Goal: Task Accomplishment & Management: Complete application form

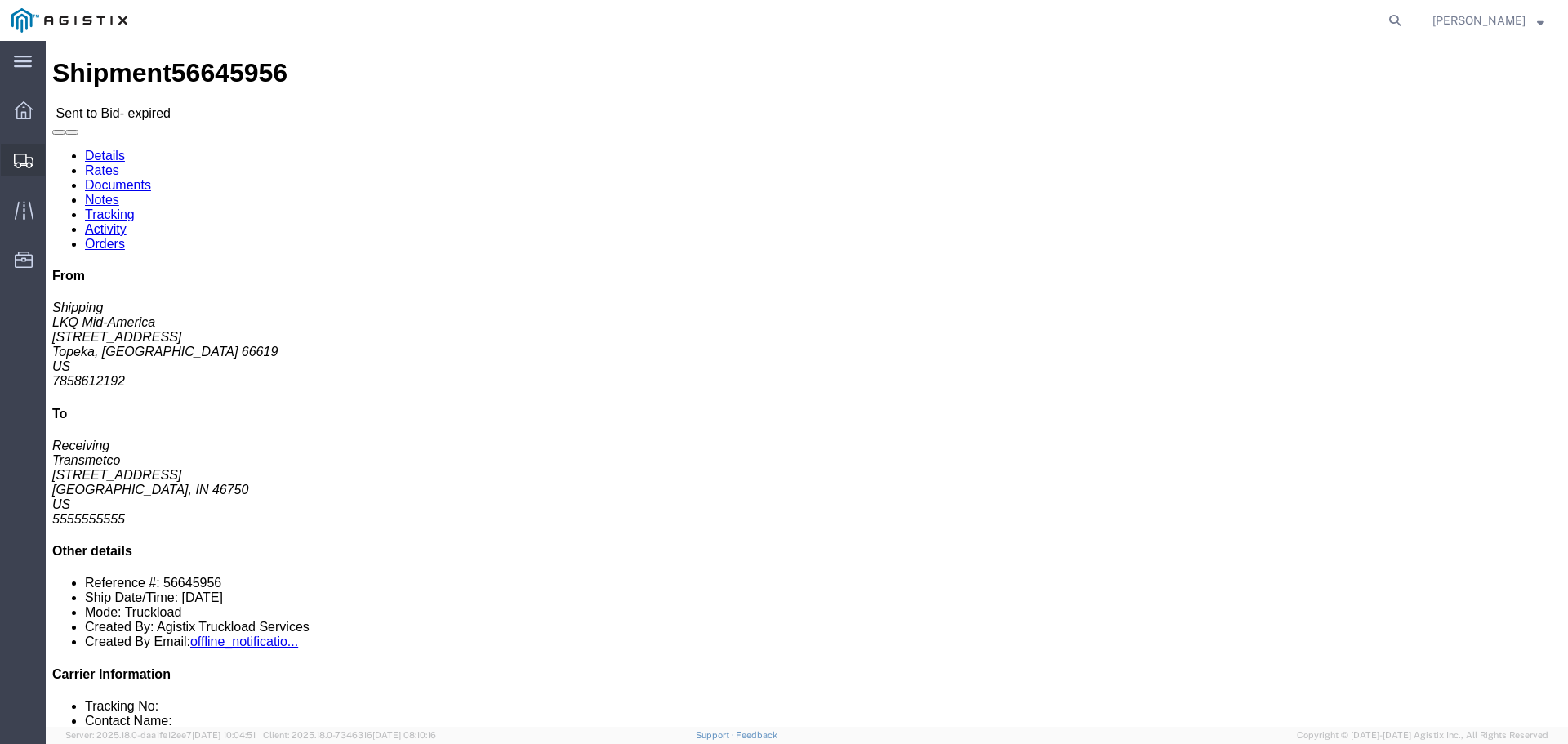
click at [38, 158] on div at bounding box center [24, 159] width 46 height 33
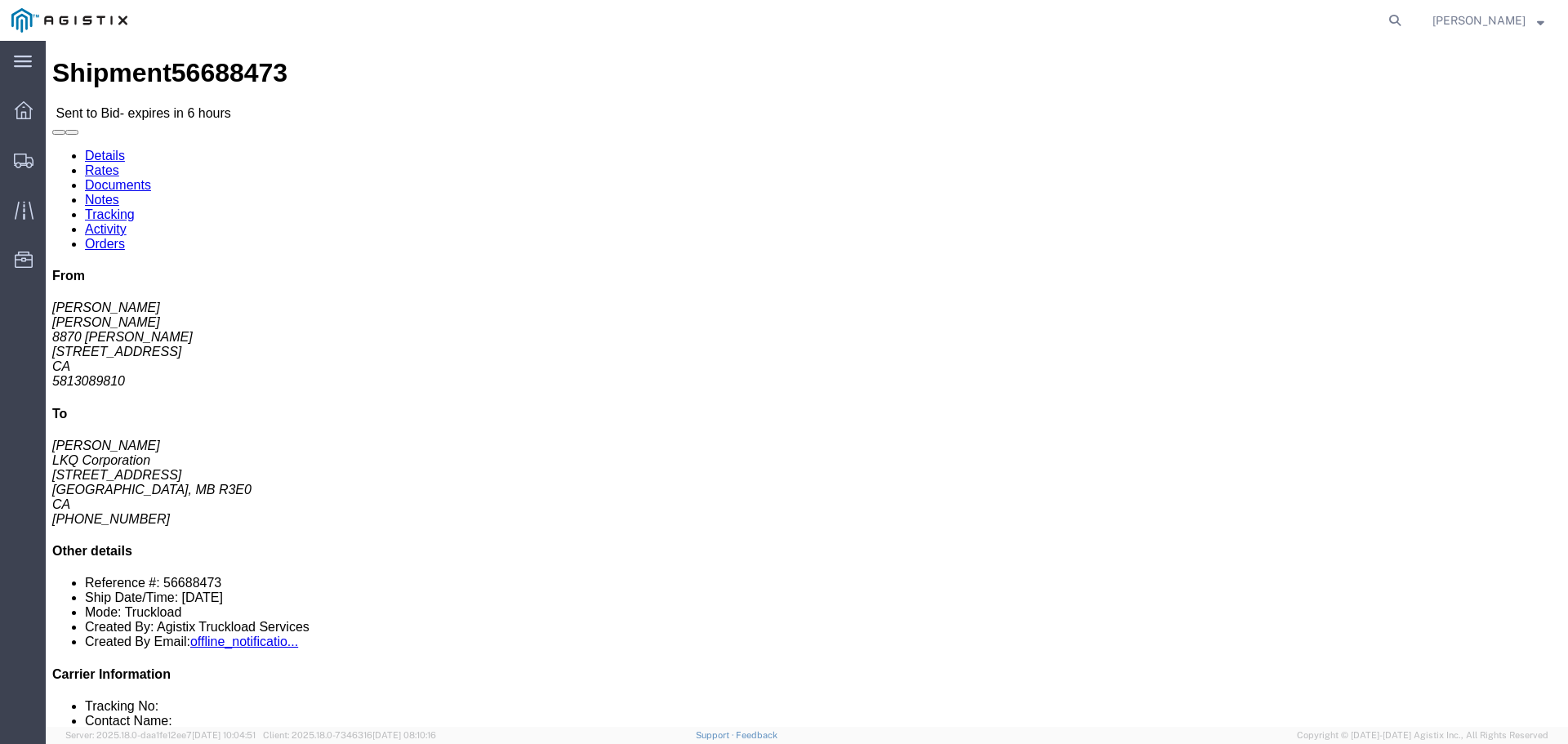
click link "Enter / Modify Bid"
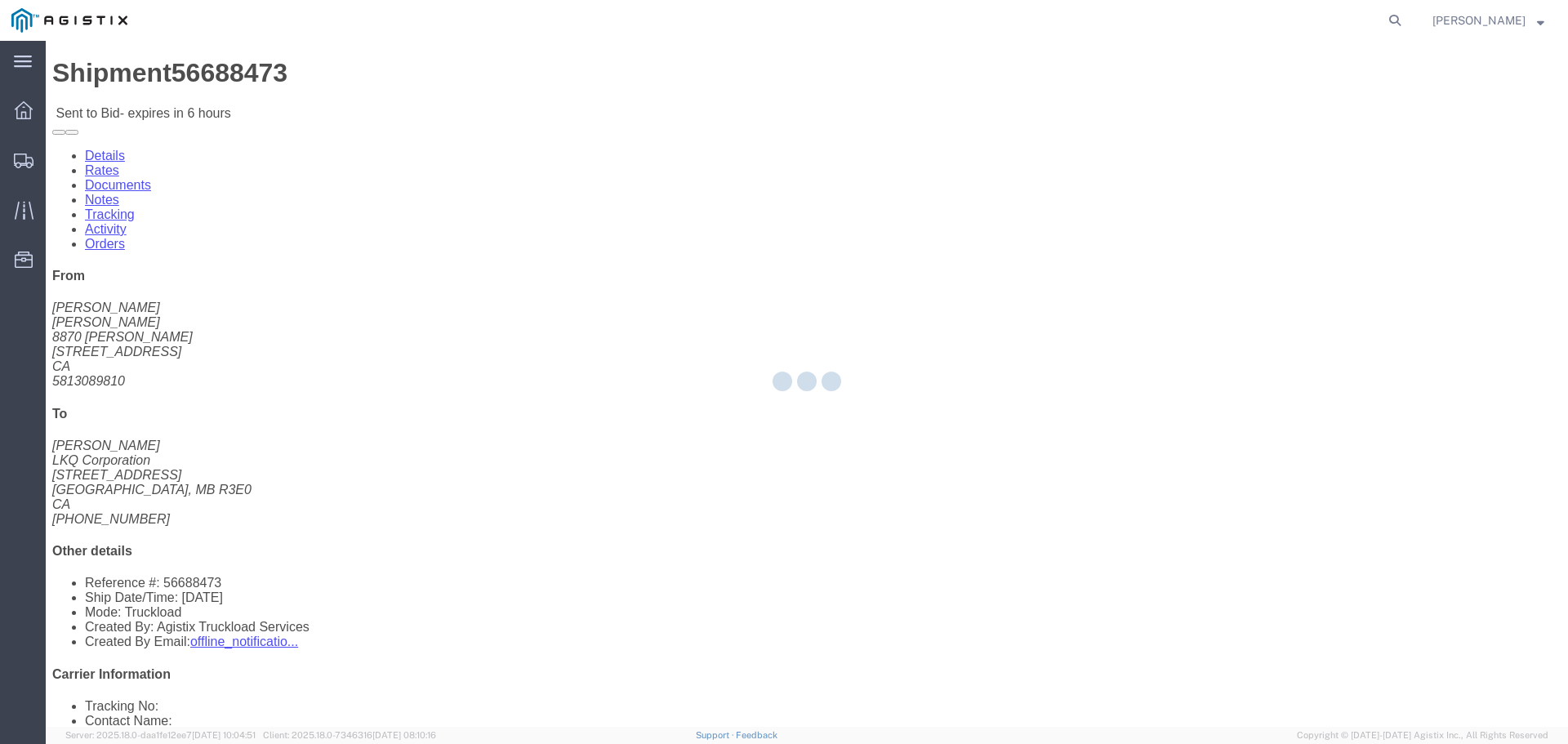
select select "22593"
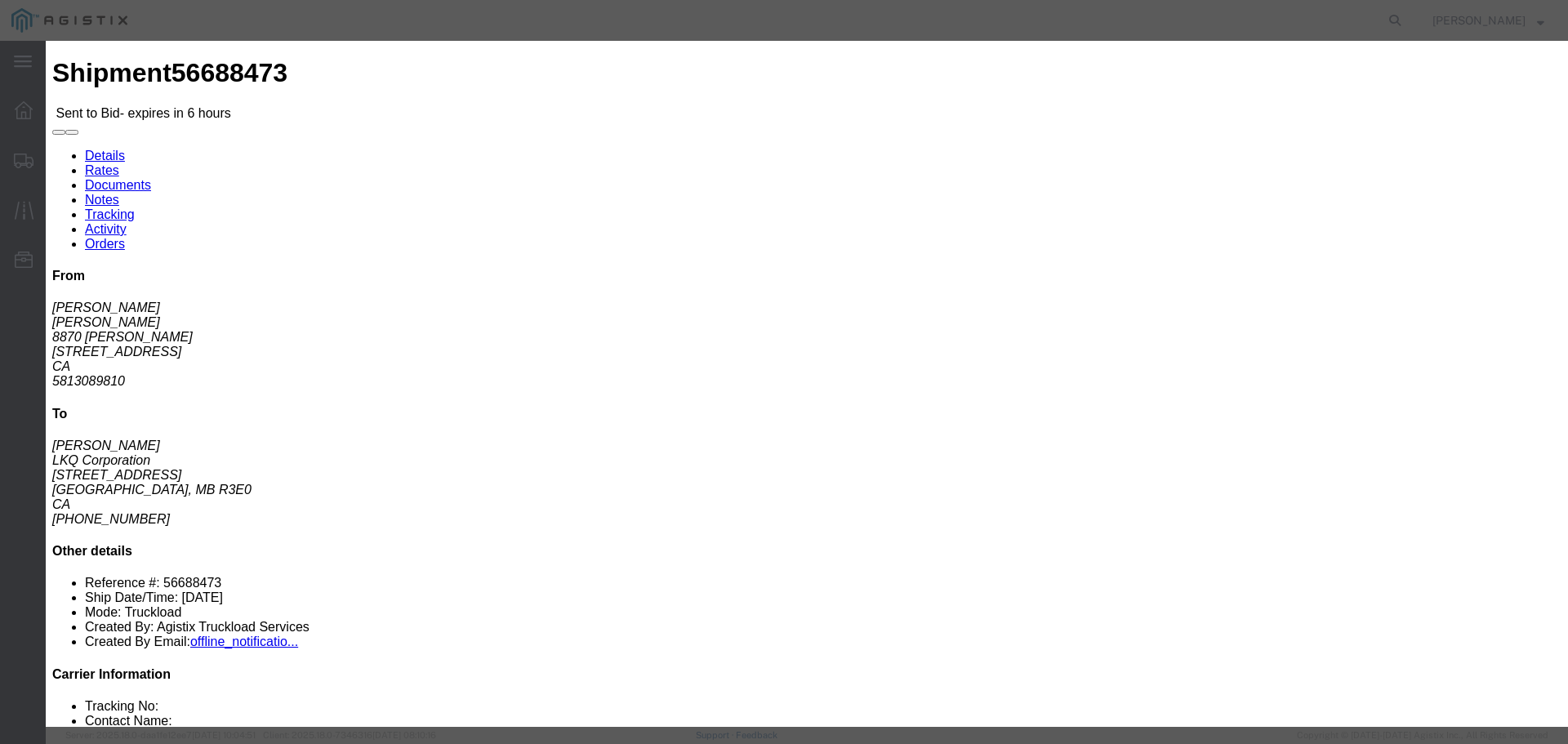
drag, startPoint x: 1205, startPoint y: 36, endPoint x: 1201, endPoint y: 48, distance: 12.6
click h3 "Enter Bid"
click button "button"
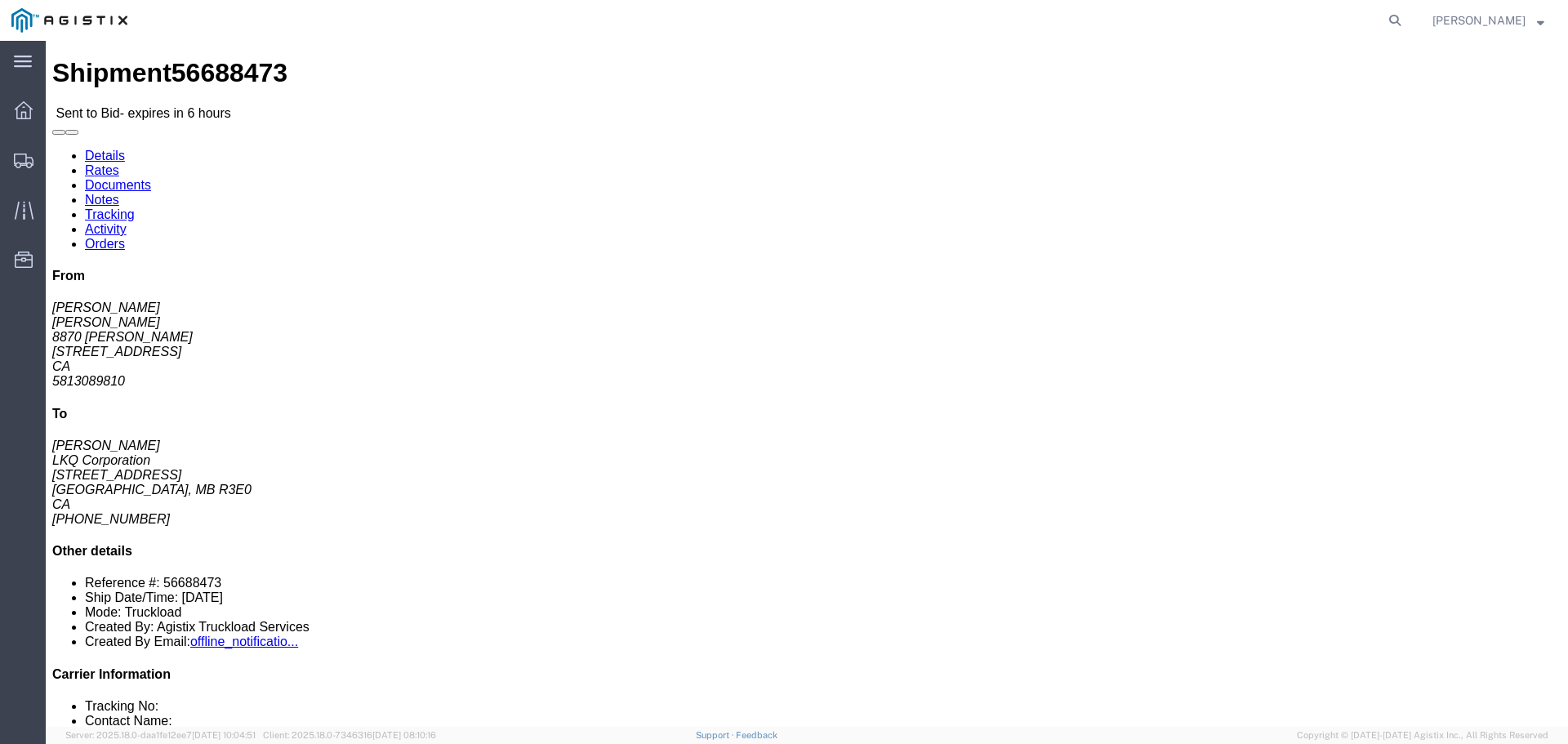
click button "button"
click link "Enter / Modify Bid"
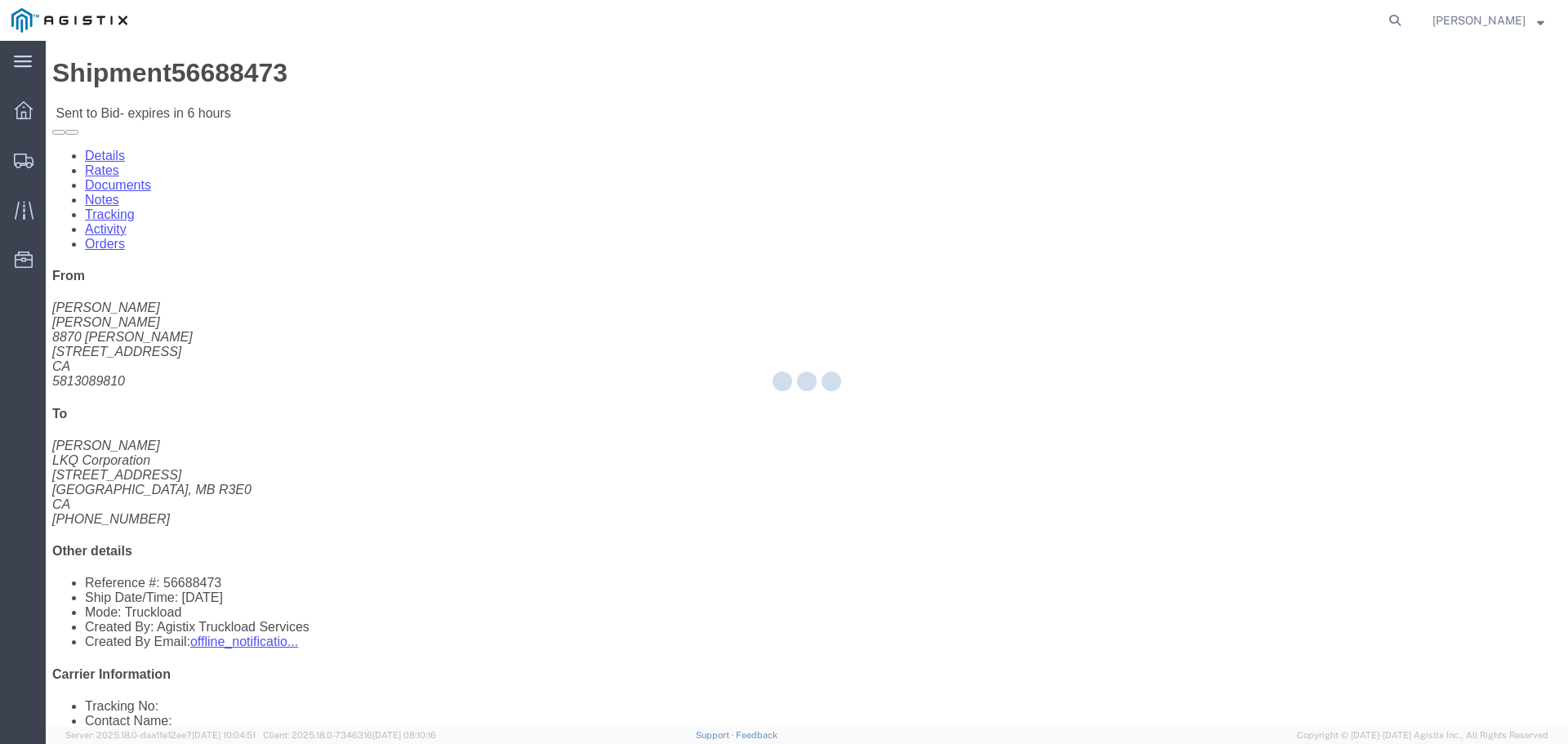
select select "22593"
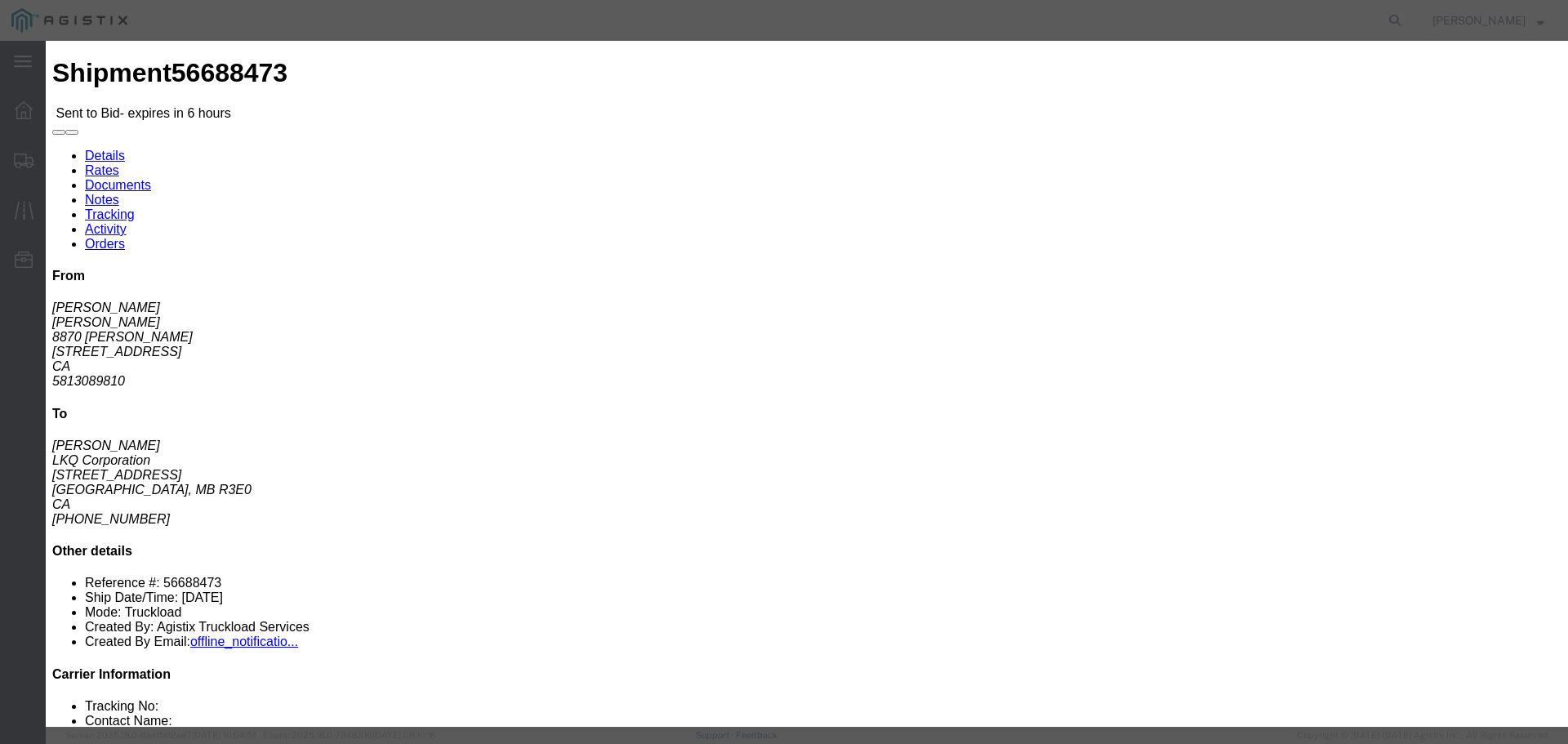
click select "Select Rail TL Standard 3 - 5 Day"
select select "41882"
click select "Select Rail TL Standard 3 - 5 Day"
click input "text"
type input "RLX"
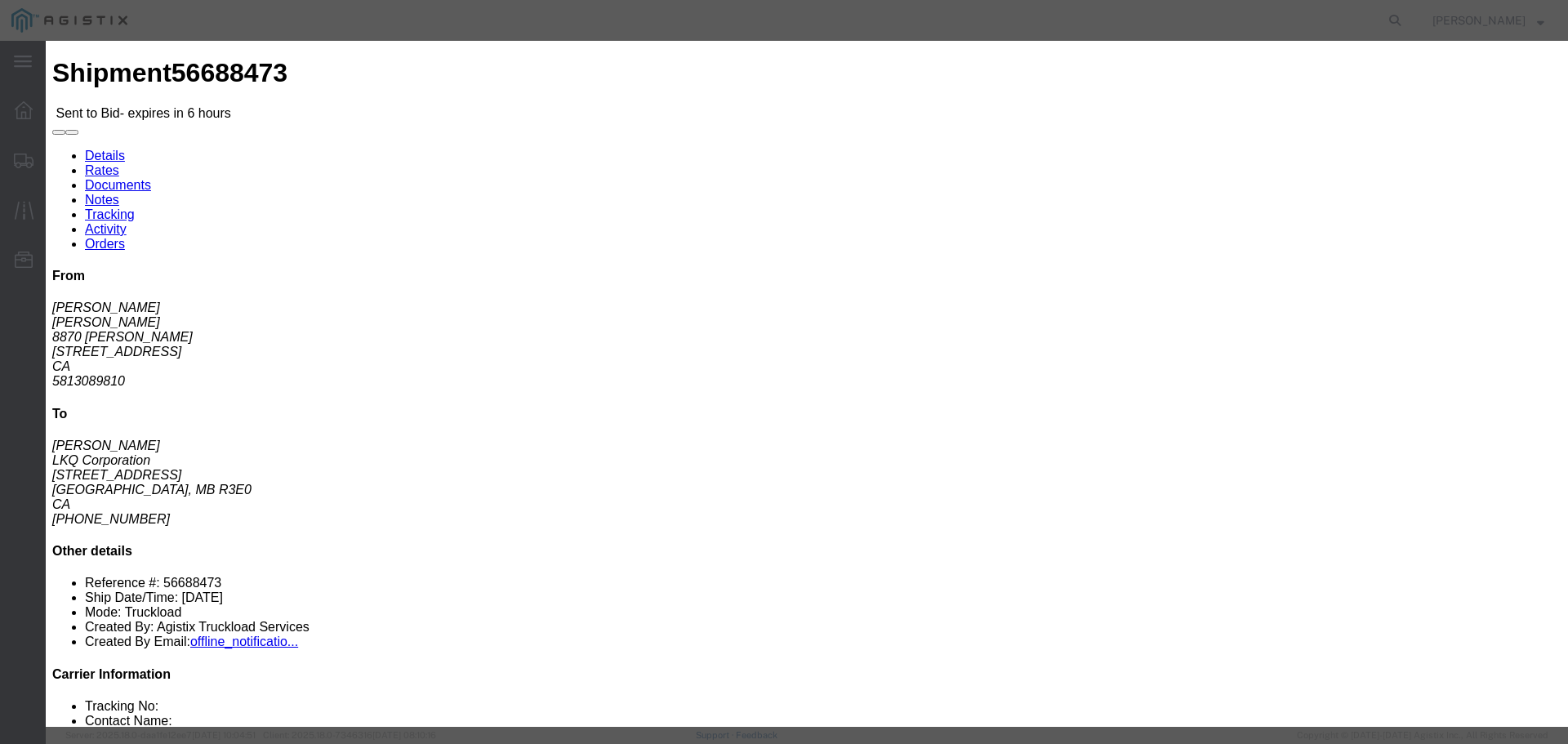
click select "Select Air Less than Truckload Multi-Leg Ocean Freight Rail Small Parcel Truckl…"
select select "TL"
click select "Select Air Less than Truckload Multi-Leg Ocean Freight Rail Small Parcel Truckl…"
click input "number"
type input "3950"
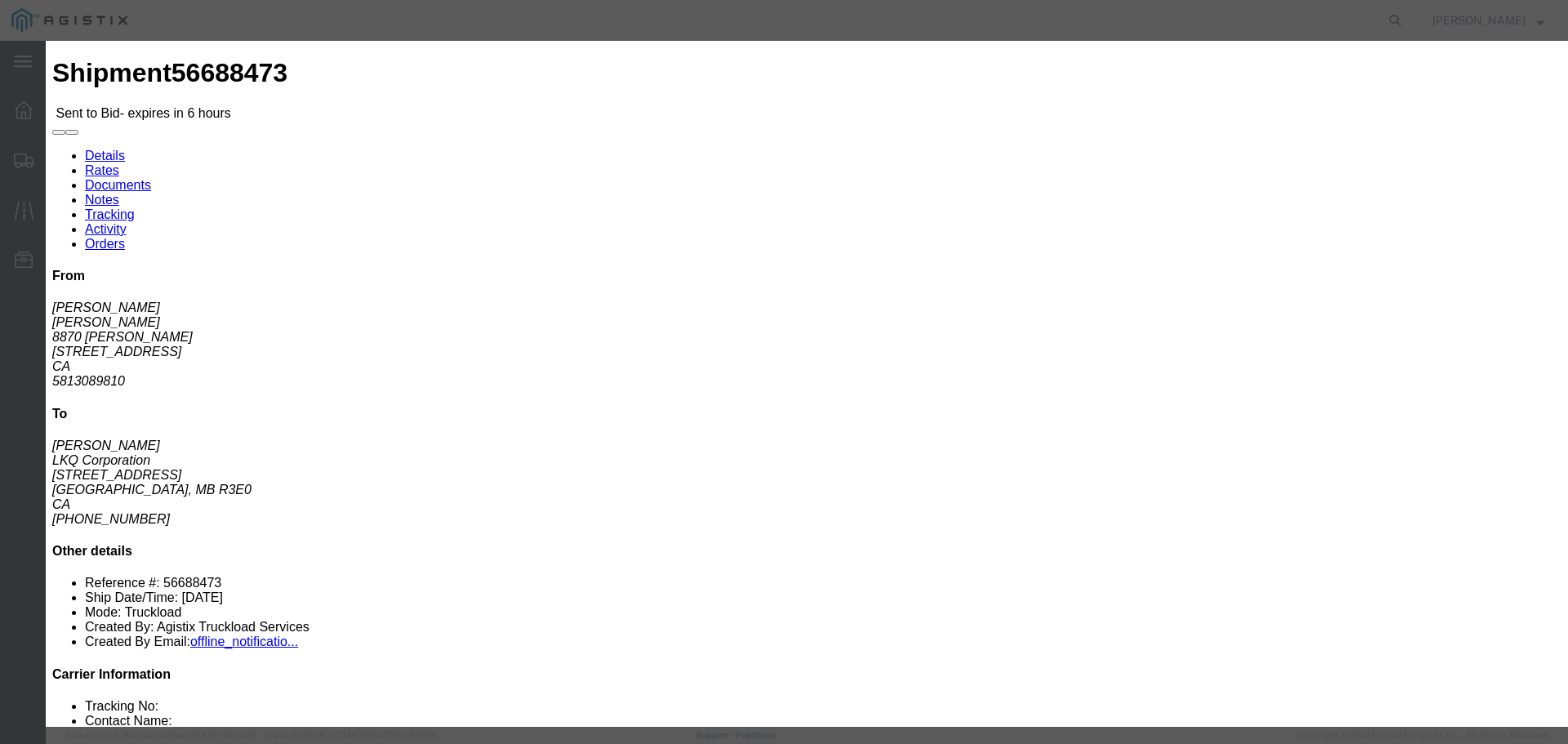
click input "number"
type input "4"
click button "Submit"
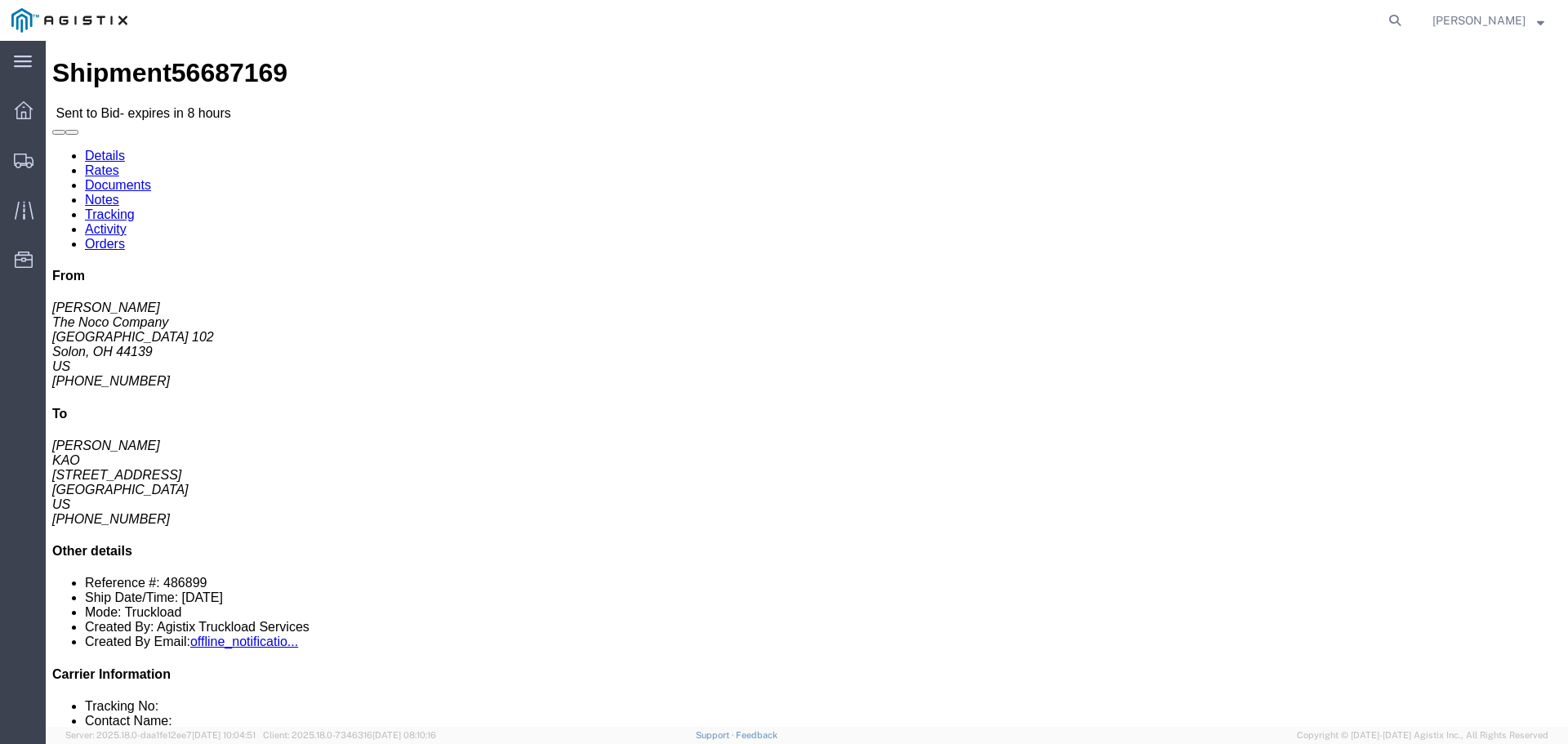
click button "button"
click link "Enter / Modify Bid"
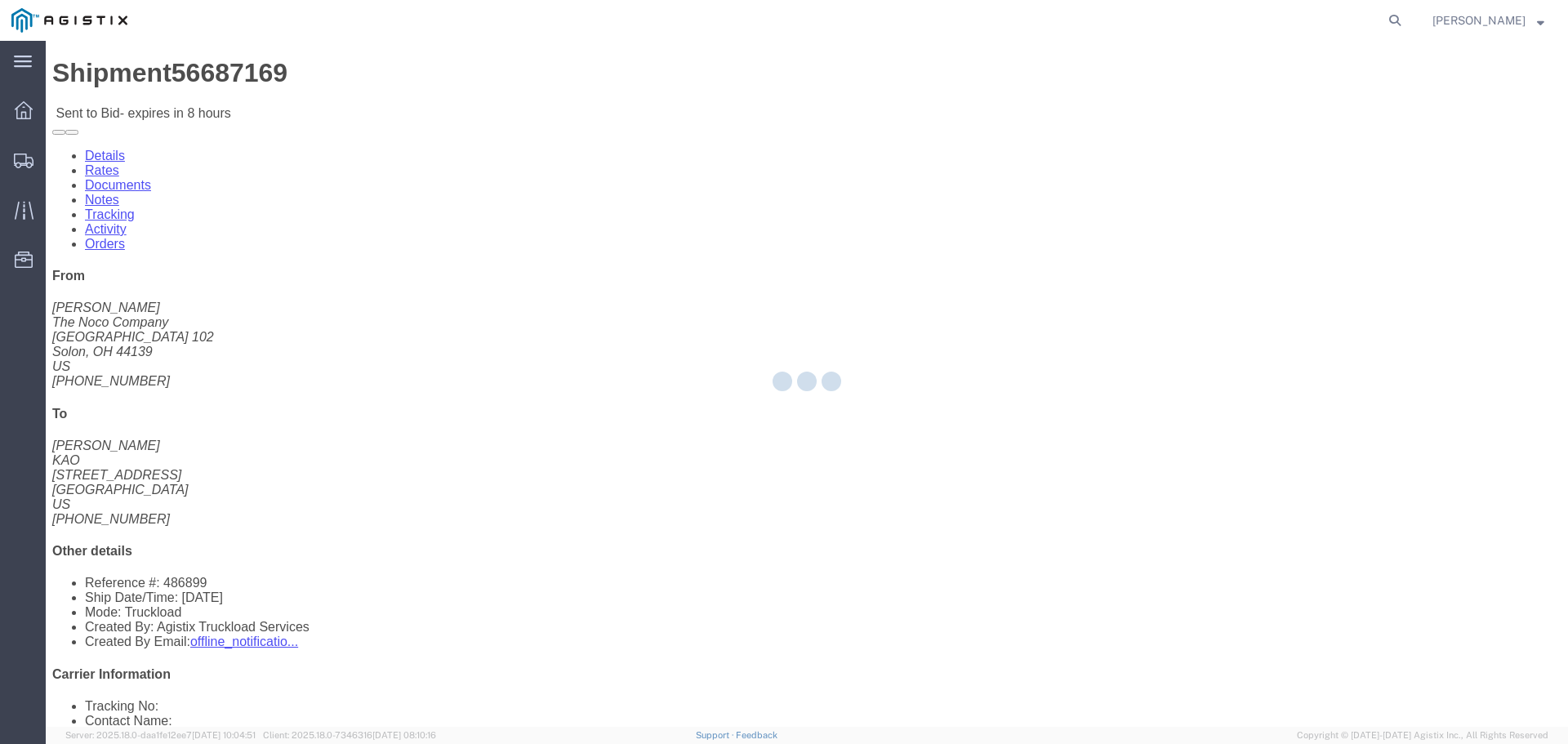
select select "22593"
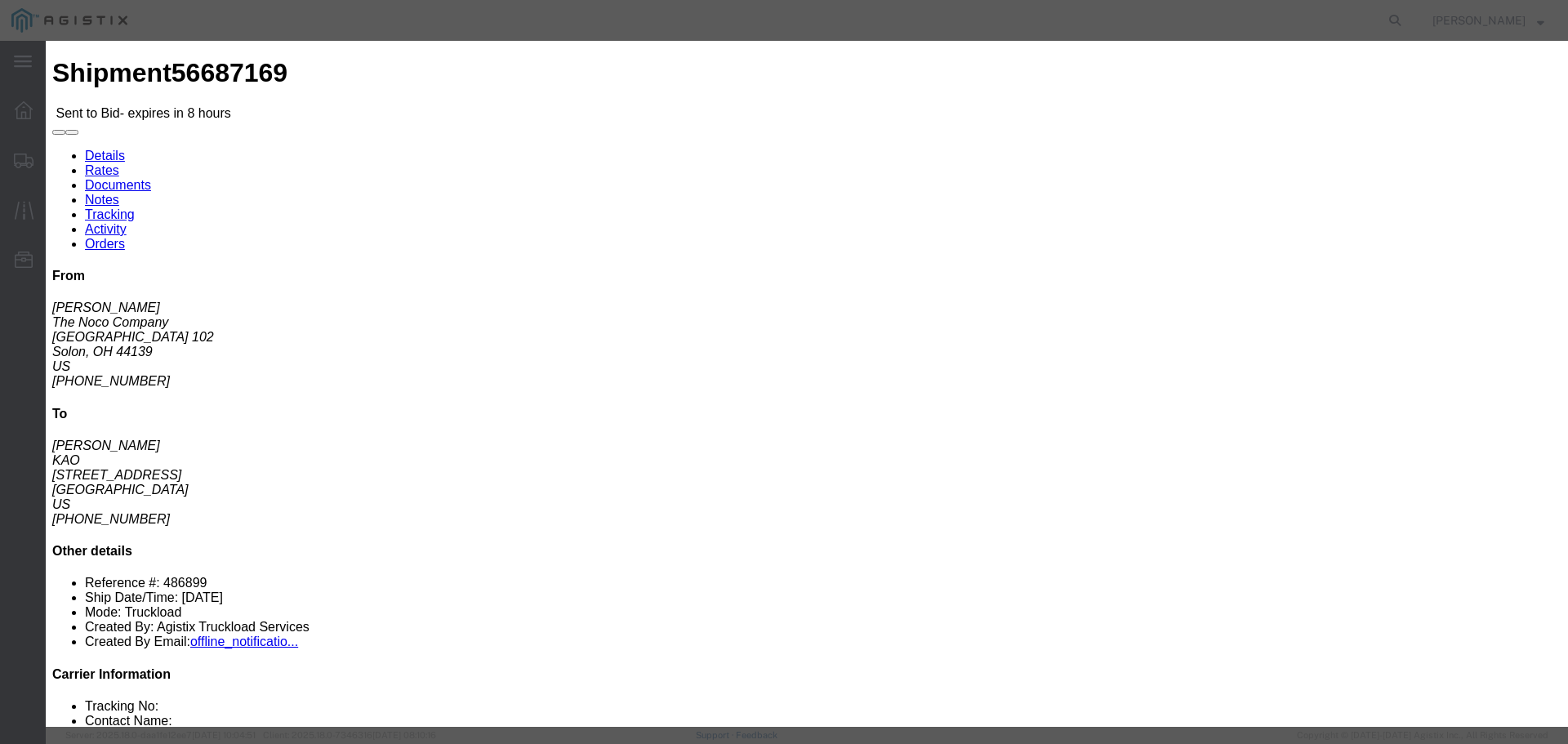
click input "number"
type input "2"
click select "Select Air Less than Truckload Multi-Leg Ocean Freight Rail Small Parcel Truckl…"
select select "TL"
click select "Select Air Less than Truckload Multi-Leg Ocean Freight Rail Small Parcel Truckl…"
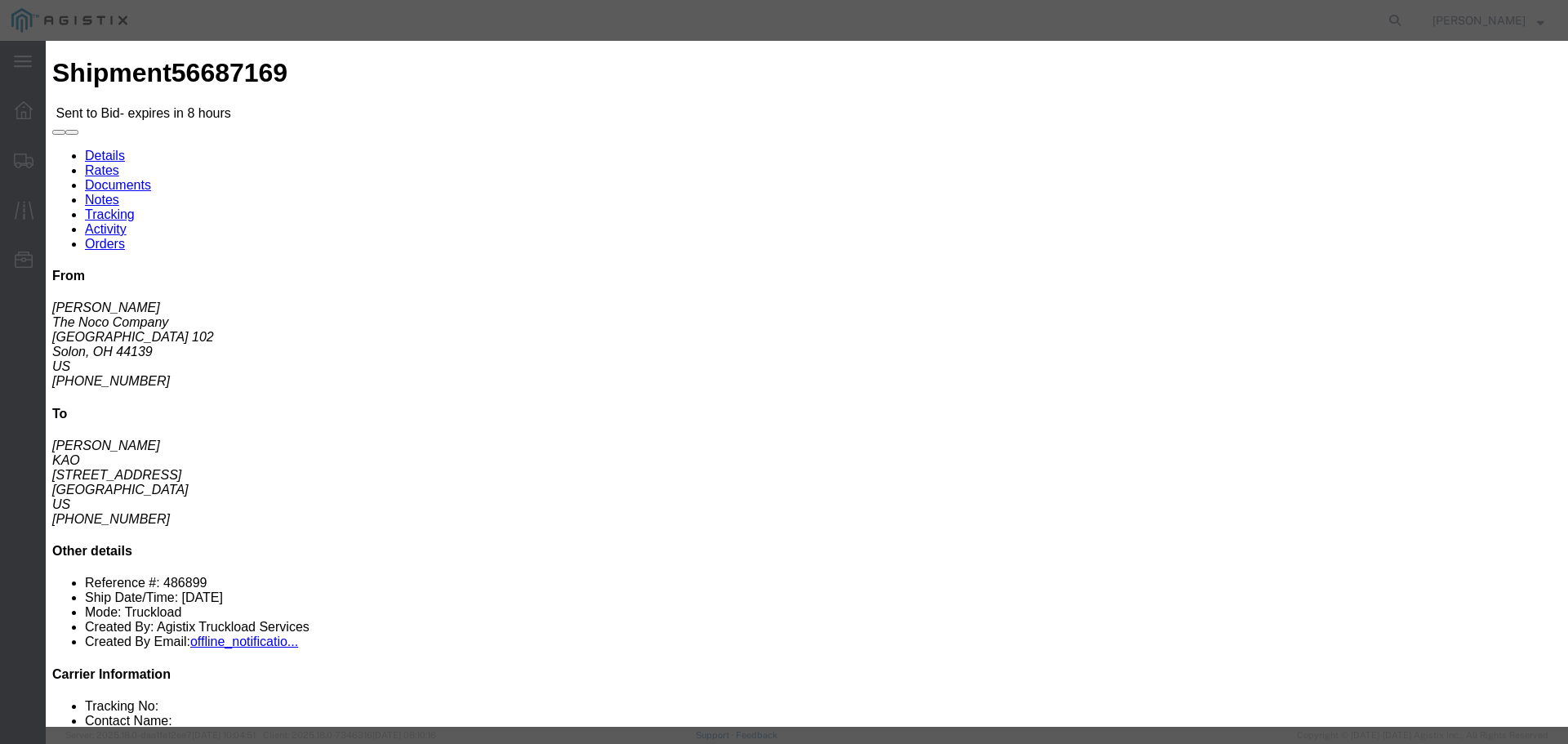
click select "Select Rail TL Standard 3 - 5 Day"
select select "41882"
click select "Select Rail TL Standard 3 - 5 Day"
drag, startPoint x: 1069, startPoint y: 143, endPoint x: 1078, endPoint y: 147, distance: 9.8
click input "text"
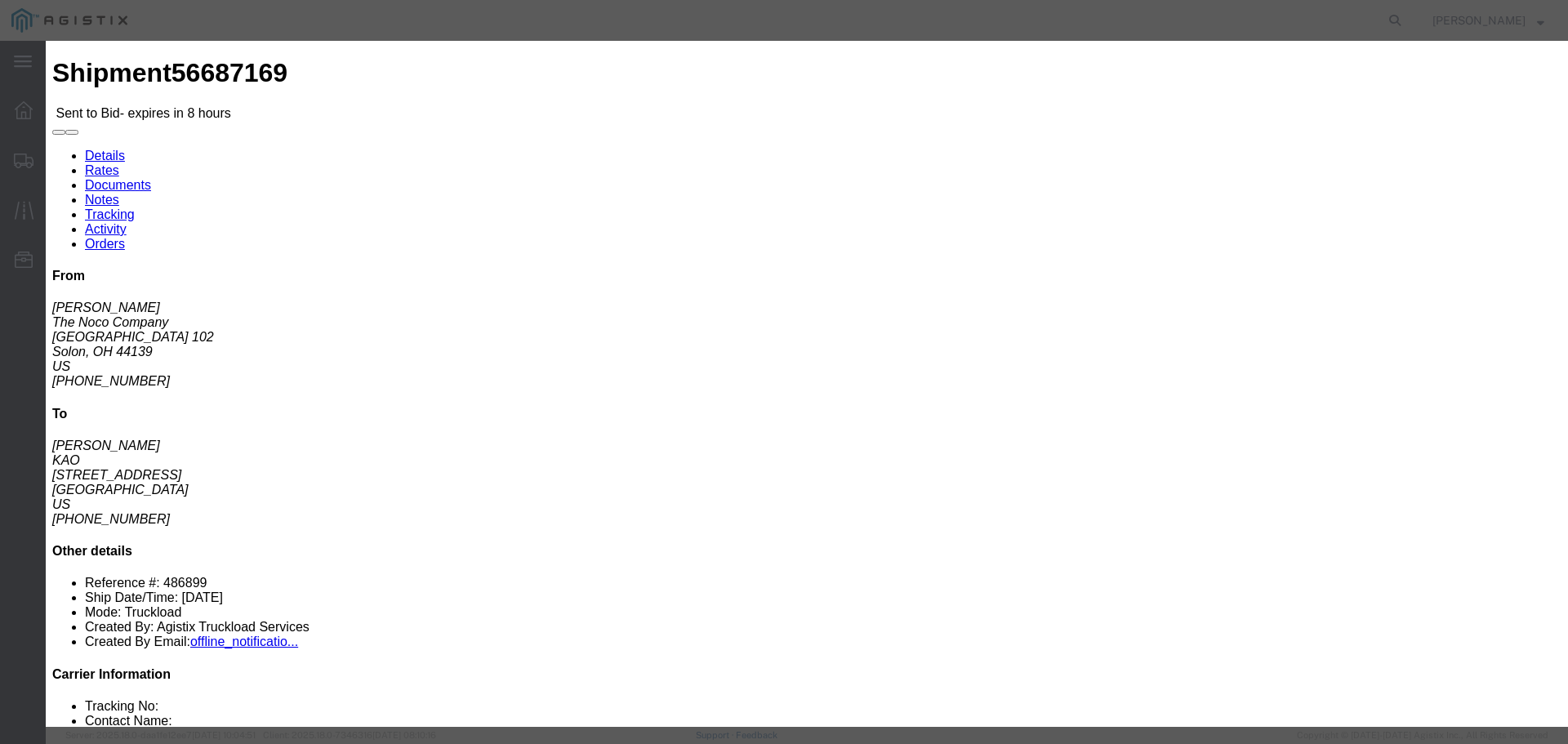
type input "RLX"
click input "number"
type input "2475"
click button "Submit"
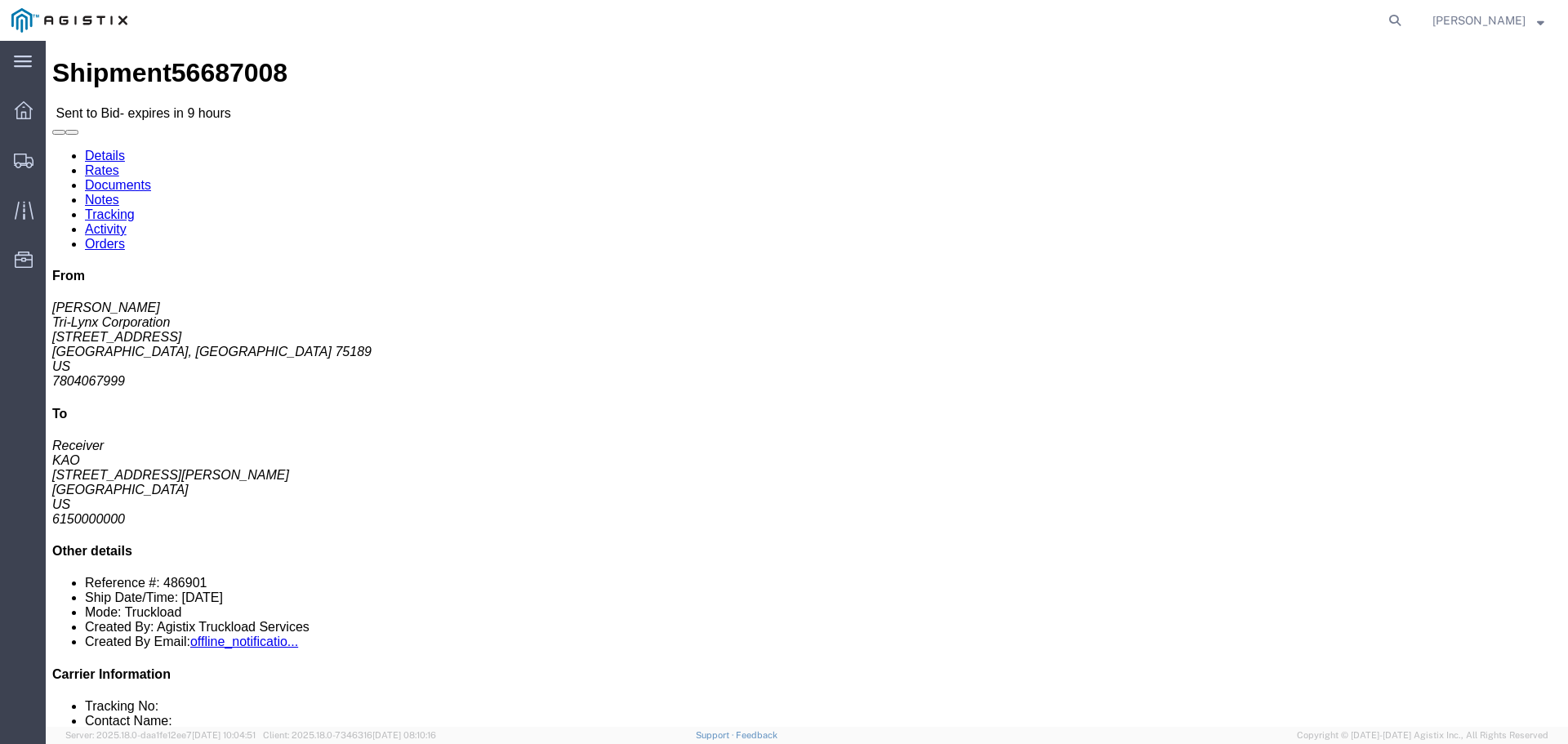
click button "button"
click link "Enter / Modify Bid"
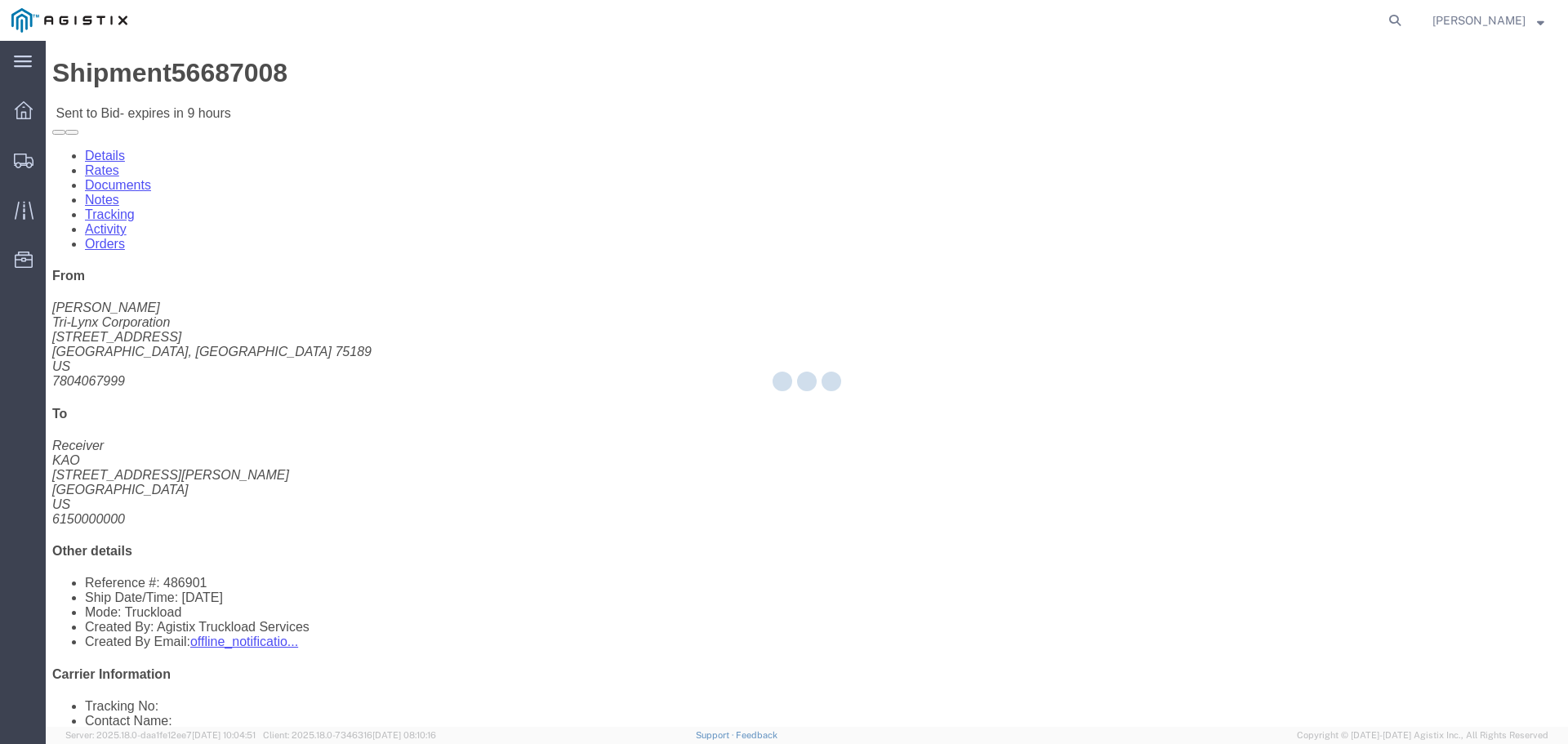
select select "22593"
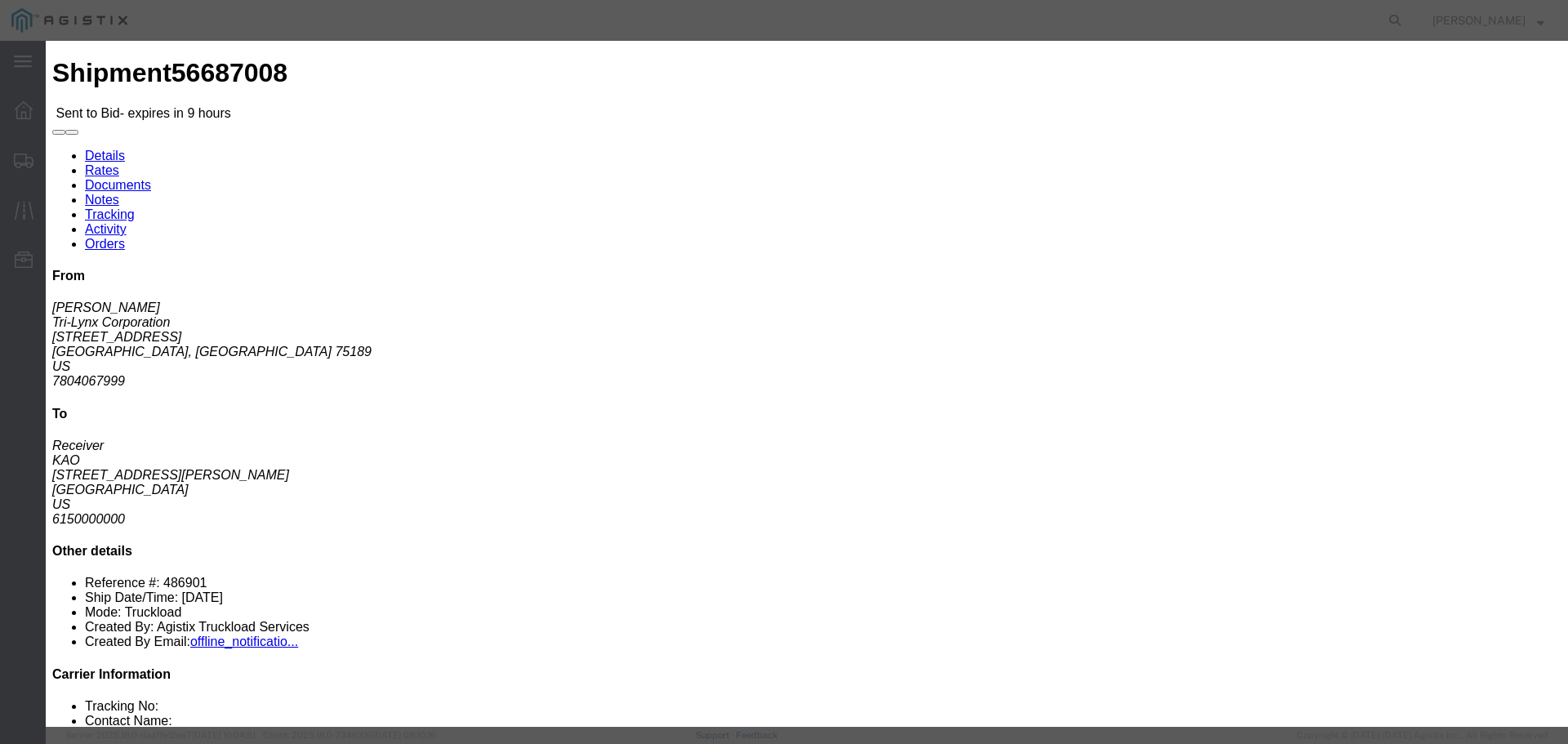
drag, startPoint x: 835, startPoint y: 142, endPoint x: 836, endPoint y: 150, distance: 8.1
click select "Select Rail TL Standard 3 - 5 Day"
select select "41882"
click select "Select Rail TL Standard 3 - 5 Day"
click input "text"
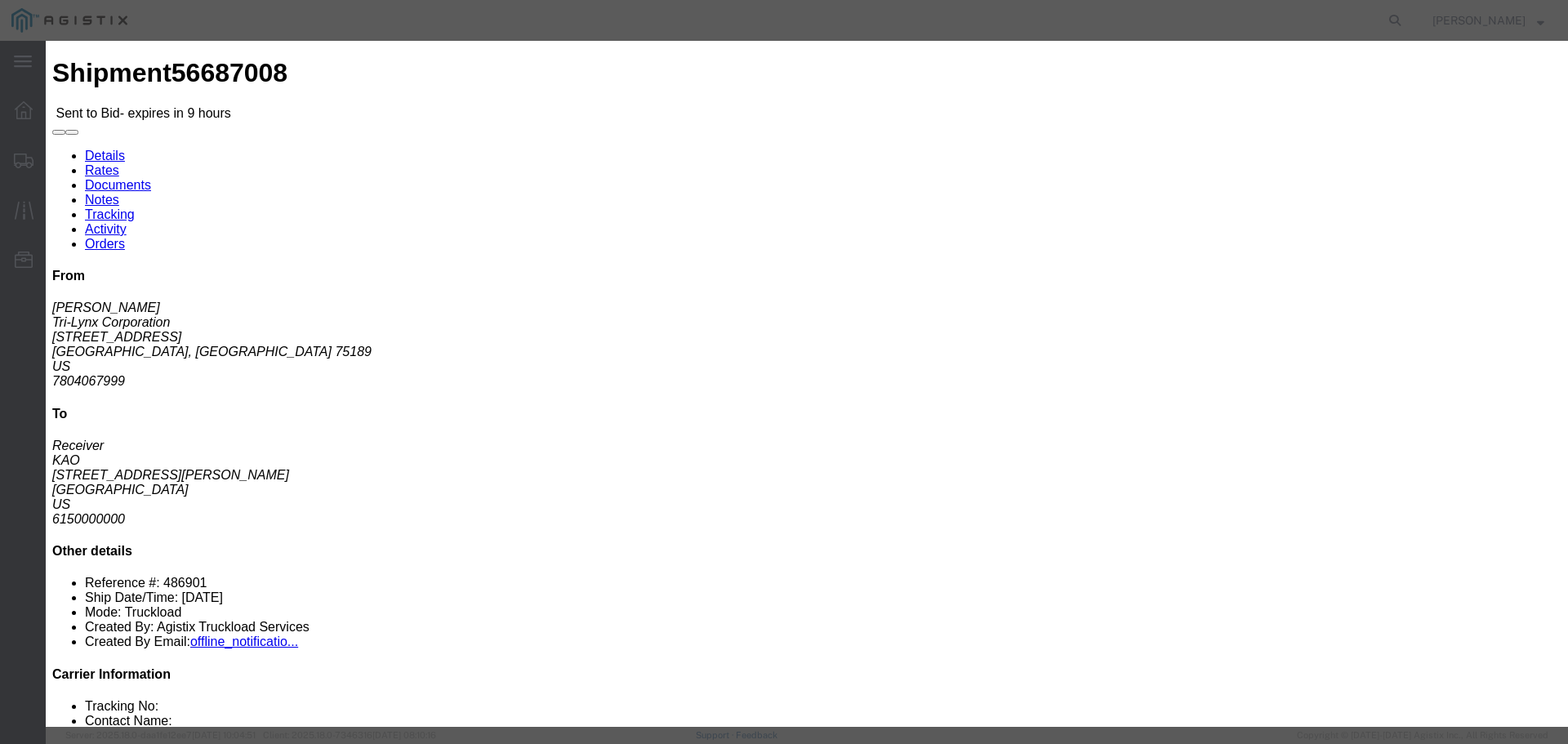
type input "RLX"
click select "Select Air Less than Truckload Multi-Leg Ocean Freight Rail Small Parcel Truckl…"
select select "TL"
click select "Select Air Less than Truckload Multi-Leg Ocean Freight Rail Small Parcel Truckl…"
click input "number"
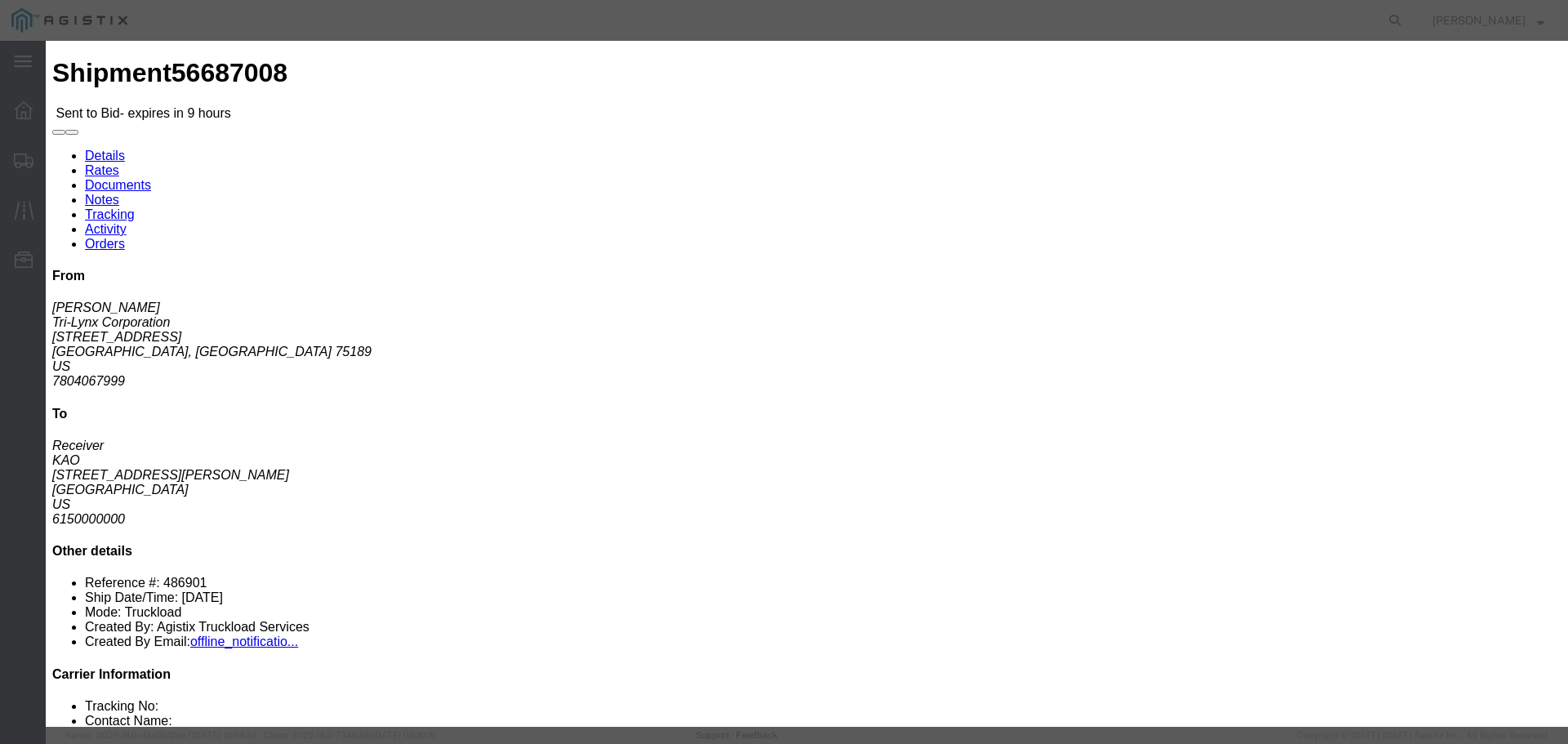
type input "2"
click input "number"
type input "1700"
click button "Submit"
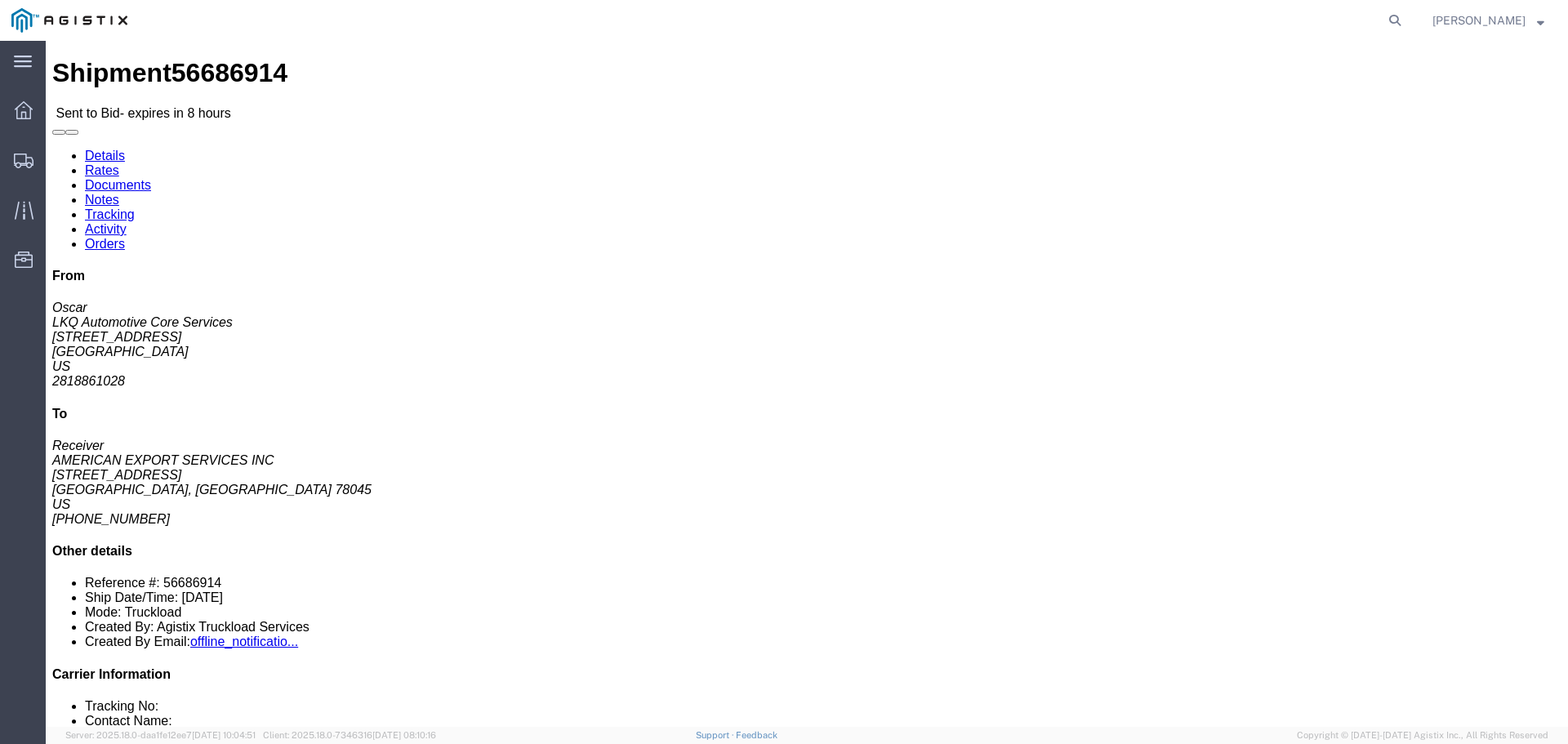
click button "button"
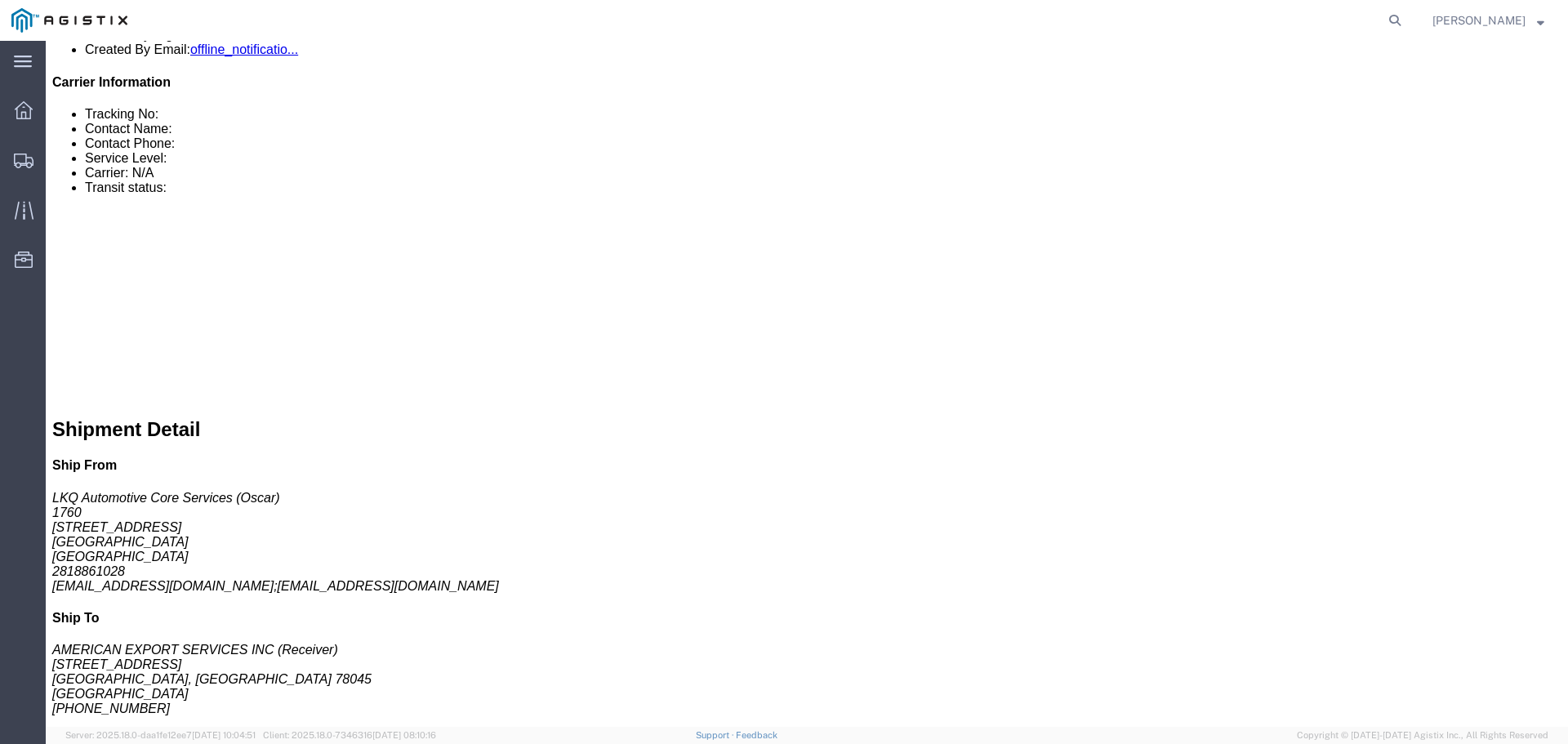
scroll to position [526, 0]
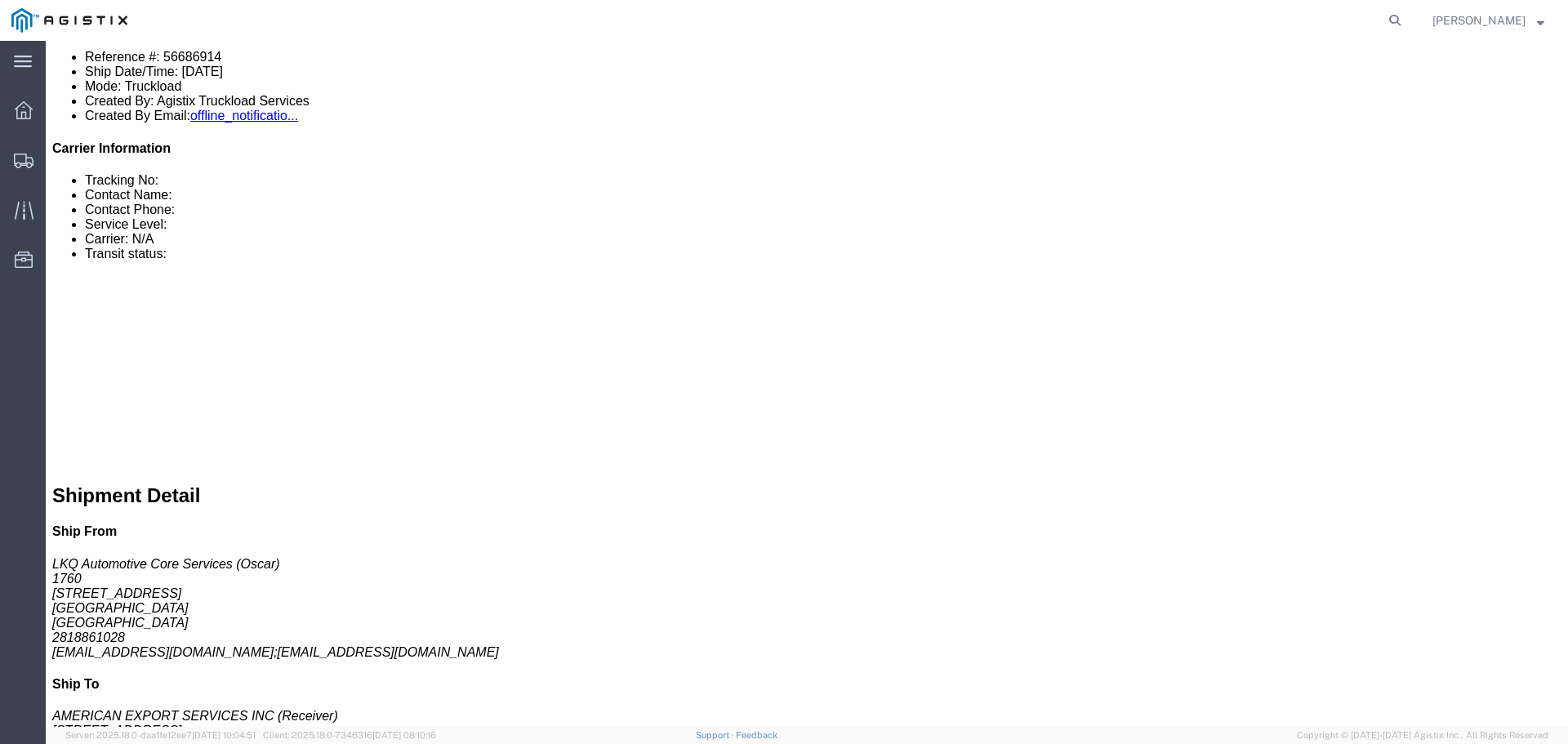
click link "Enter / Modify Bid"
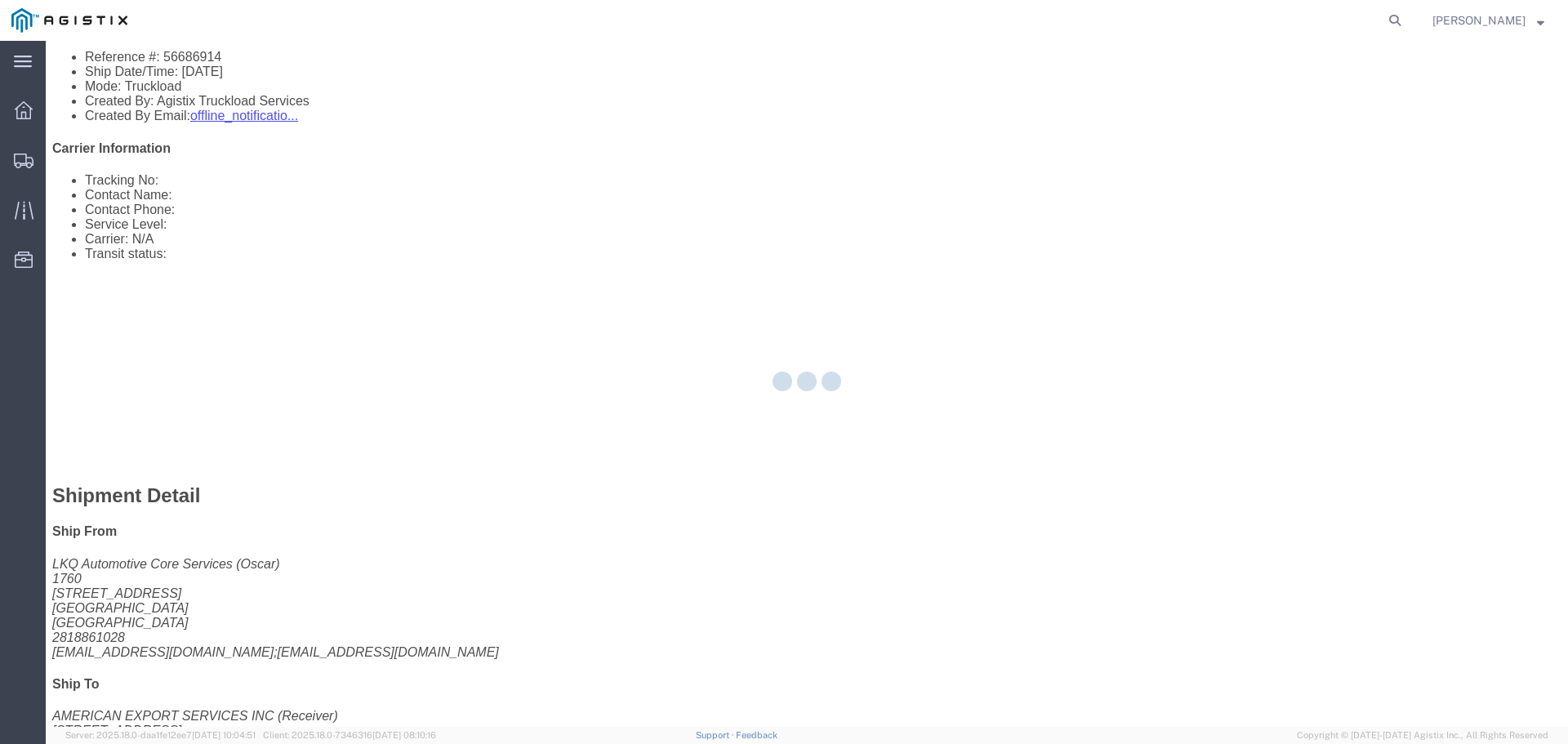
select select "22593"
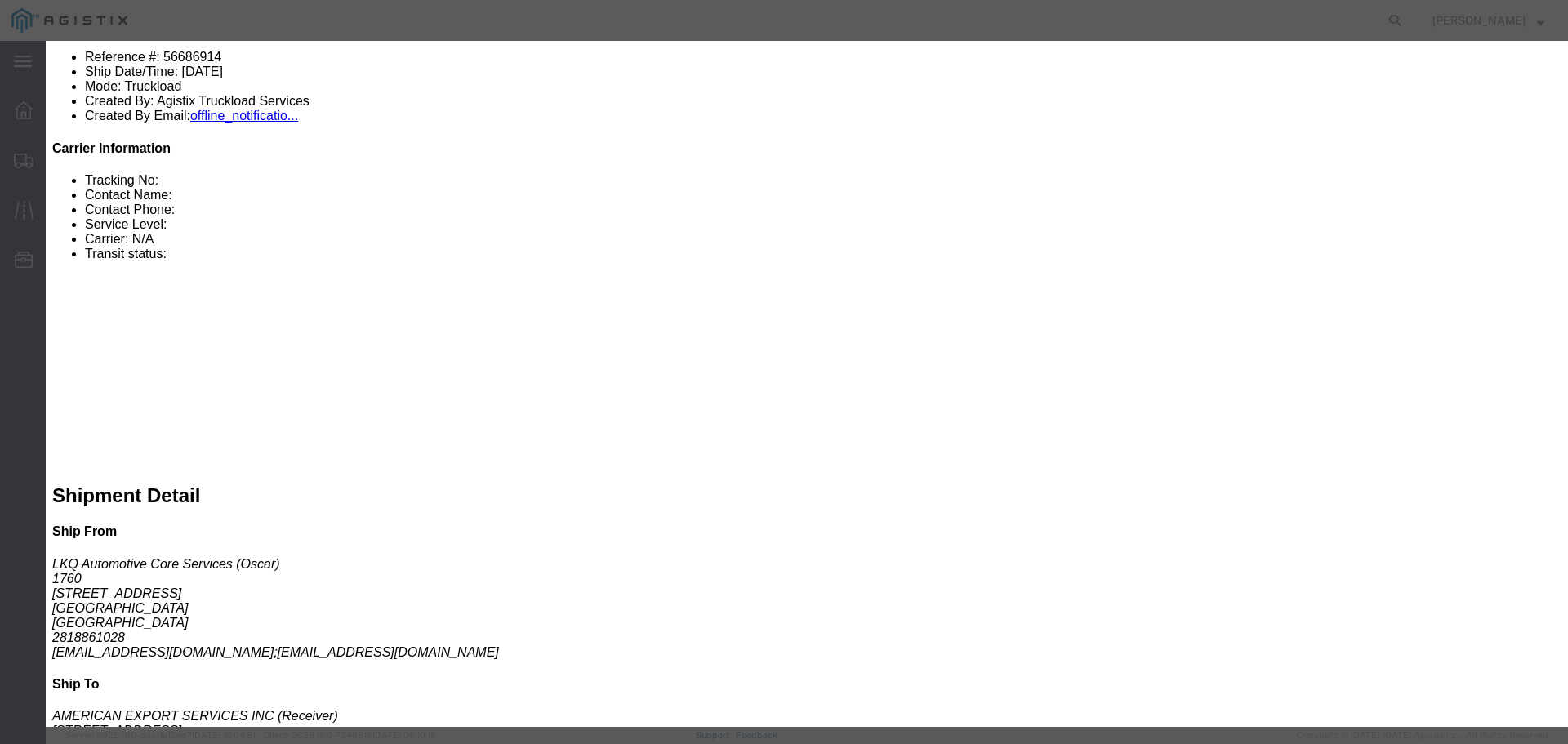
drag, startPoint x: 841, startPoint y: 150, endPoint x: 841, endPoint y: 160, distance: 10.0
click select "Select Rail TL Standard 3 - 5 Day"
select select "41882"
click select "Select Rail TL Standard 3 - 5 Day"
drag, startPoint x: 1151, startPoint y: 137, endPoint x: 1146, endPoint y: 148, distance: 12.1
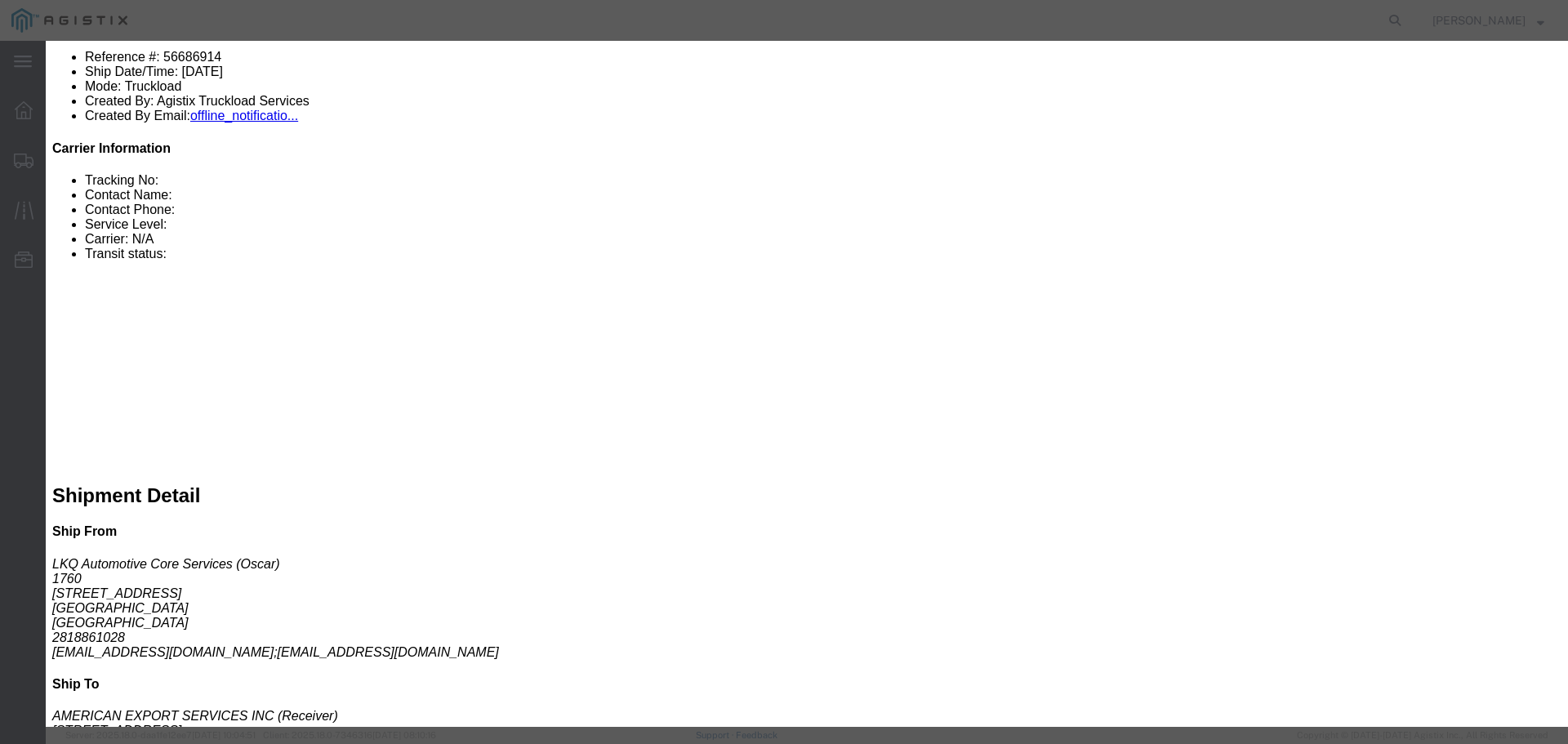
click div "Bid Information Vendor Select Riverstone Logistics LLC Service Level Select Rai…"
click input "text"
type input "RLX"
click select "Select Air Less than Truckload Multi-Leg Ocean Freight Rail Small Parcel Truckl…"
select select "TL"
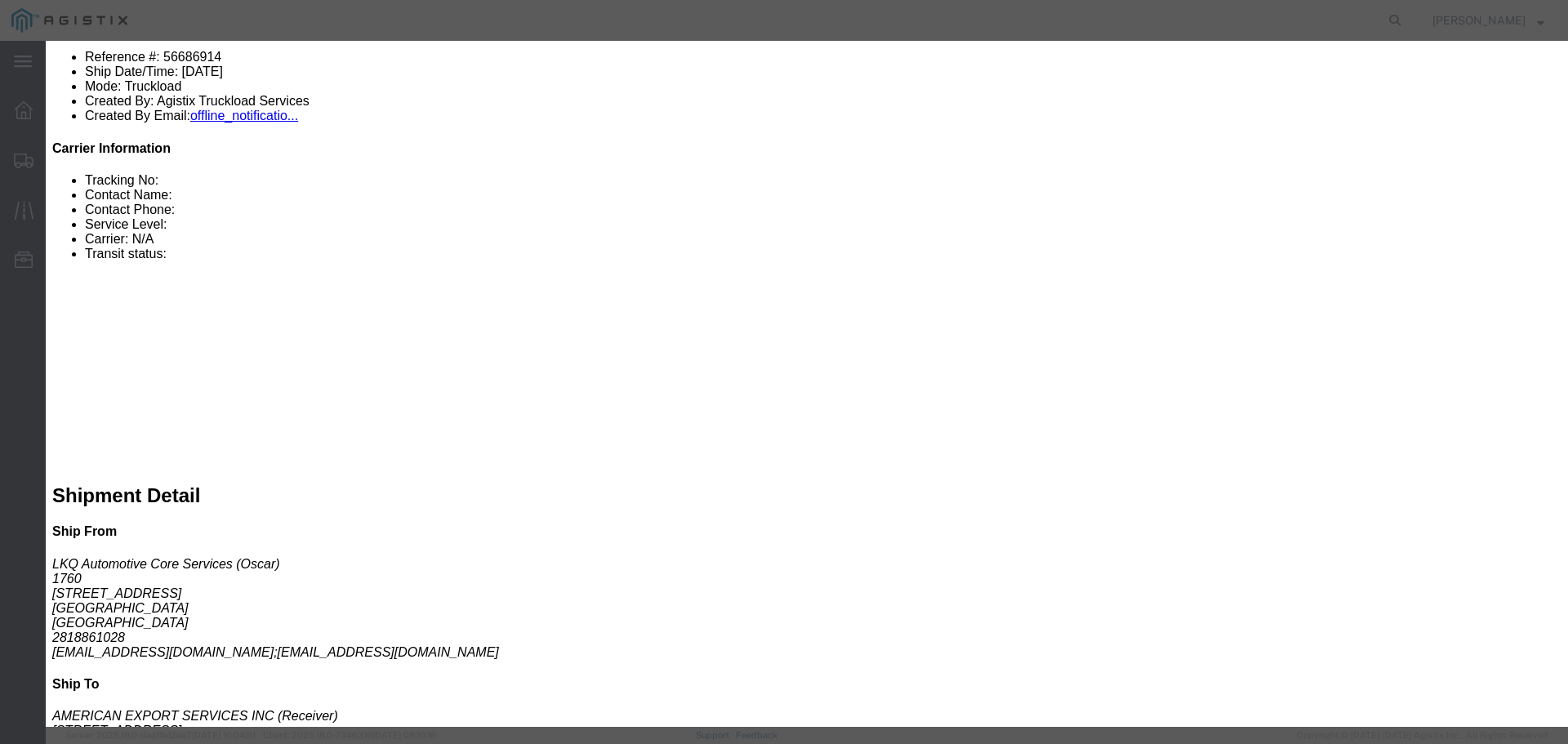
click select "Select Air Less than Truckload Multi-Leg Ocean Freight Rail Small Parcel Truckl…"
click input "number"
type input "1"
click input "number"
type input "615"
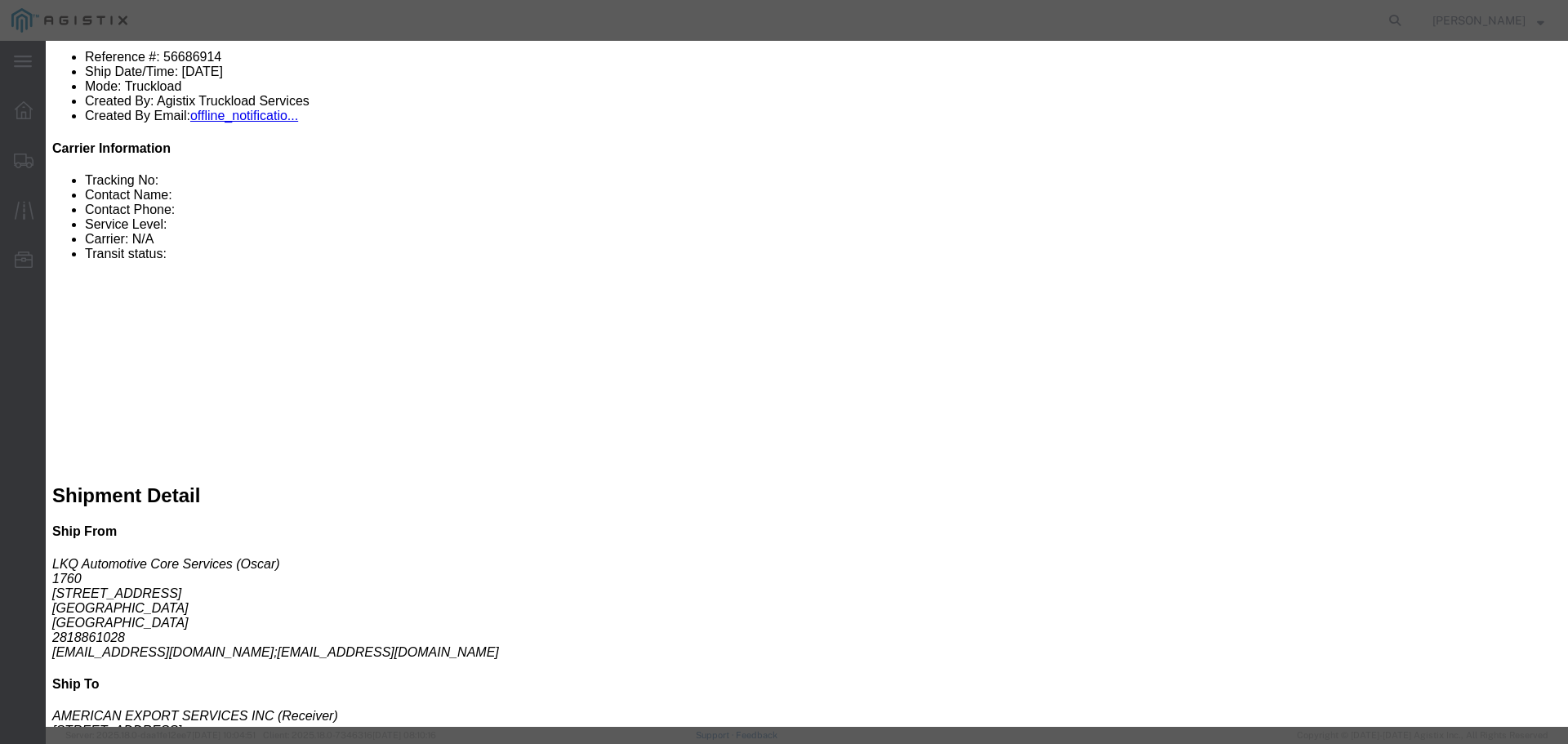
click button "Submit"
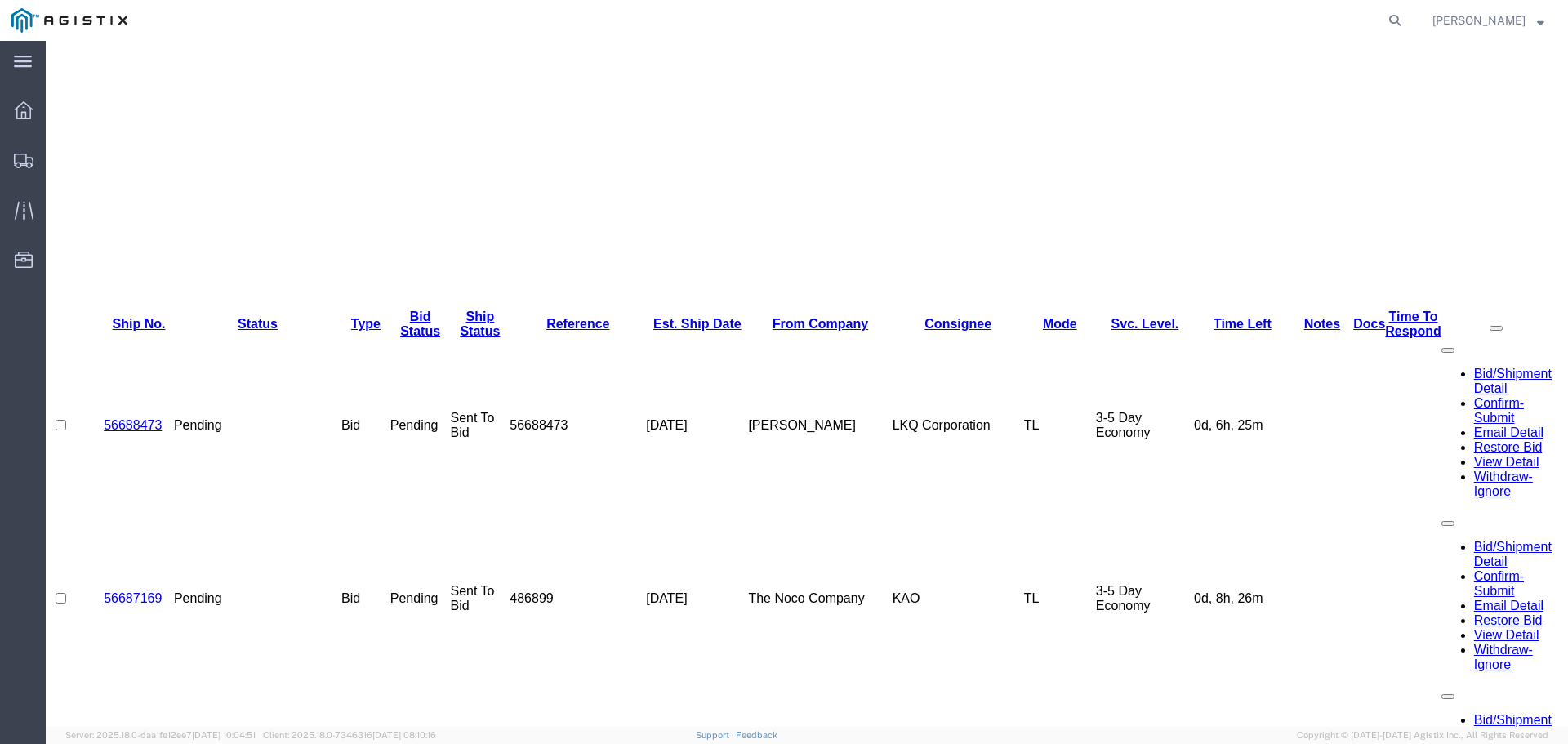
scroll to position [0, 0]
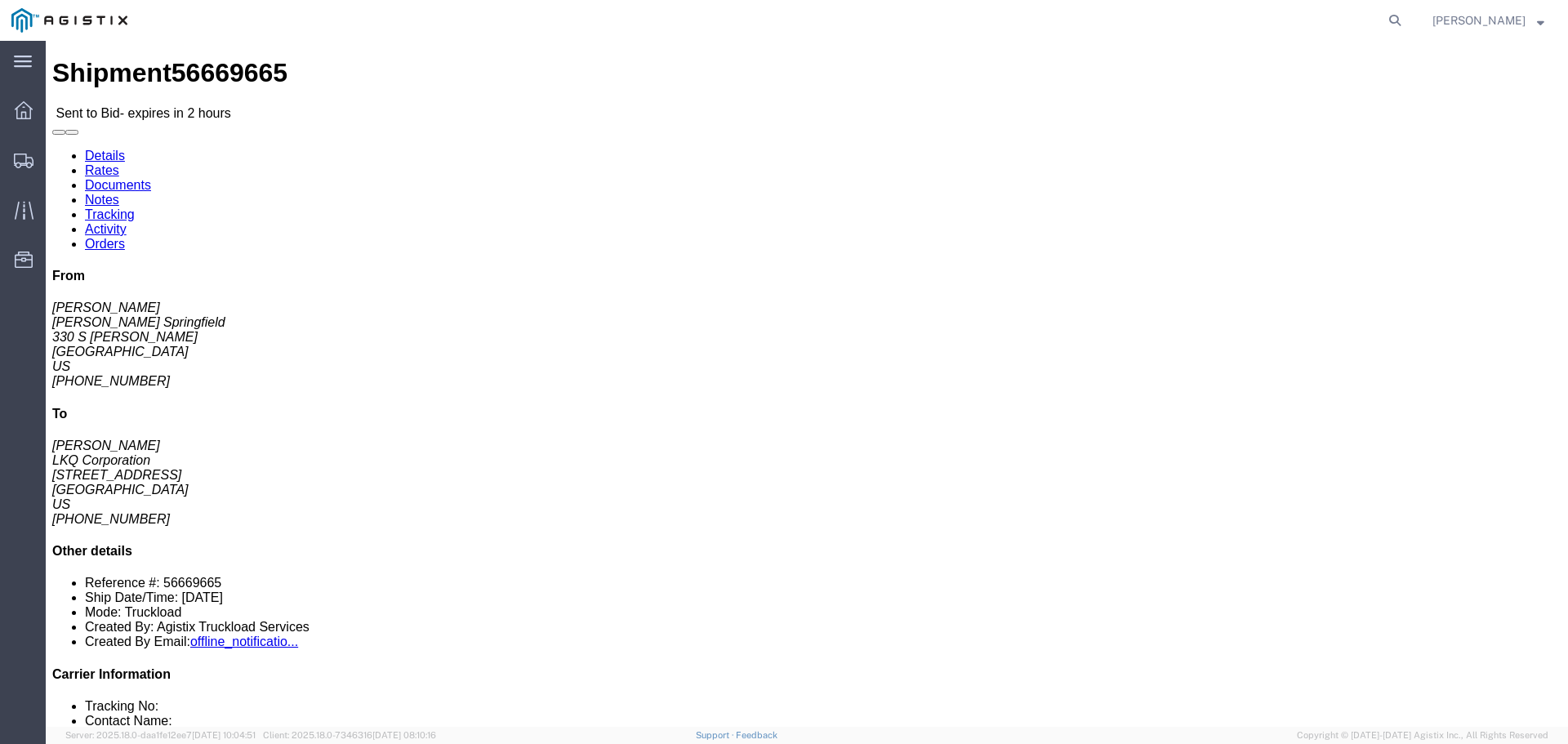
click button "button"
click link "Enter / Modify Bid"
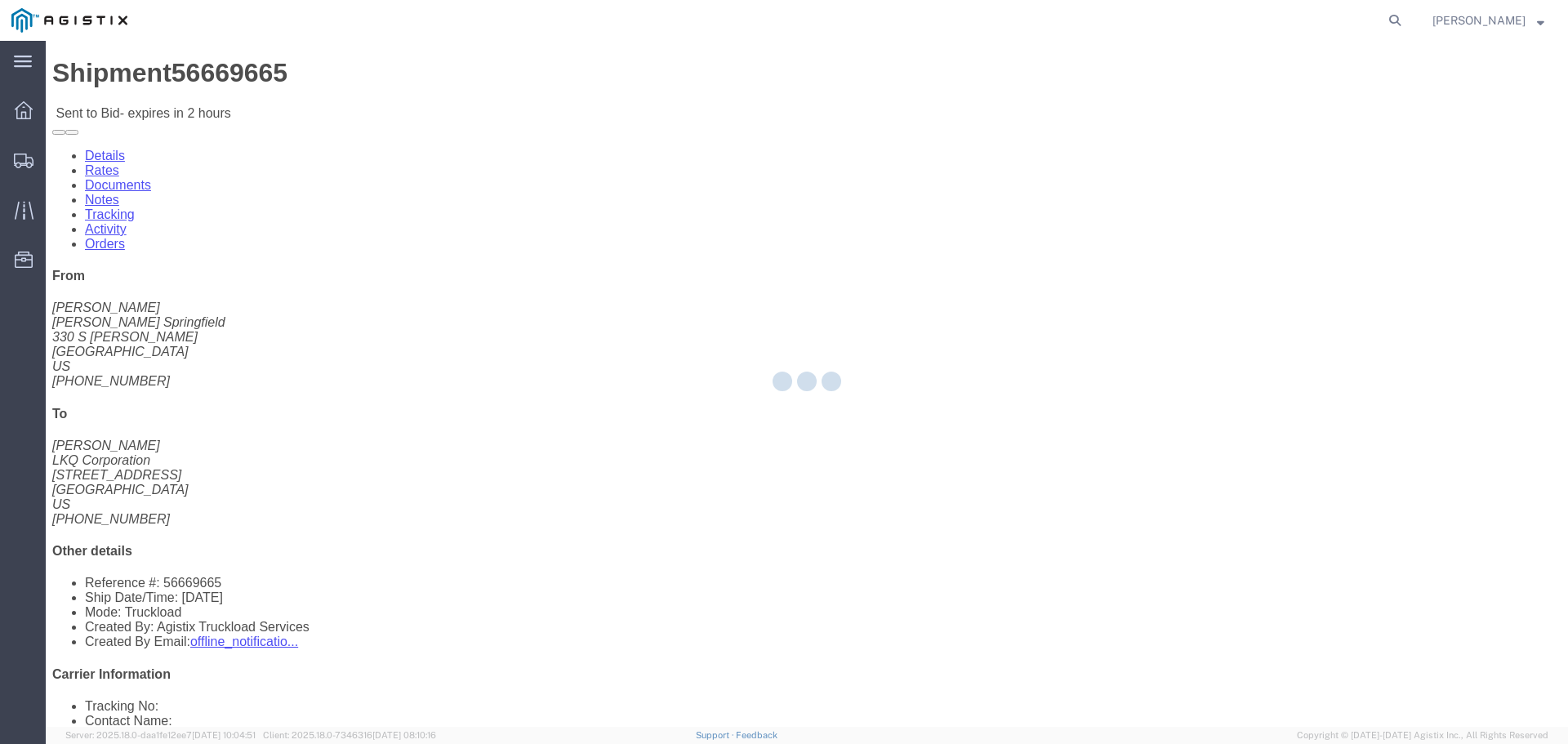
select select "22593"
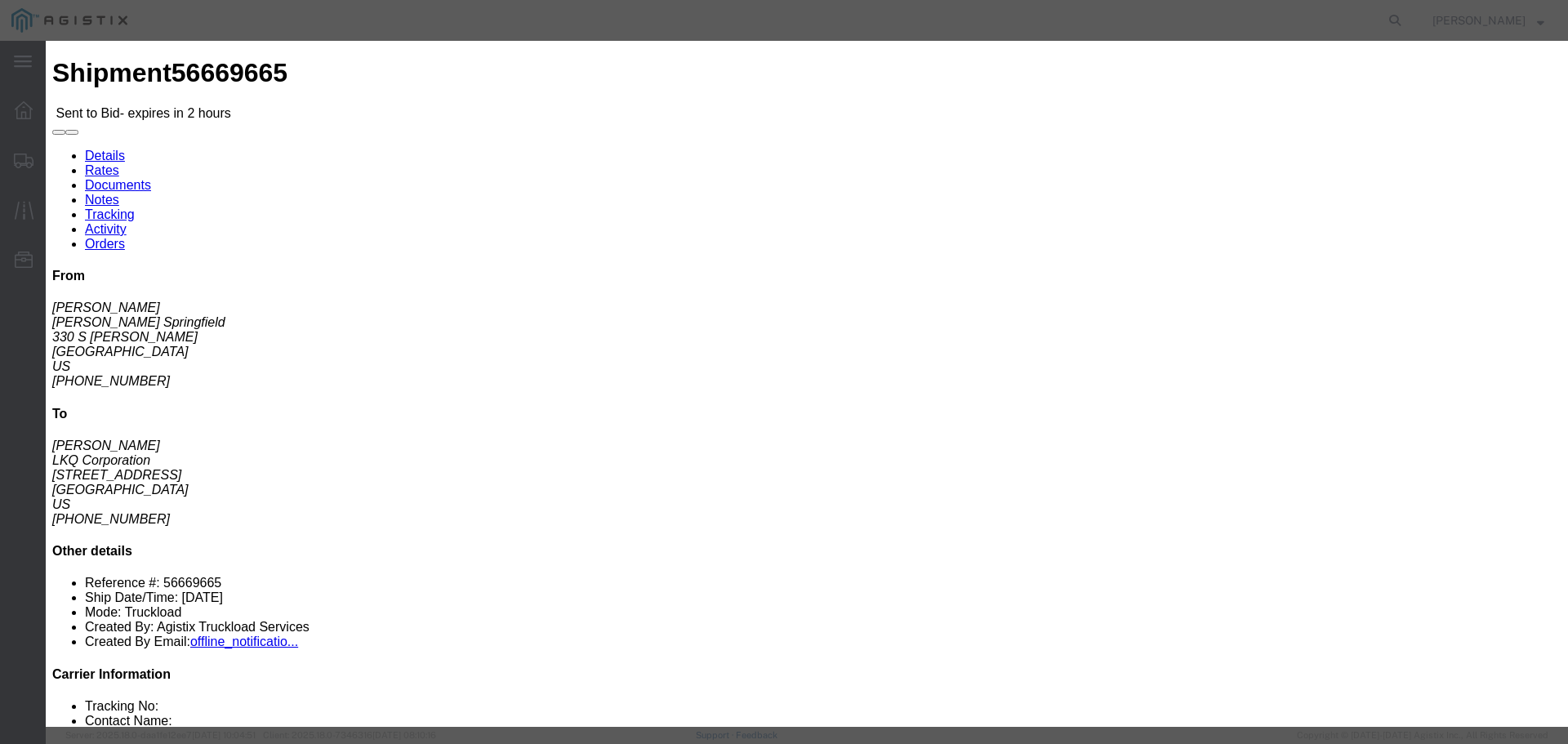
click select "Select Rail TL Standard 3 - 5 Day"
select select "41882"
click select "Select Rail TL Standard 3 - 5 Day"
click input "text"
type input "RLX"
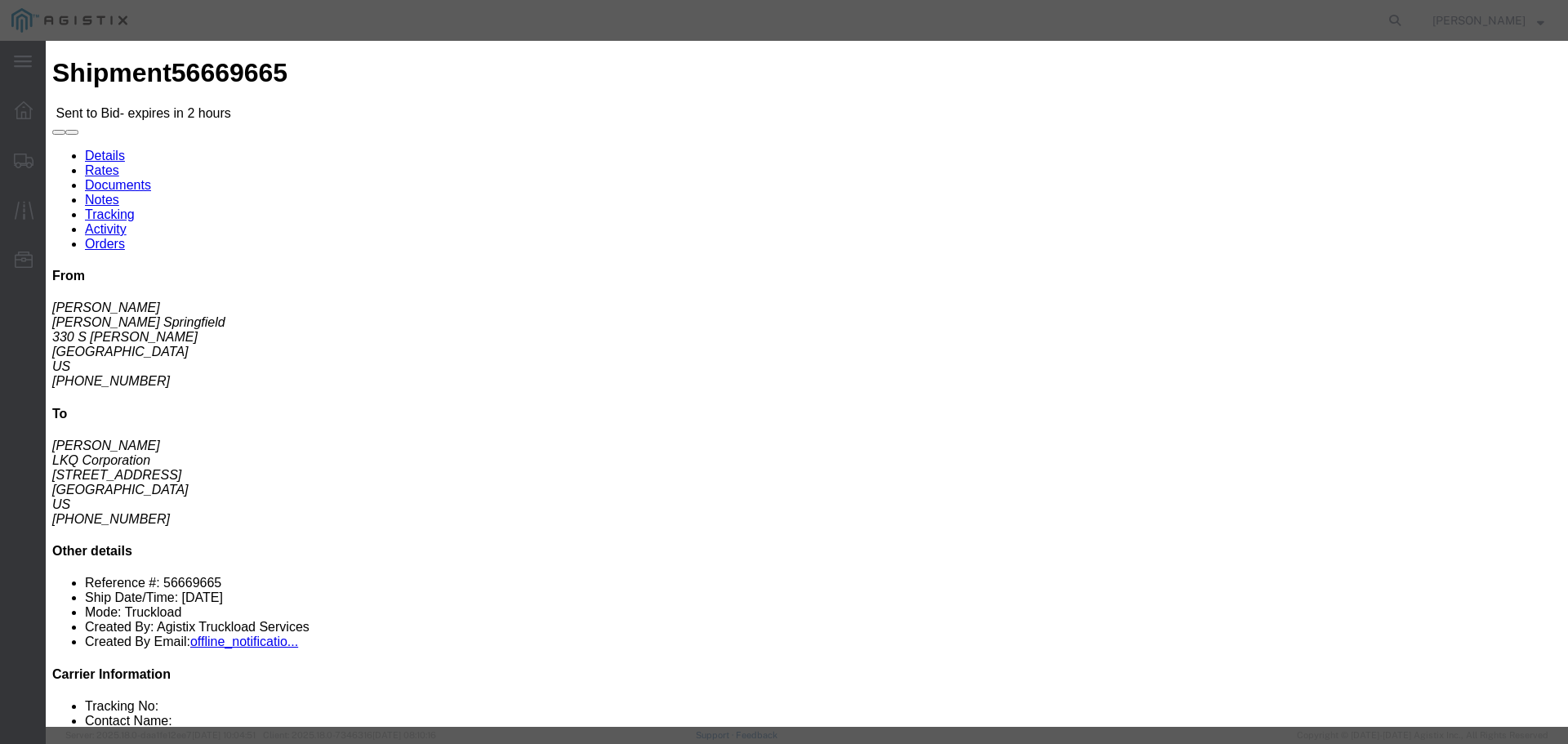
click select "Select Air Less than Truckload Multi-Leg Ocean Freight Rail Small Parcel Truckl…"
select select "TL"
click select "Select Air Less than Truckload Multi-Leg Ocean Freight Rail Small Parcel Truckl…"
click input "number"
type input "1"
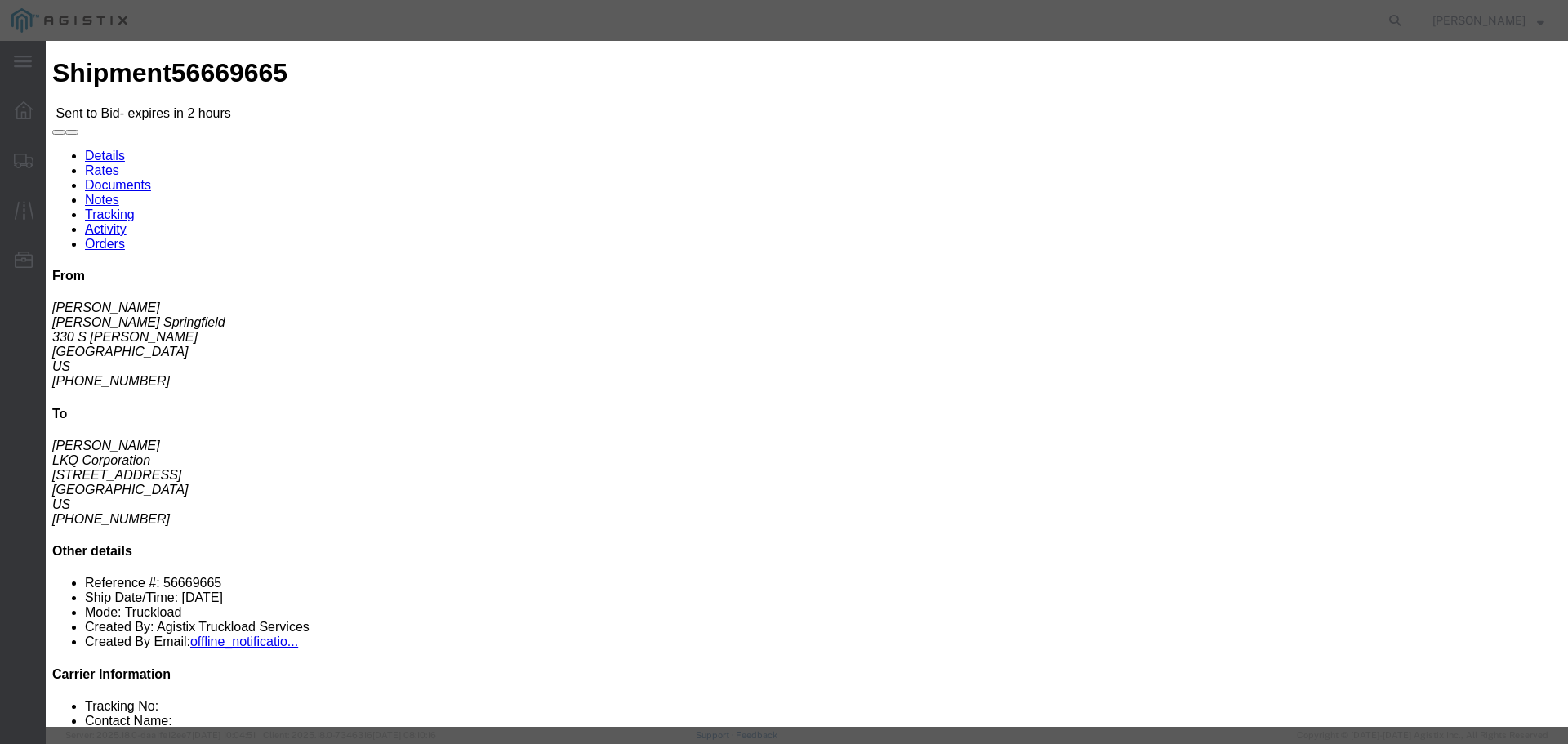
click input "number"
type input "1385"
click button "Submit"
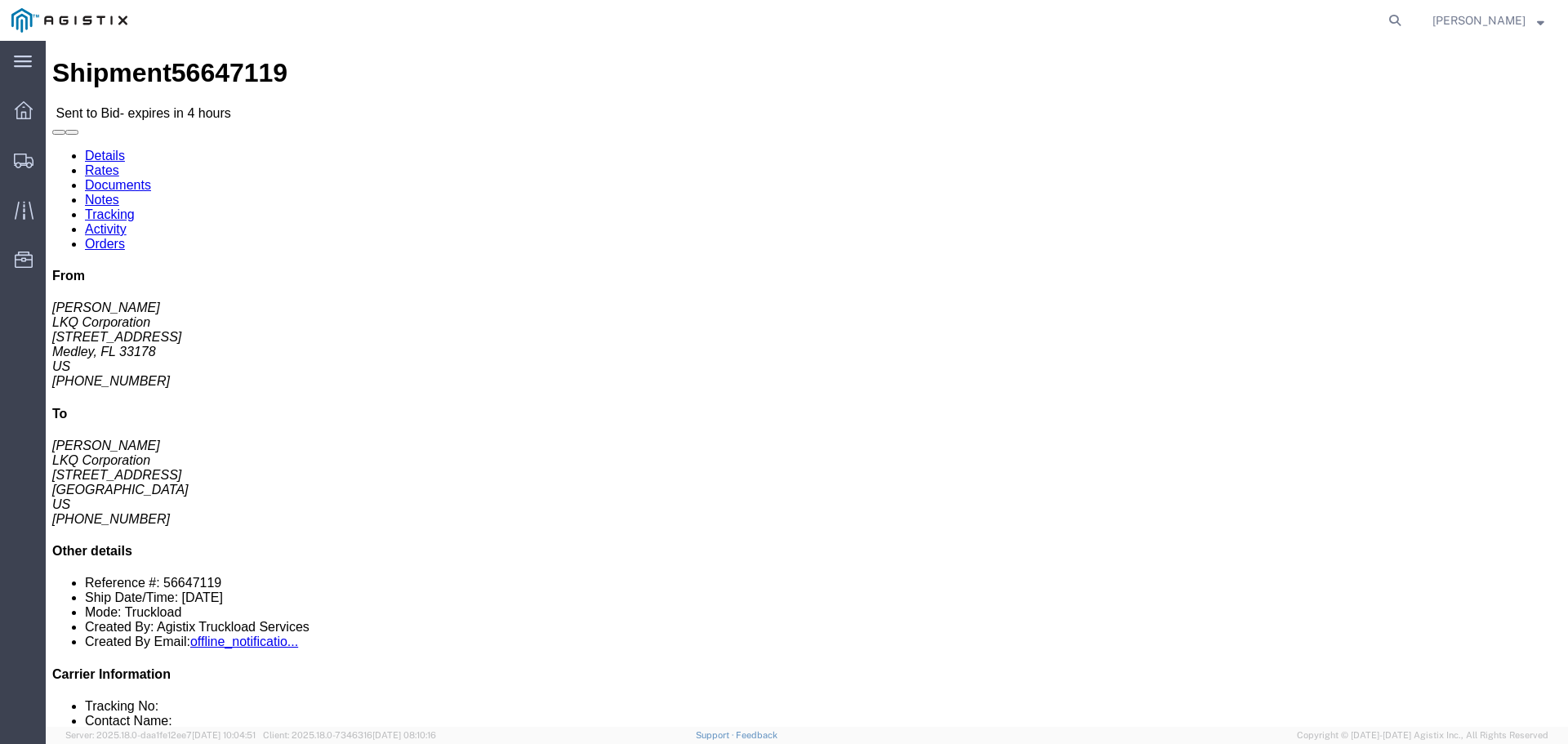
click button "button"
click link "Enter / Modify Bid"
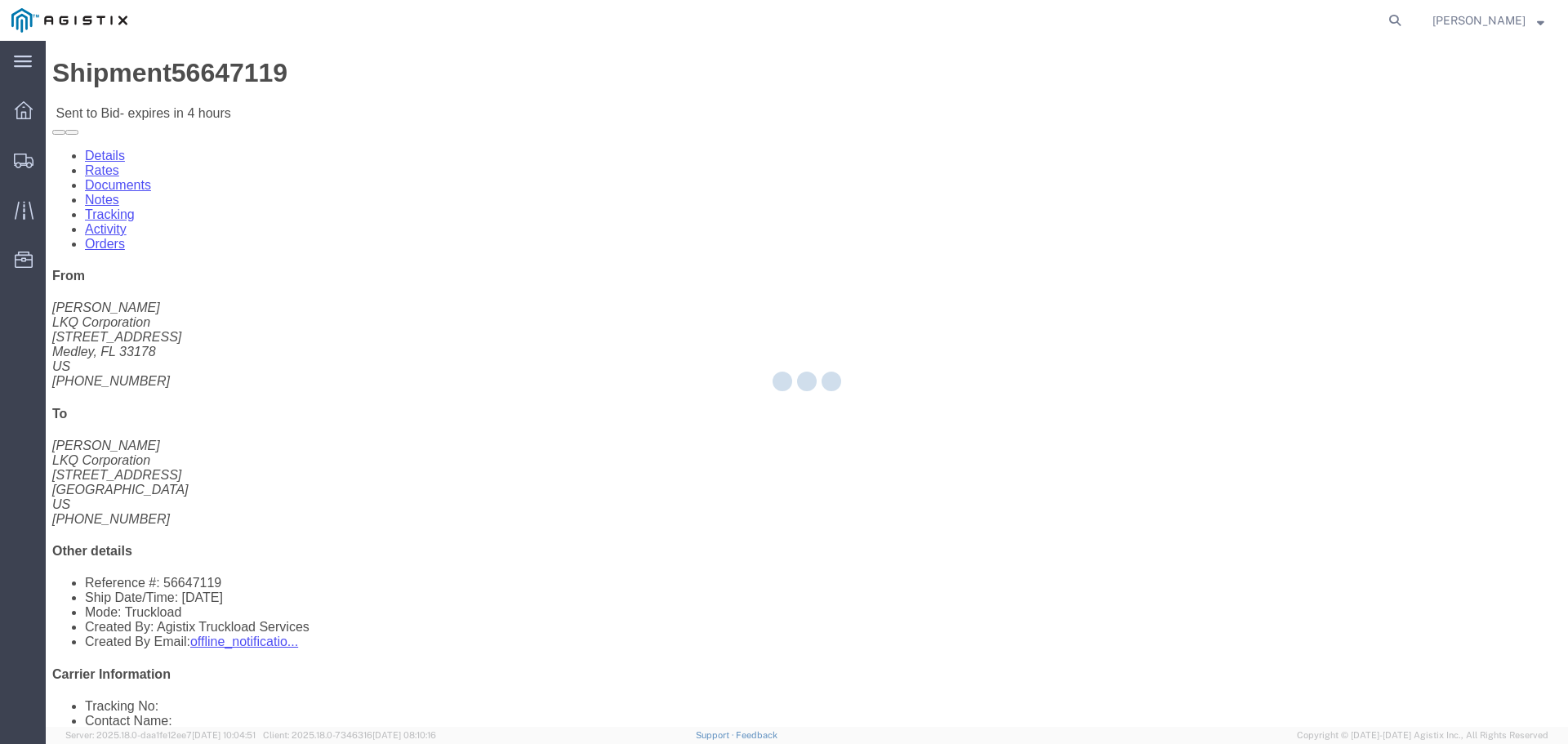
select select "22593"
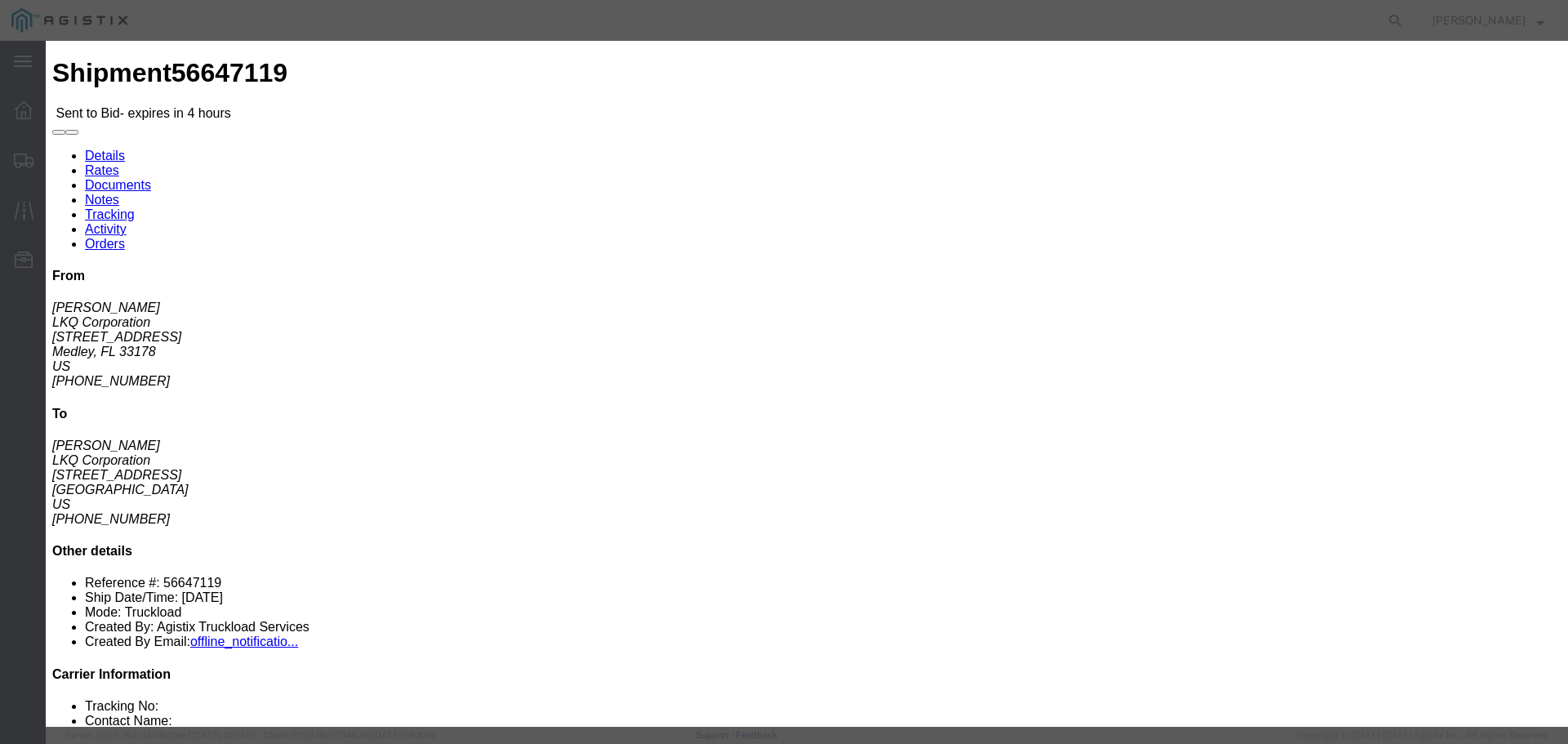
click select "Select Rail TL Standard 3 - 5 Day"
select select "41882"
click select "Select Rail TL Standard 3 - 5 Day"
drag, startPoint x: 1122, startPoint y: 137, endPoint x: 1121, endPoint y: 145, distance: 8.1
click div "Bid Information Vendor Select Riverstone Logistics LLC Service Level Select Rai…"
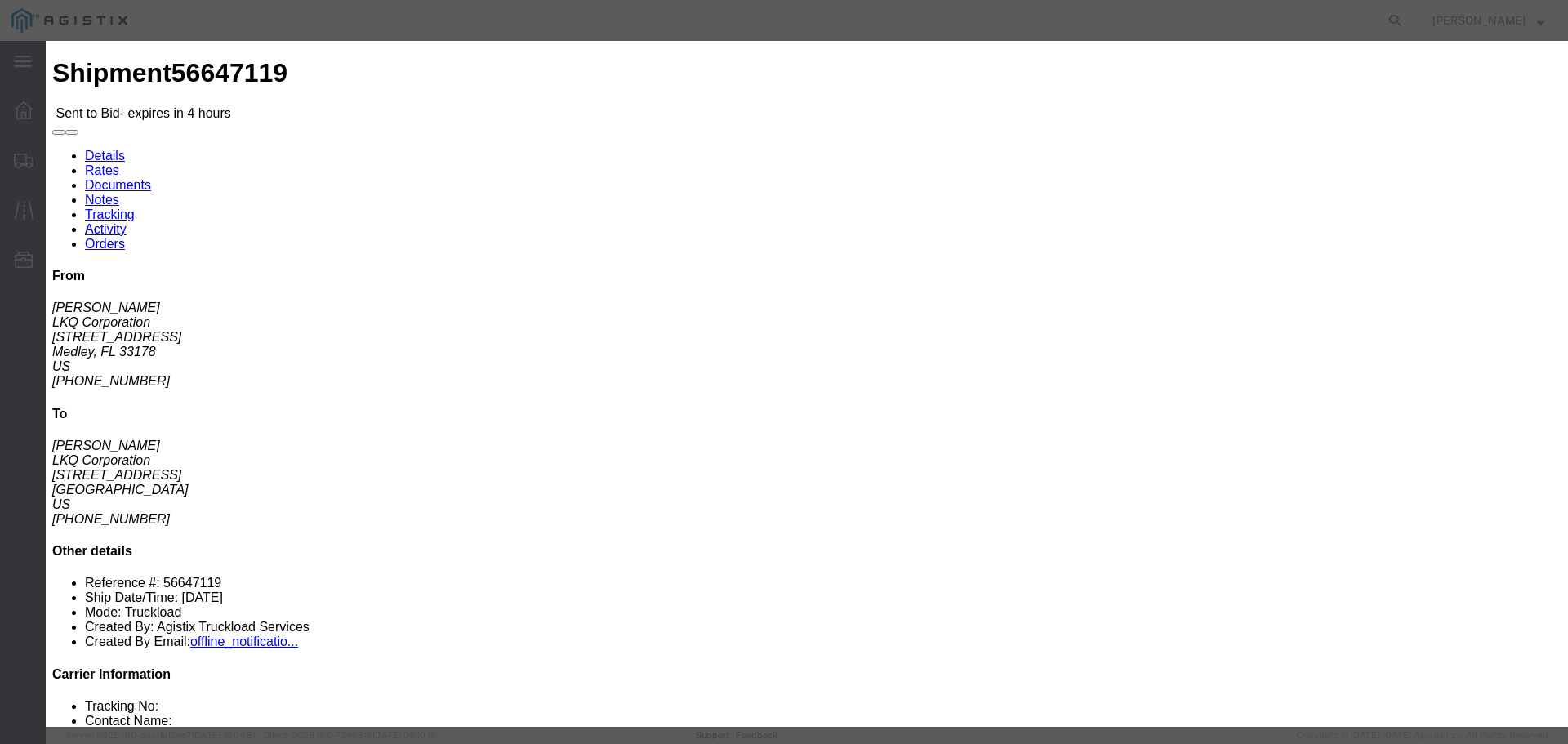
click input "text"
type input "RLX"
click input "Accept Terms"
checkbox input "true"
click icon "button"
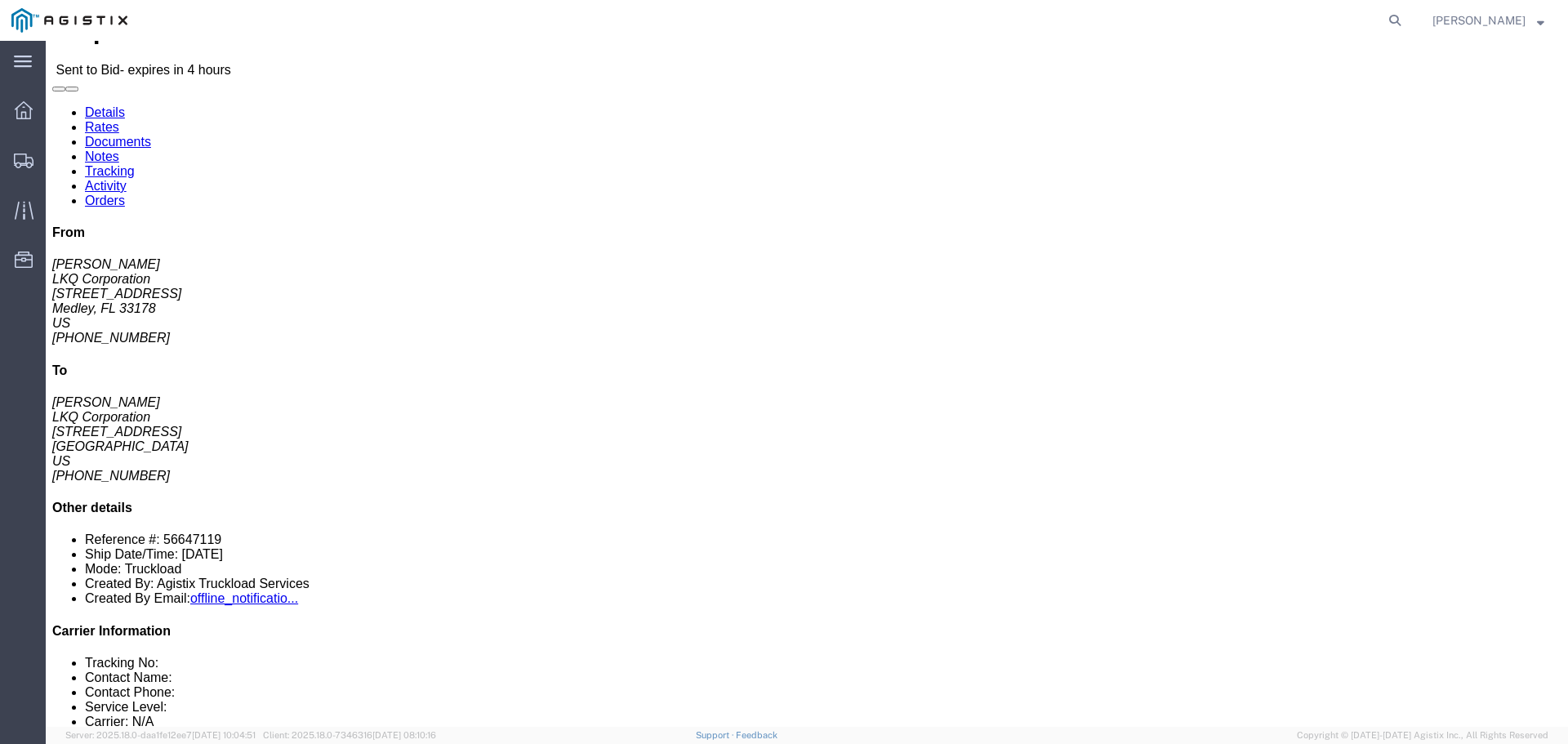
scroll to position [82, 0]
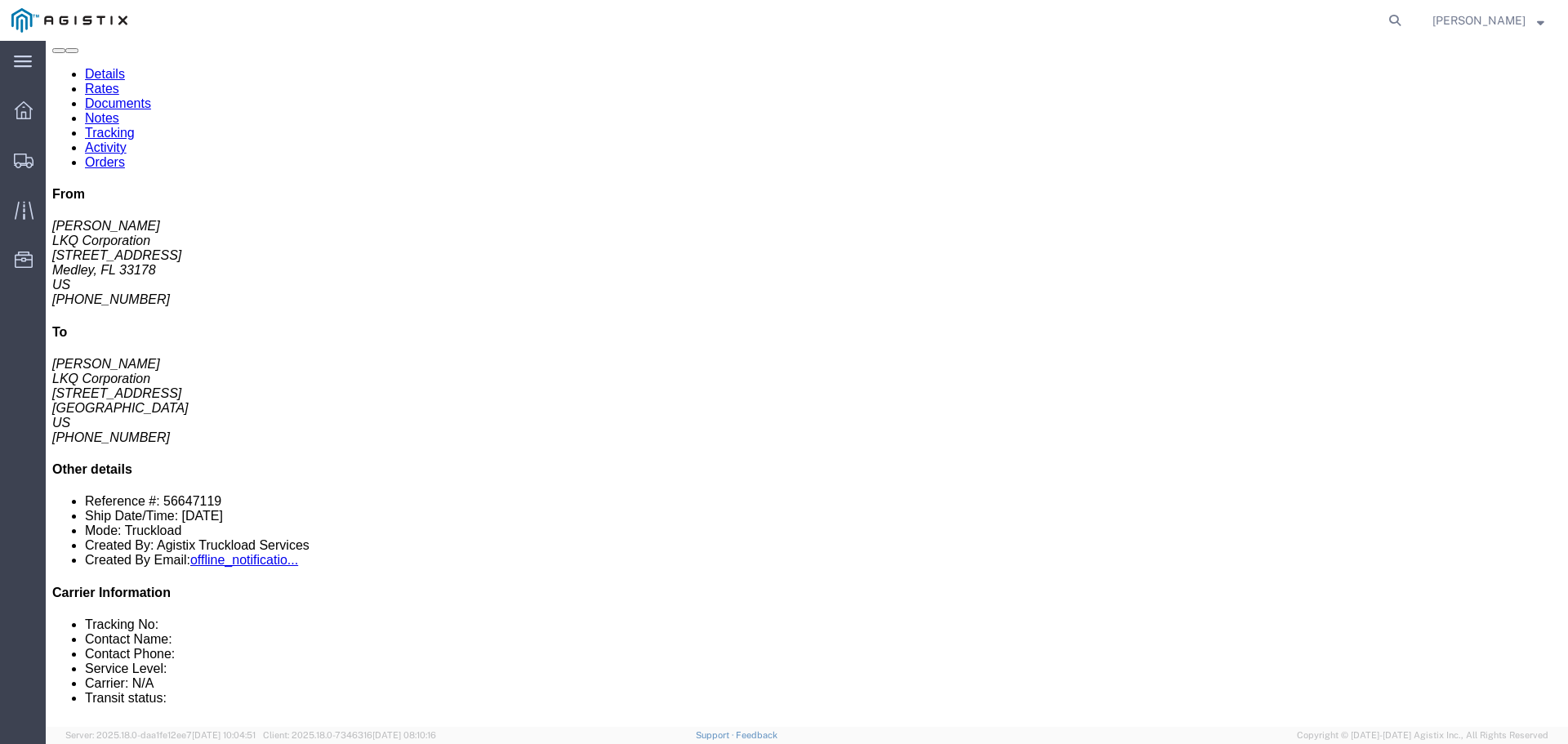
click button "Ignore Bid"
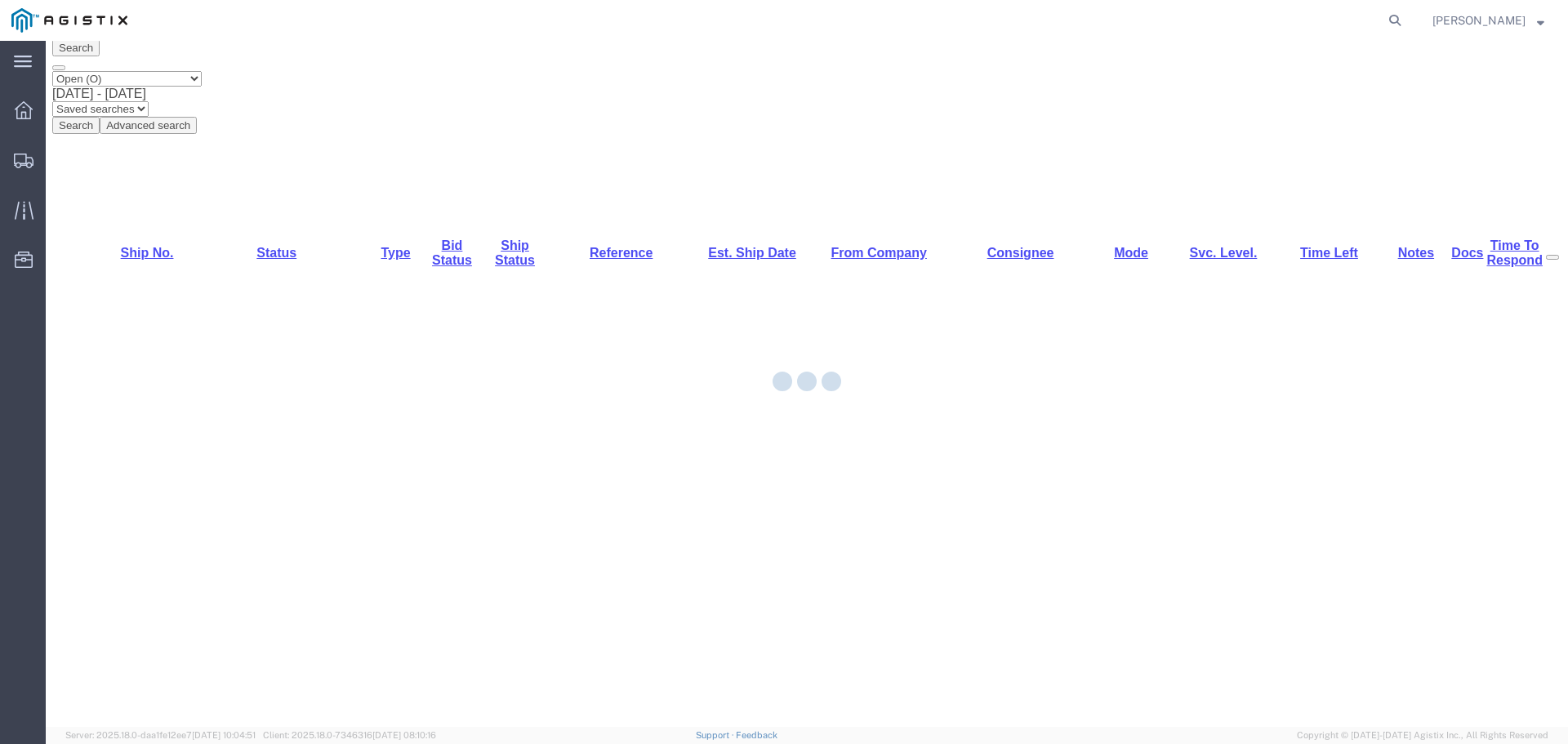
scroll to position [0, 0]
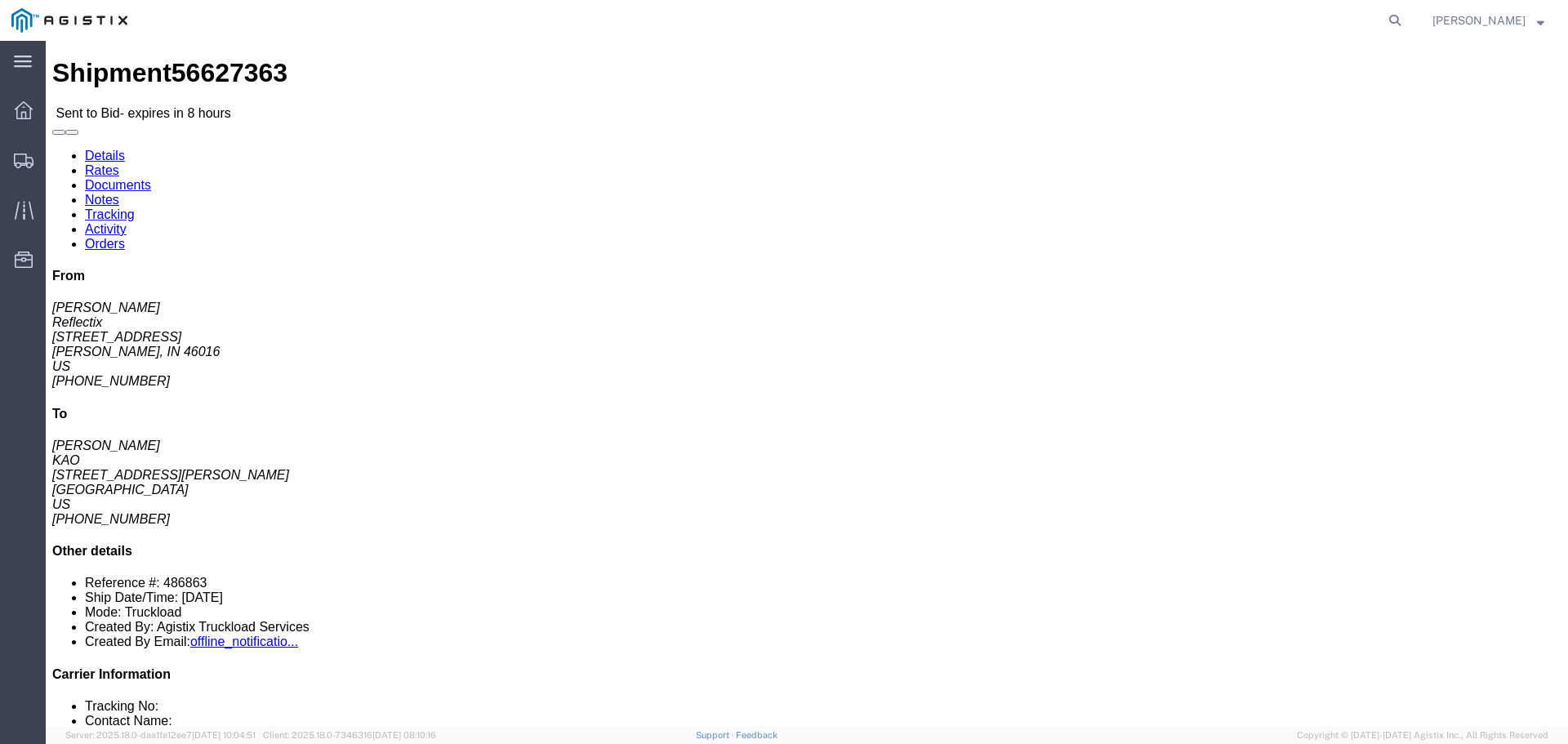
click div "Leg 1 - Truckload Vehicle 1: Standard Dry Van (53 Feet) Number of trucks: 1"
click button "button"
click link "Enter / Modify Bid"
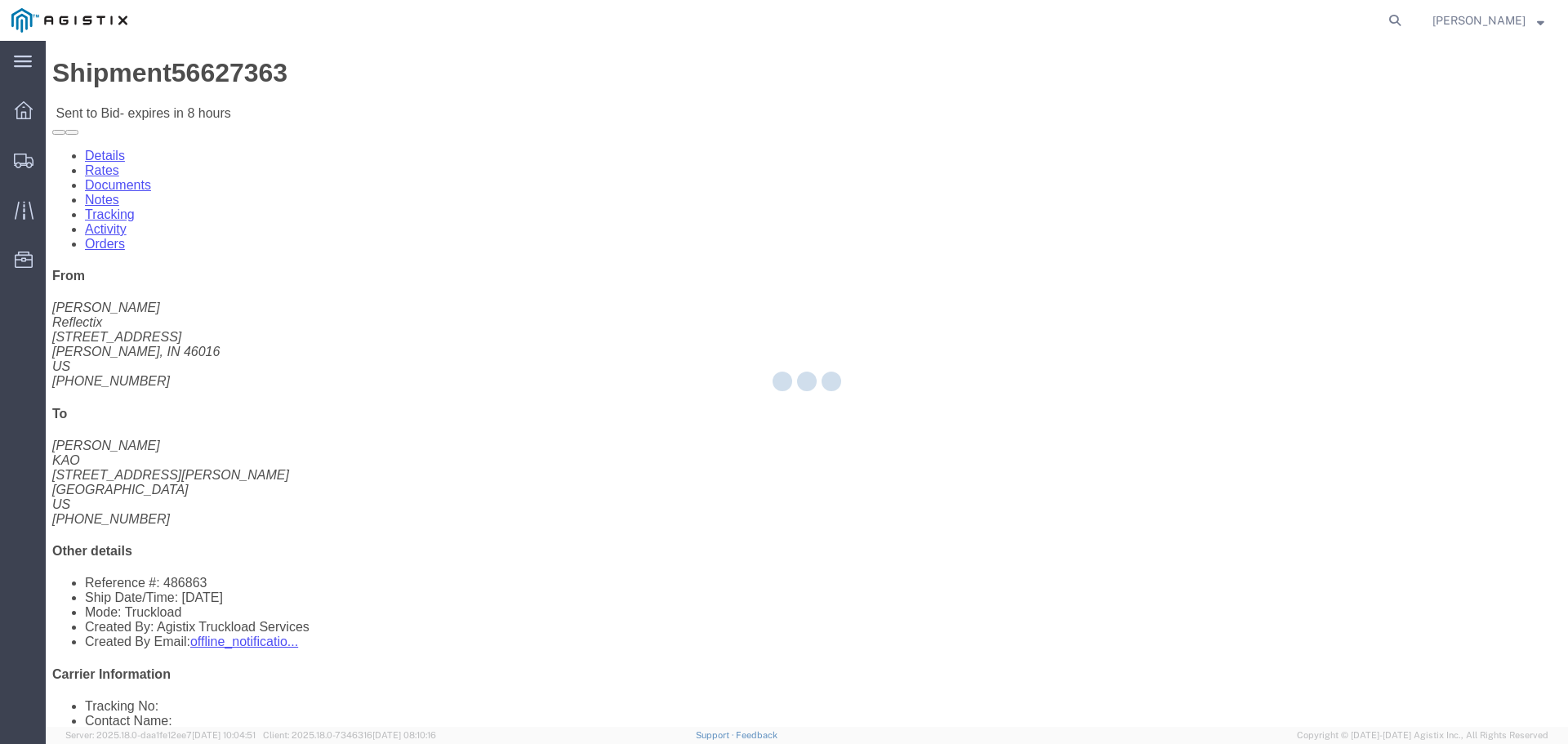
select select "22593"
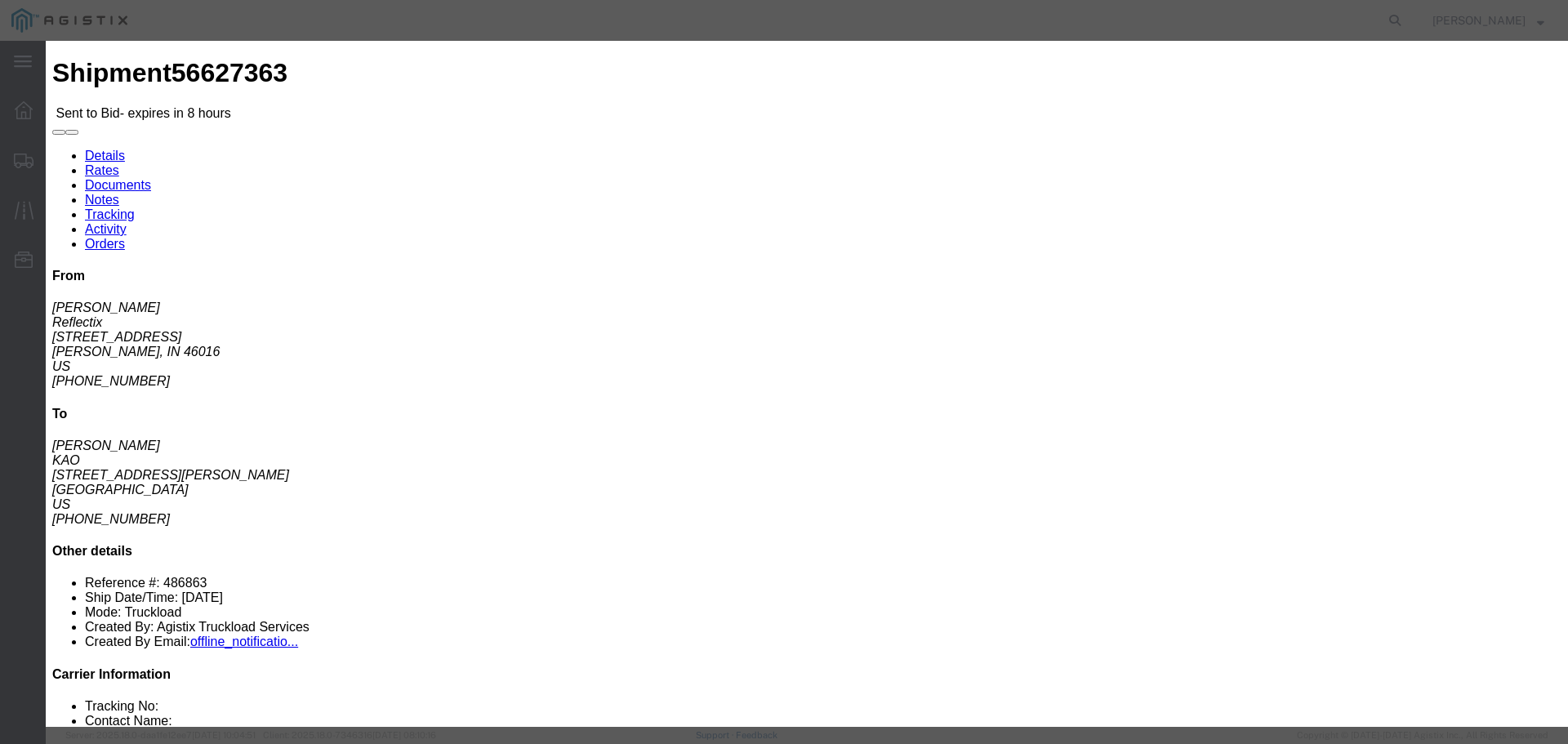
click select "Select Rail TL Standard 3 - 5 Day"
select select "41882"
click select "Select Rail TL Standard 3 - 5 Day"
click input "text"
type input "RLX"
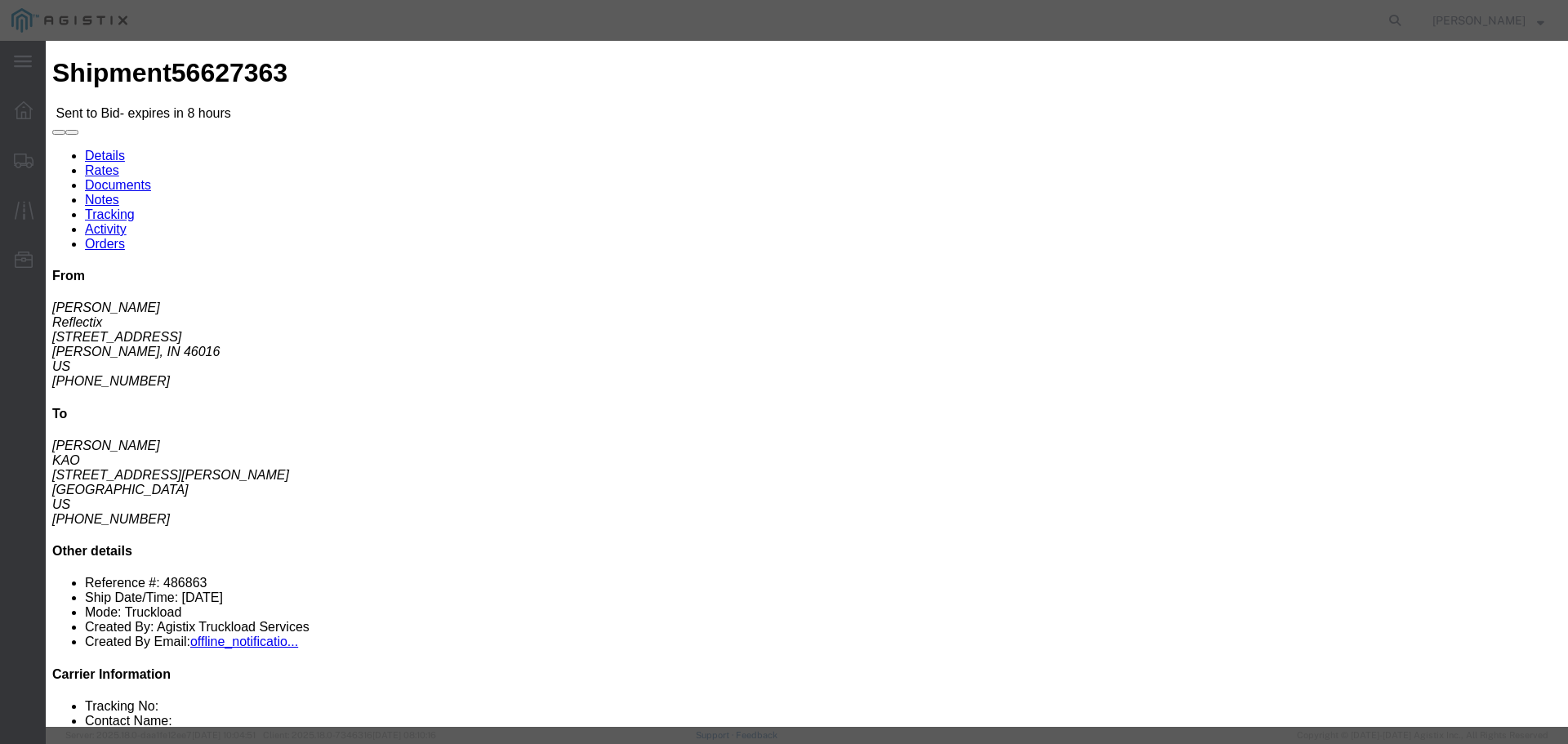
click select "Select Air Less than Truckload Multi-Leg Ocean Freight Rail Small Parcel Truckl…"
select select "TL"
click select "Select Air Less than Truckload Multi-Leg Ocean Freight Rail Small Parcel Truckl…"
click input "number"
type input "1"
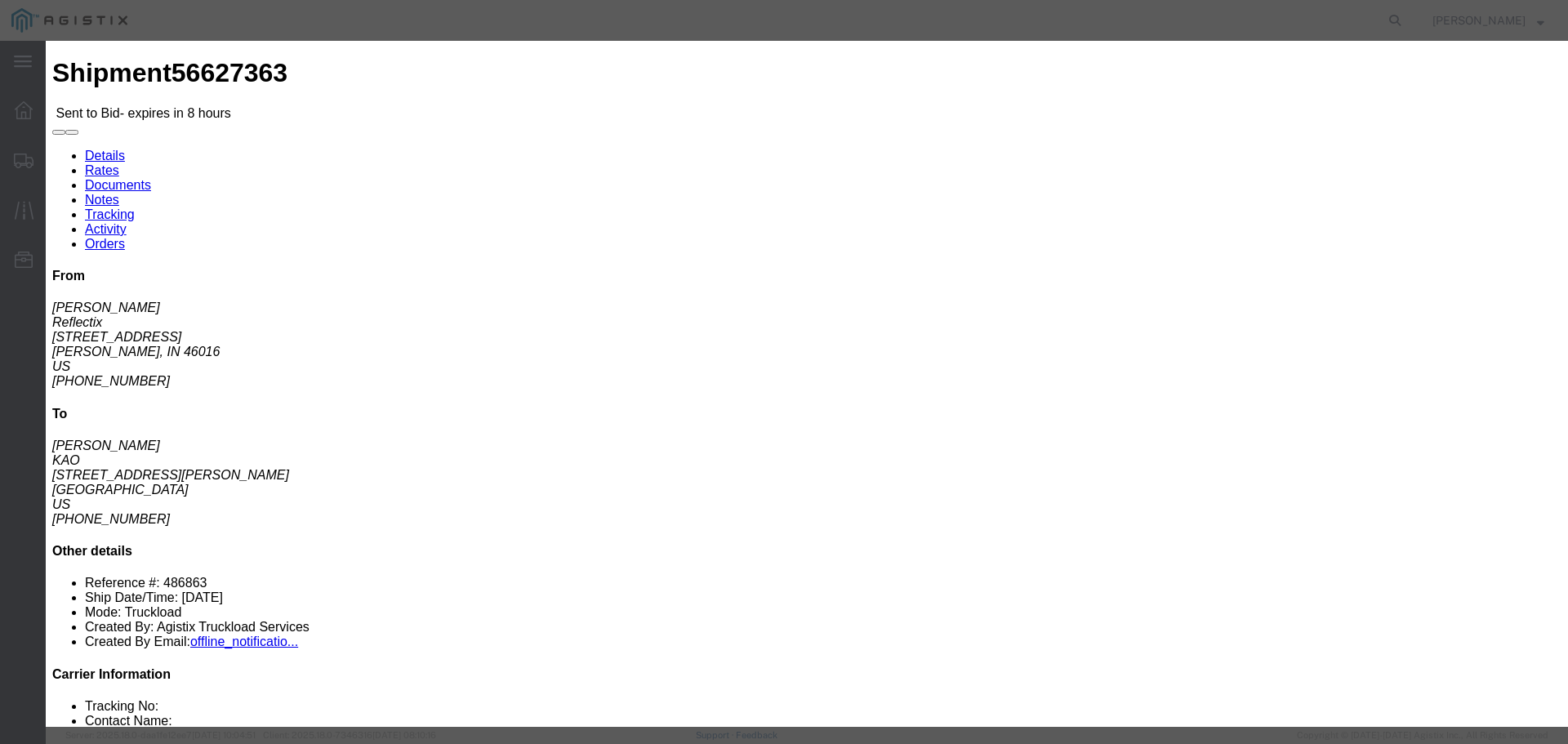
click input "number"
type input "815"
click button "Submit"
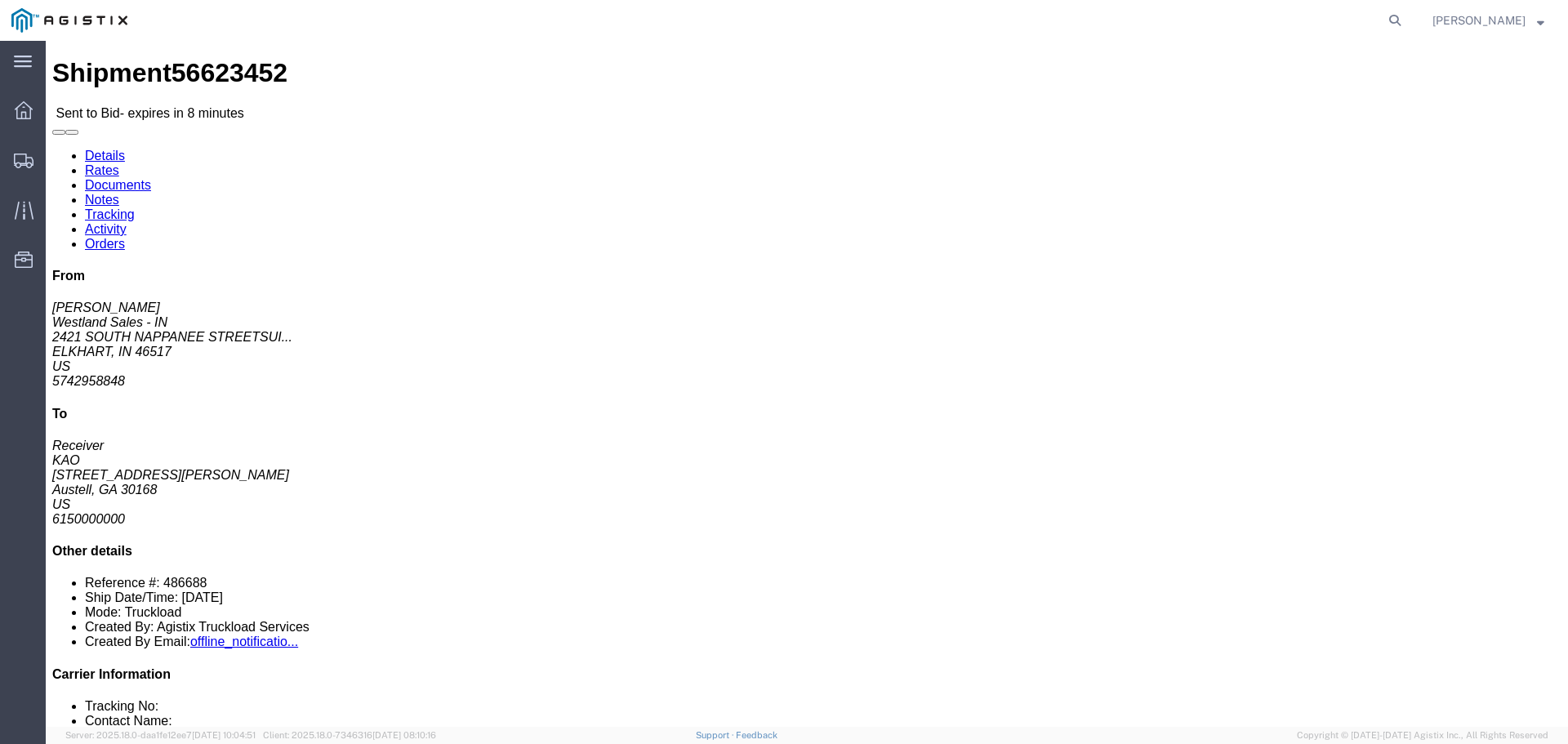
click button "button"
click link "Enter / Modify Bid"
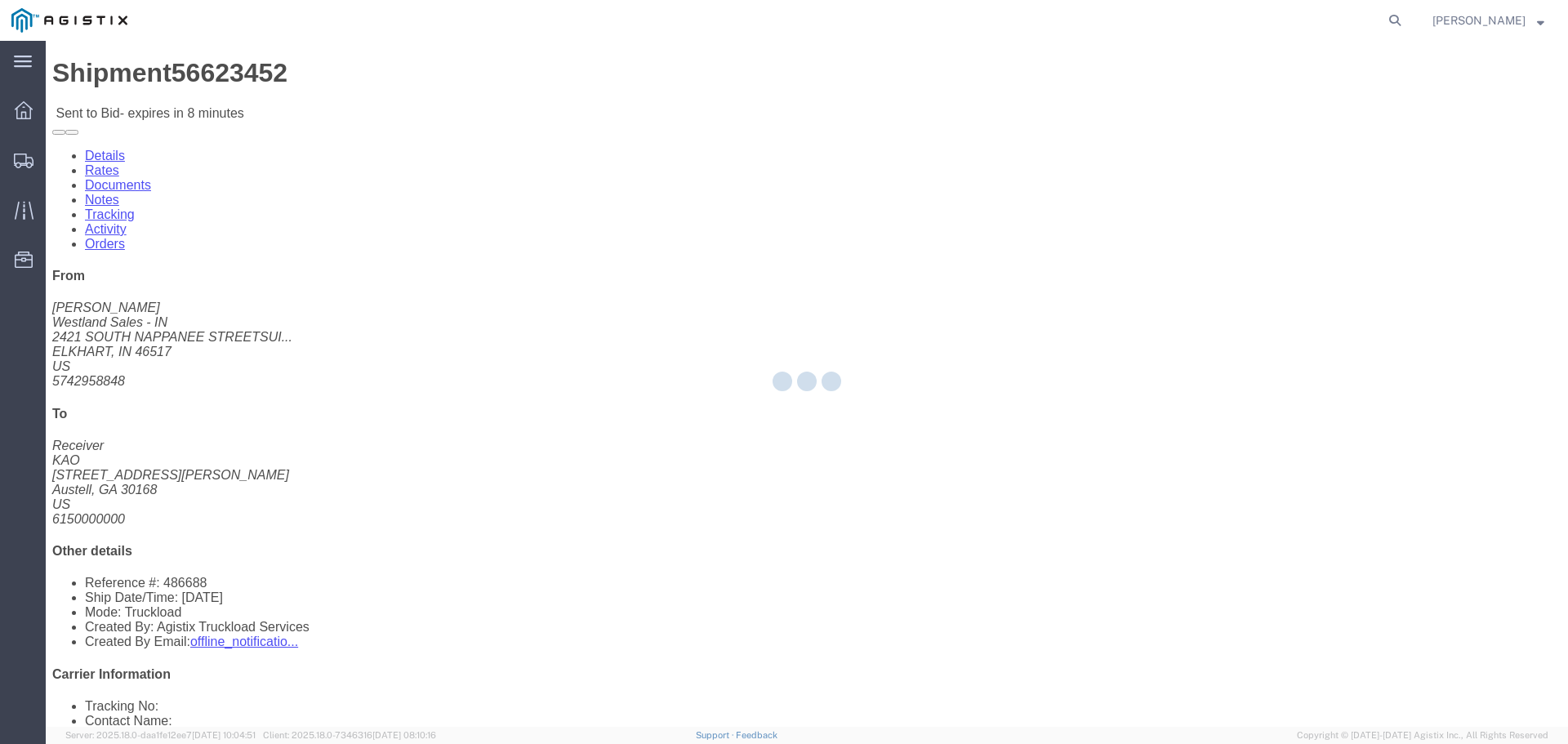
select select "22593"
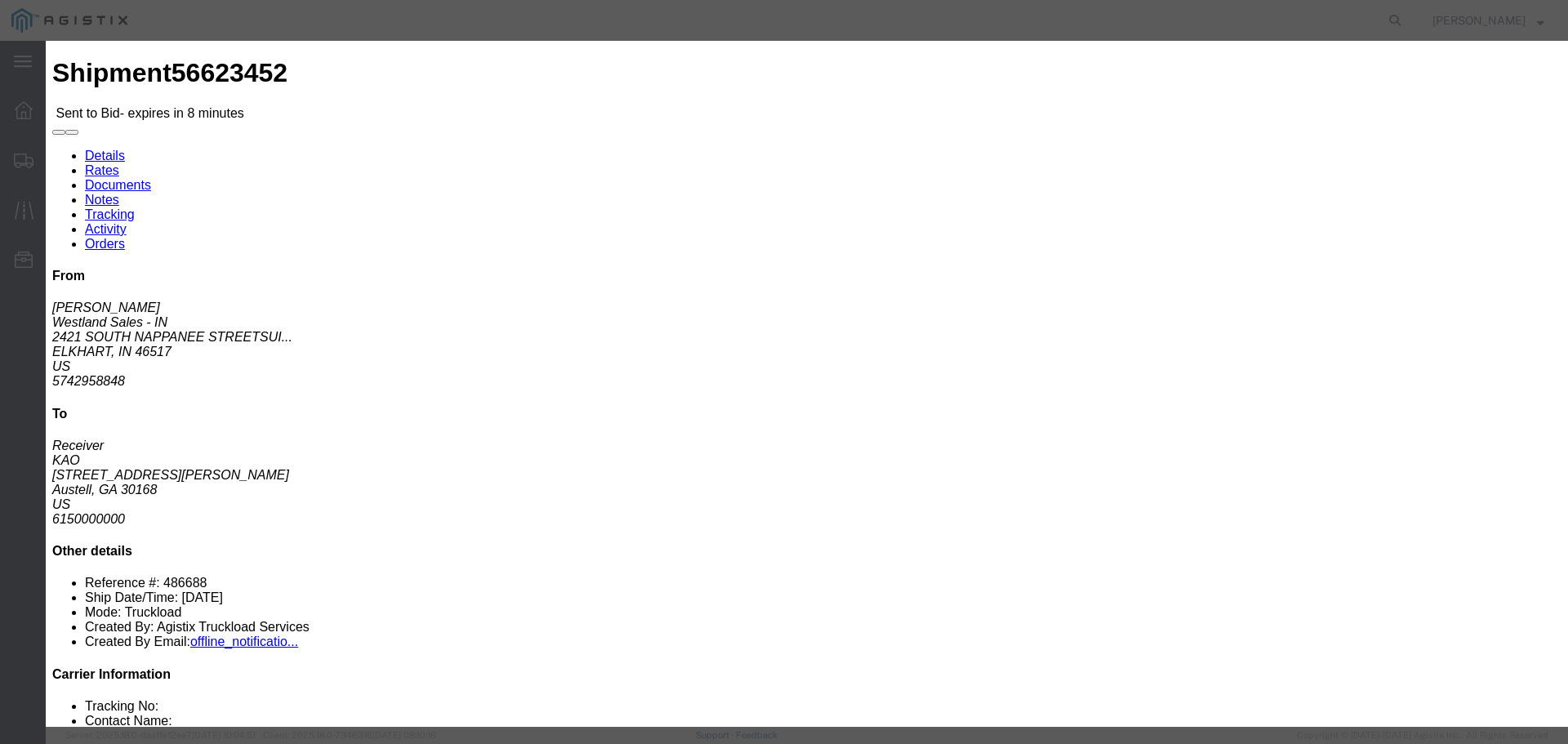
drag, startPoint x: 806, startPoint y: 151, endPoint x: 805, endPoint y: 159, distance: 8.1
click select "Select Rail TL Standard 3 - 5 Day"
select select "41882"
click select "Select Rail TL Standard 3 - 5 Day"
click input "text"
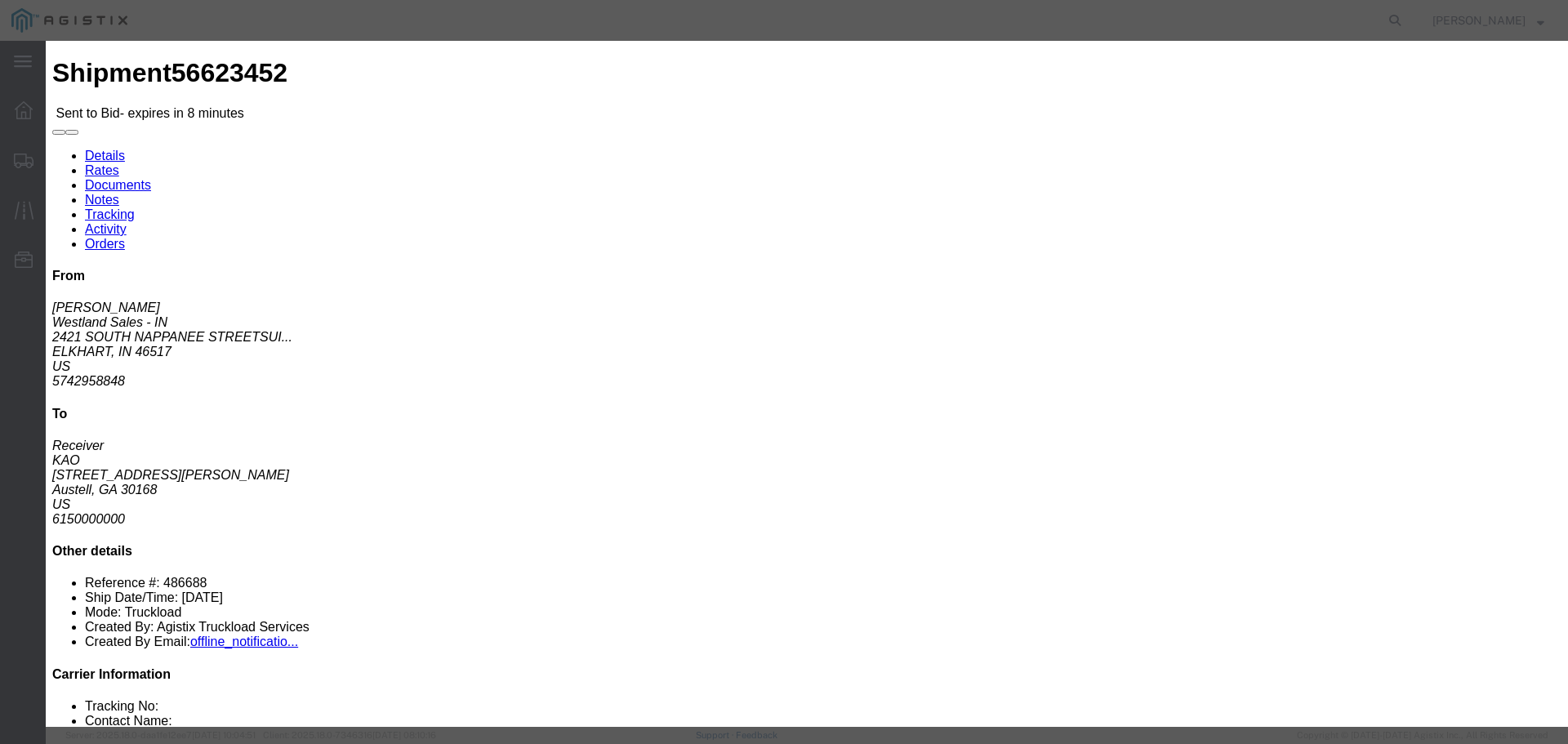
type input "RLX"
click select "Select Air Less than Truckload Multi-Leg Ocean Freight Rail Small Parcel Truckl…"
select select "TL"
click select "Select Air Less than Truckload Multi-Leg Ocean Freight Rail Small Parcel Truckl…"
click input "number"
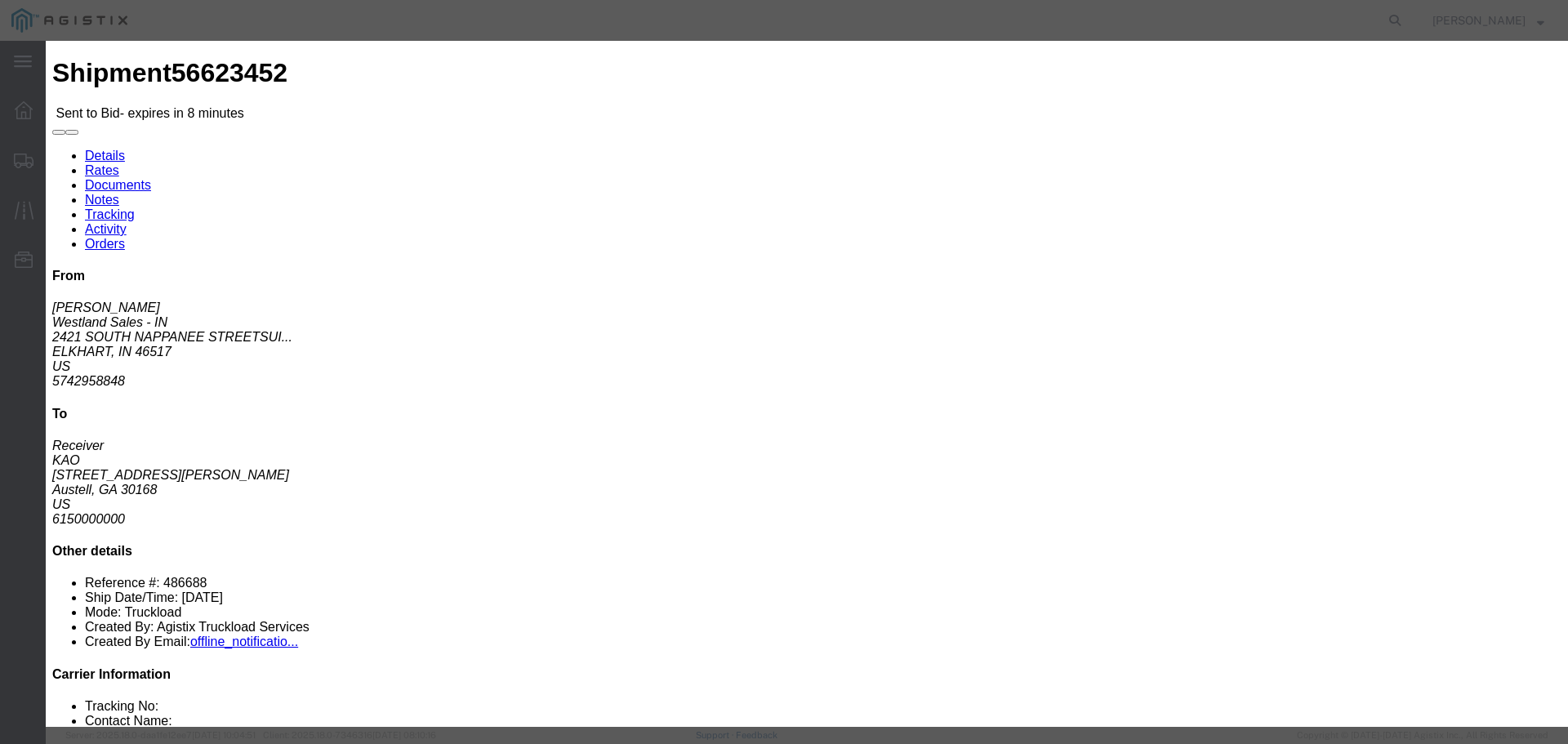
type input "1"
click input "number"
type input "1865"
click button "Submit"
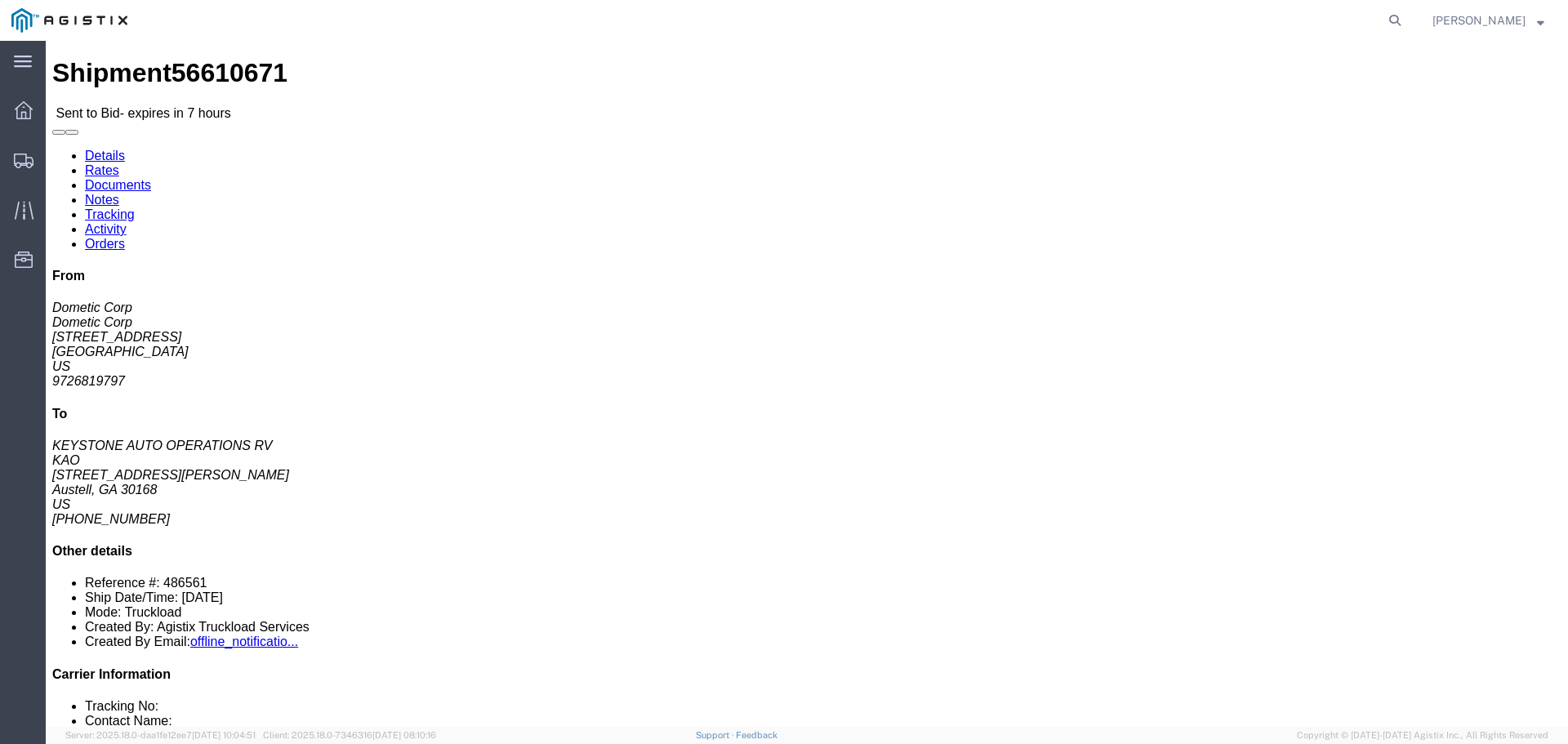
click button "button"
click link "Enter / Modify Bid"
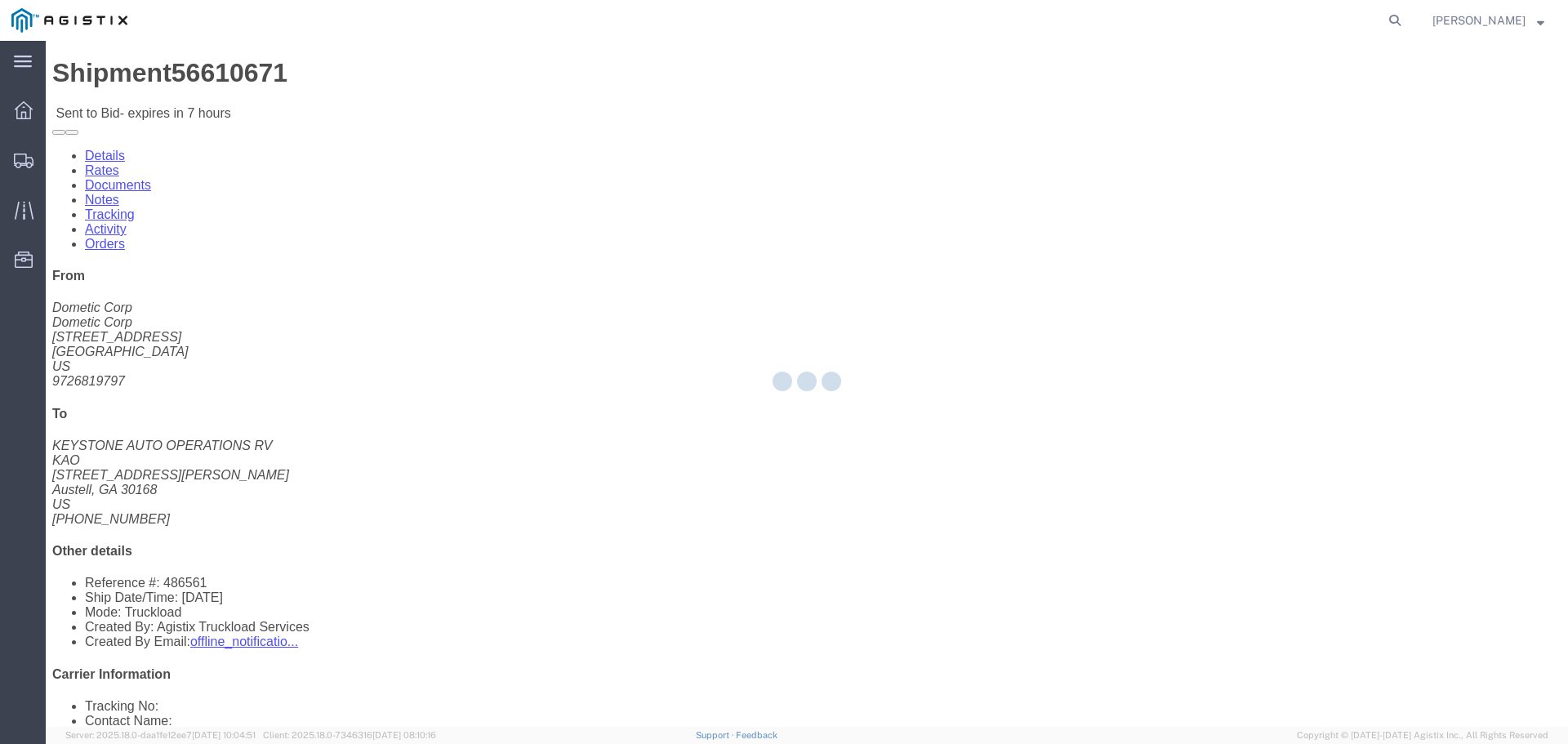
select select "22593"
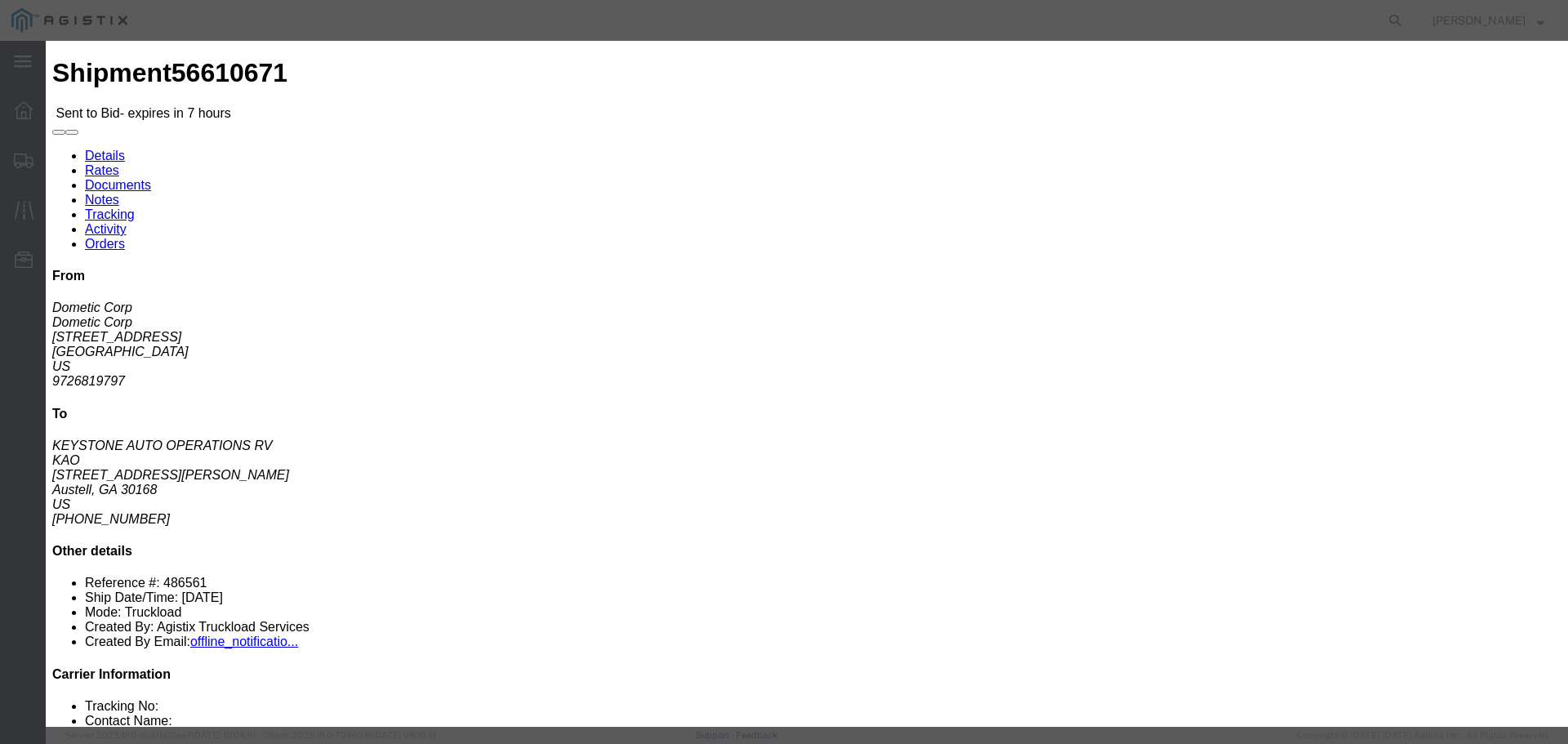
click input "number"
type input "2"
click select "Select Air Less than Truckload Multi-Leg Ocean Freight Rail Small Parcel Truckl…"
select select "TL"
click select "Select Air Less than Truckload Multi-Leg Ocean Freight Rail Small Parcel Truckl…"
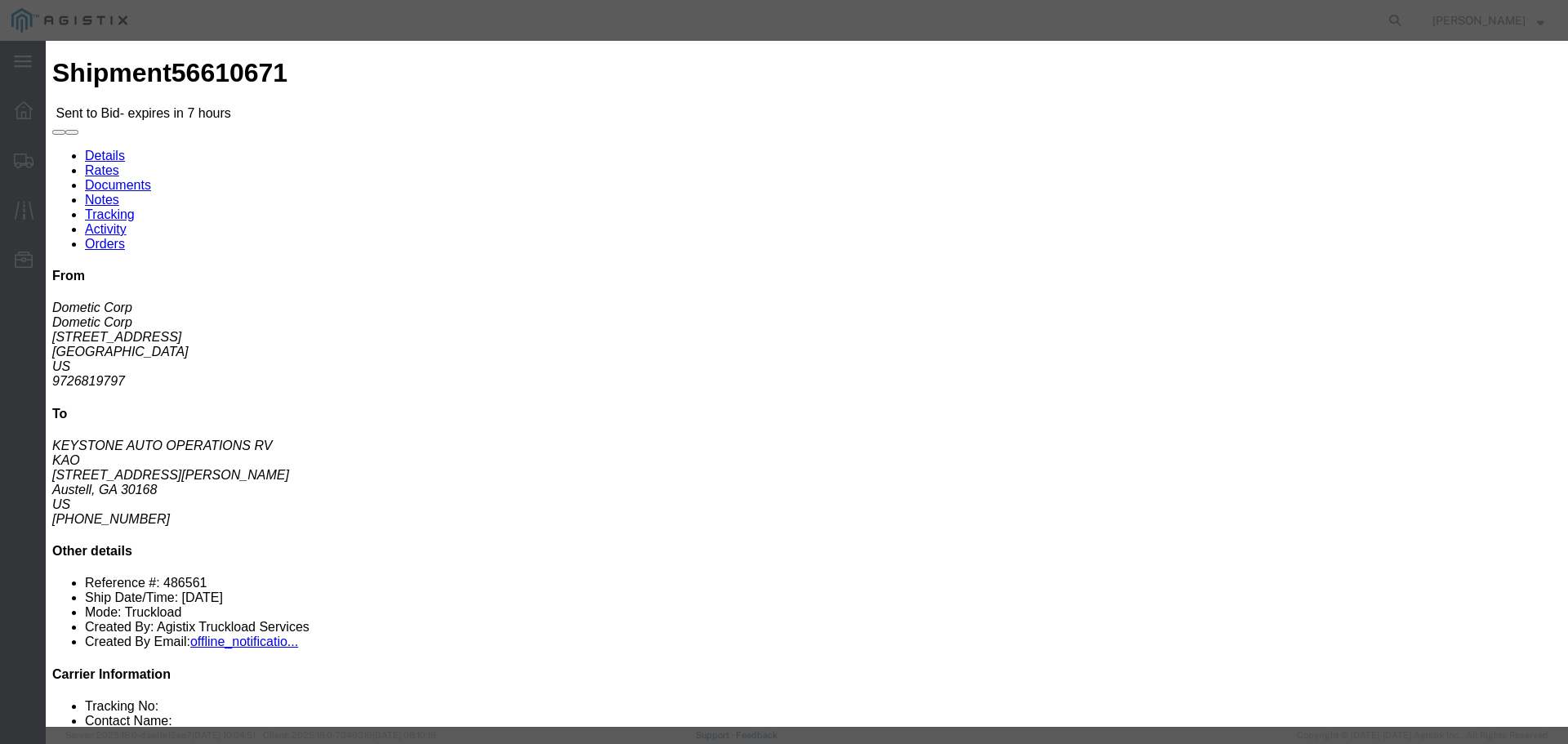
drag, startPoint x: 1089, startPoint y: 140, endPoint x: 1111, endPoint y: 161, distance: 30.4
click input "text"
type input "RLX"
drag, startPoint x: 870, startPoint y: 150, endPoint x: 891, endPoint y: 197, distance: 51.5
click select "Select Rail TL Standard 3 - 5 Day"
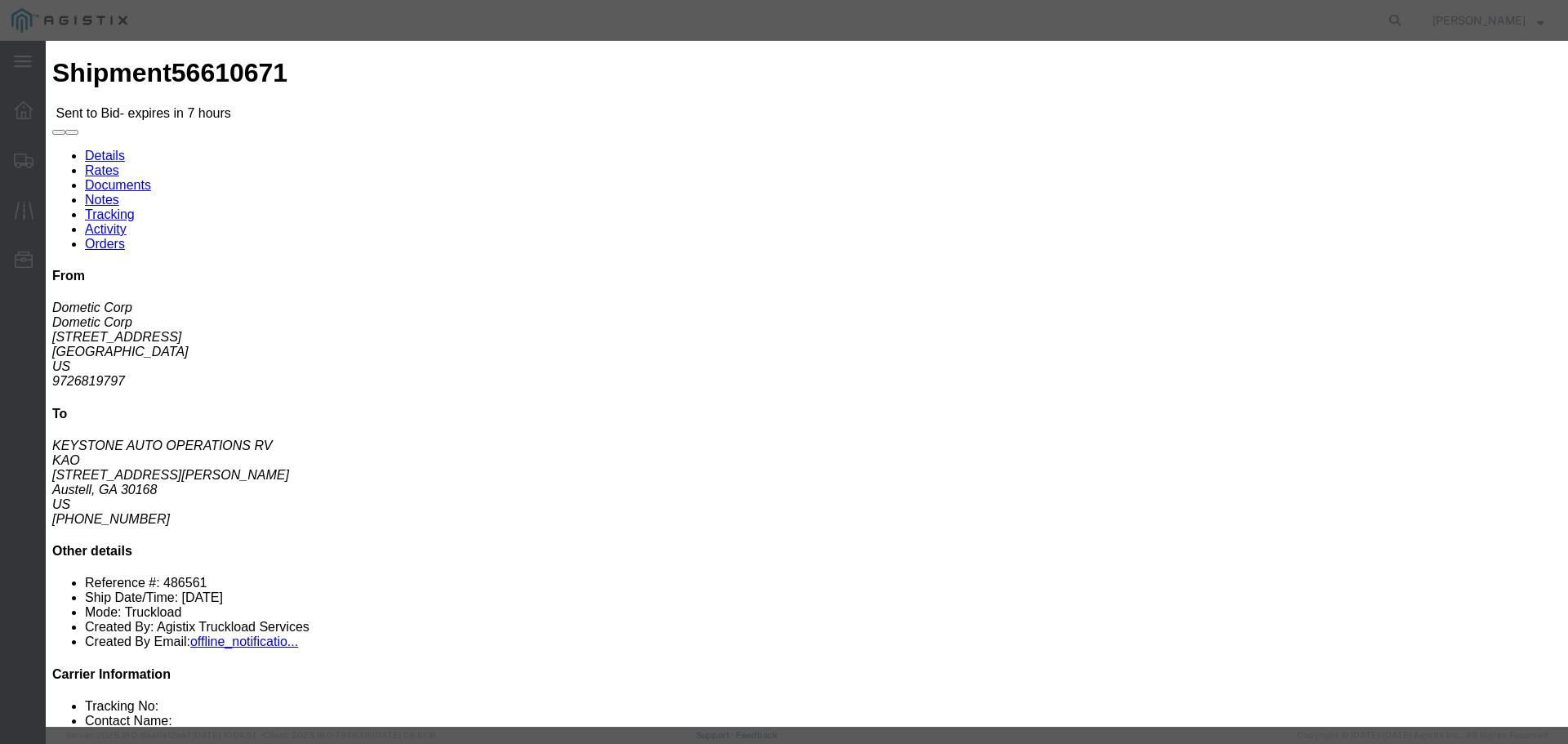
select select "41882"
click select "Select Rail TL Standard 3 - 5 Day"
click input "number"
type input "1660"
click button "Submit"
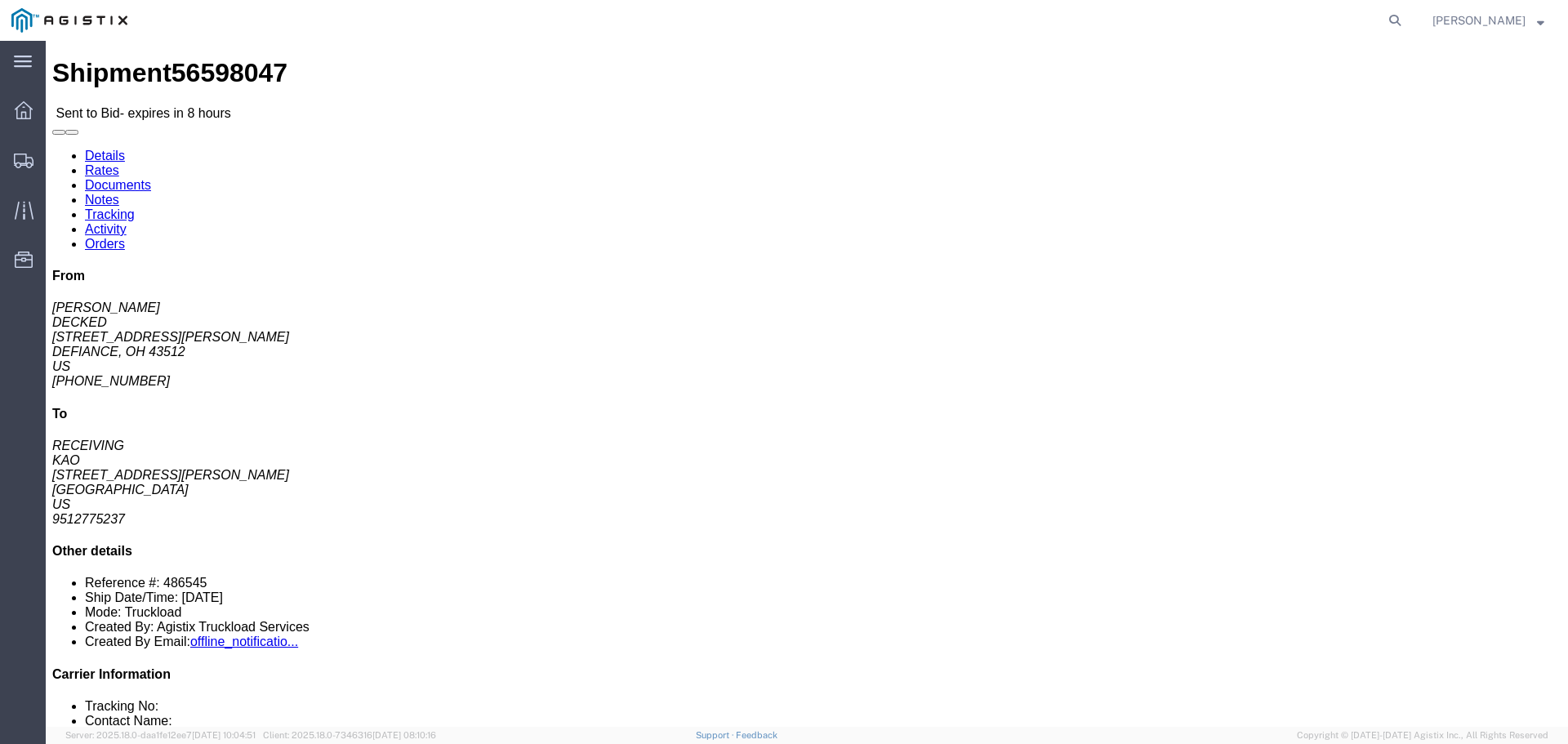
click button "button"
click link "Enter / Modify Bid"
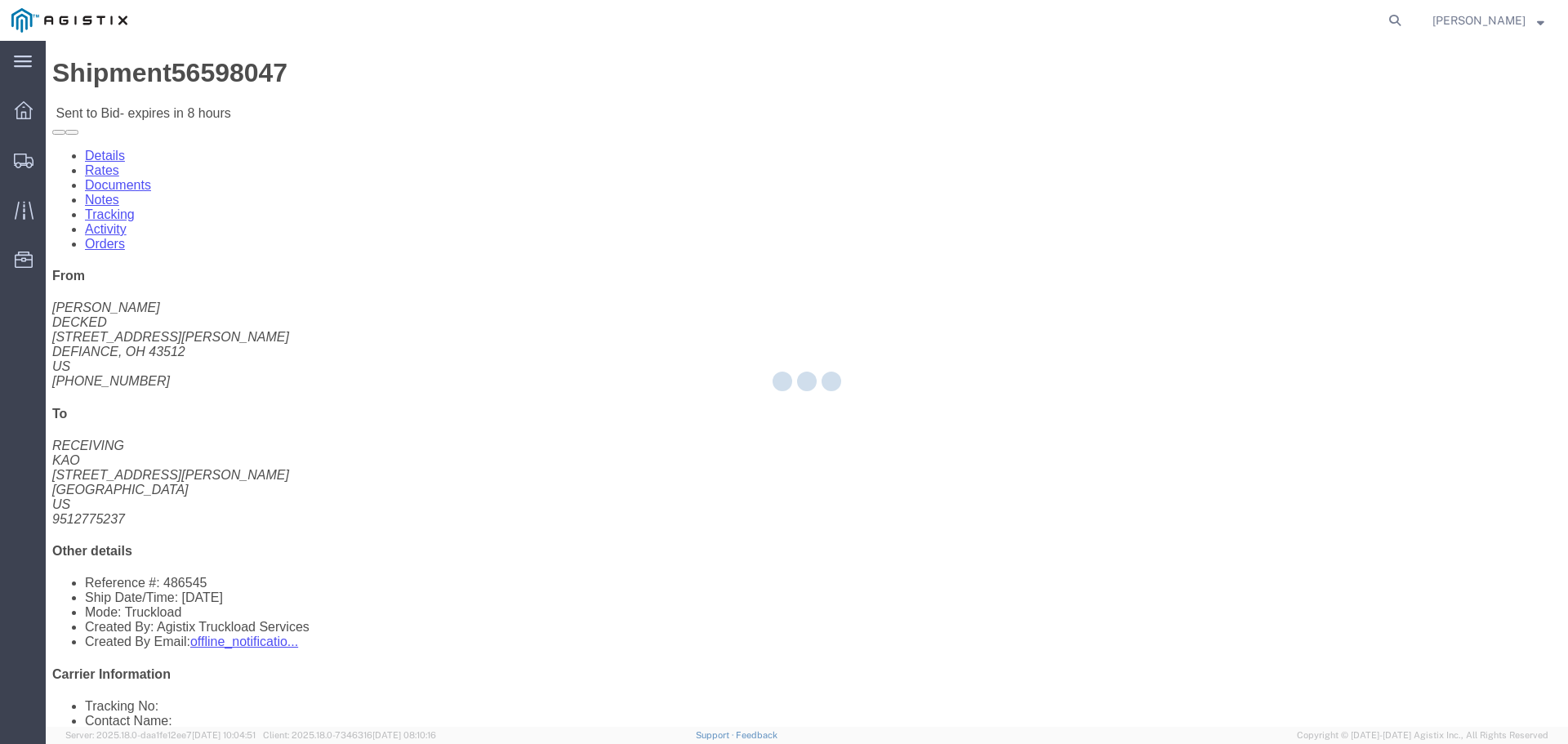
select select "22593"
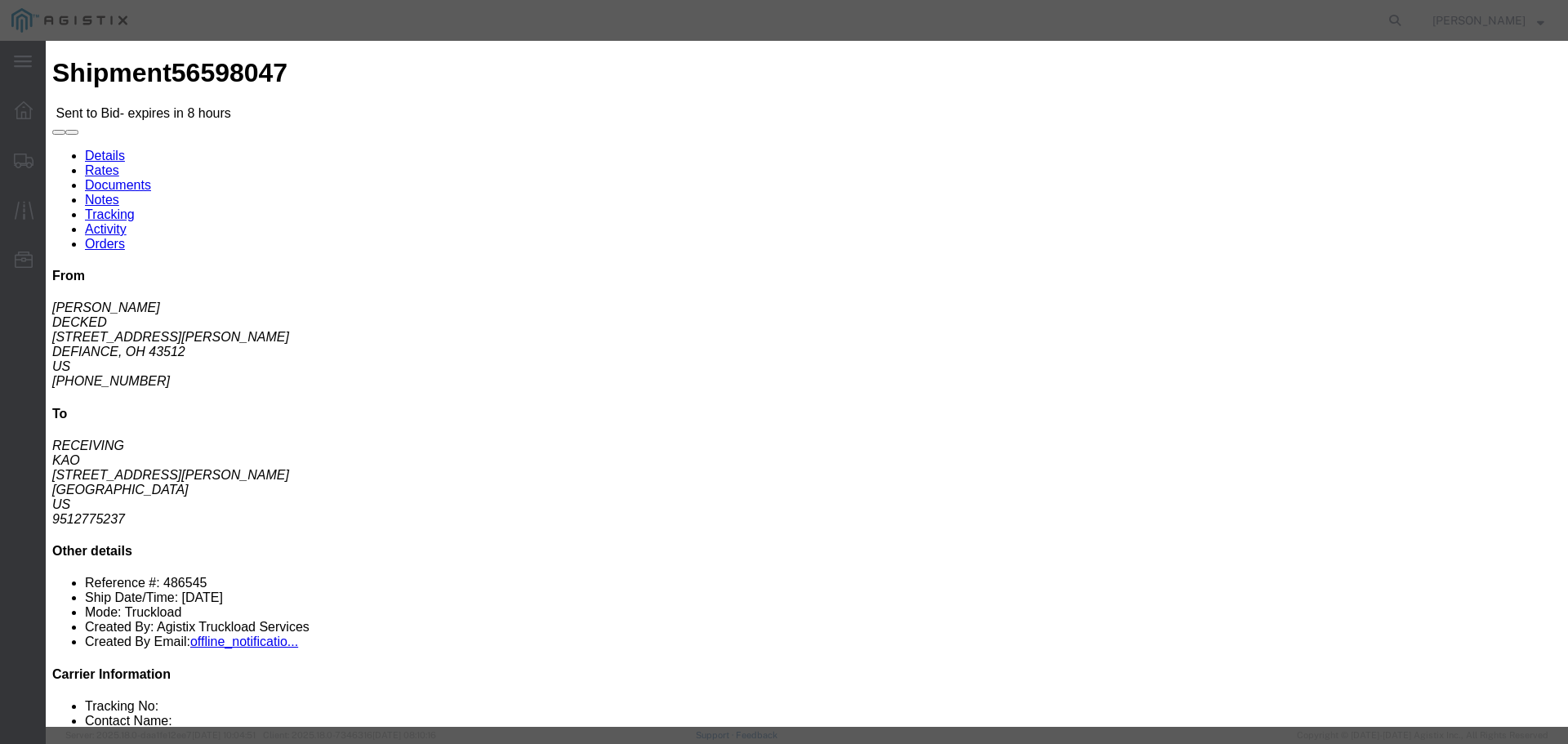
click select "Select Rail TL Standard 3 - 5 Day"
select select "41882"
click select "Select Rail TL Standard 3 - 5 Day"
click input "text"
type input "RLX"
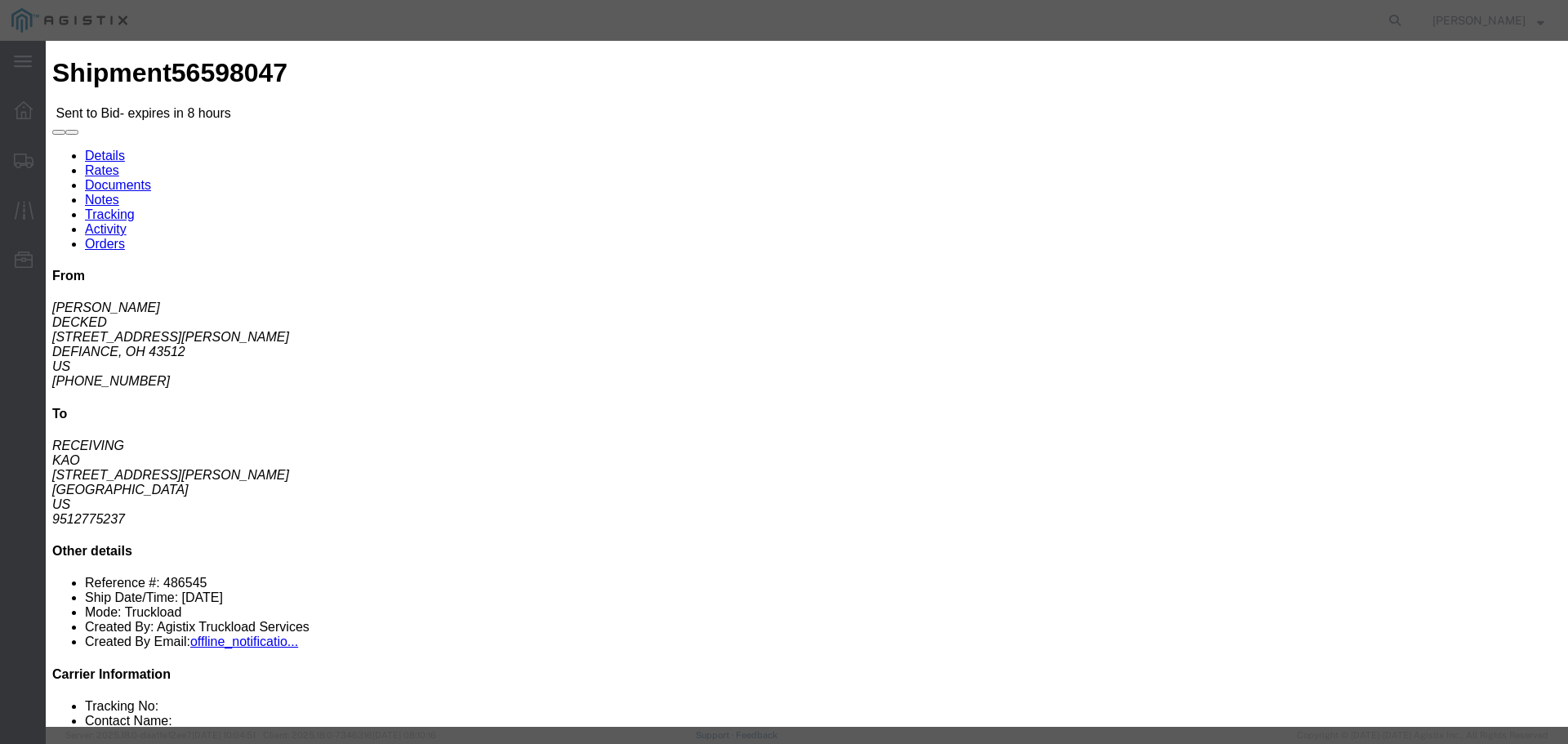
click select "Select Air Less than Truckload Multi-Leg Ocean Freight Rail Small Parcel Truckl…"
select select "TL"
click select "Select Air Less than Truckload Multi-Leg Ocean Freight Rail Small Parcel Truckl…"
click input "number"
type input "4"
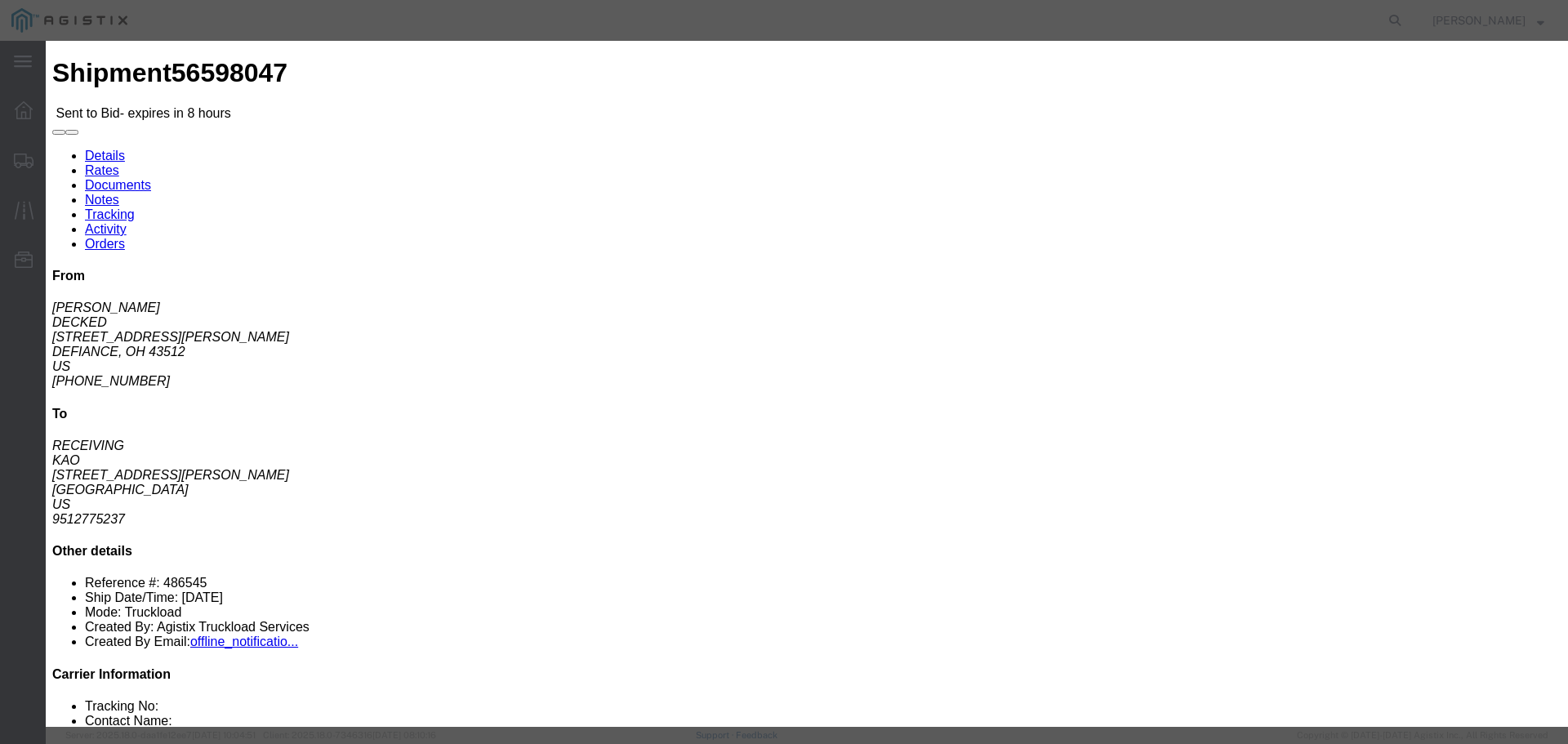
click input "number"
type input "4300"
click button "Submit"
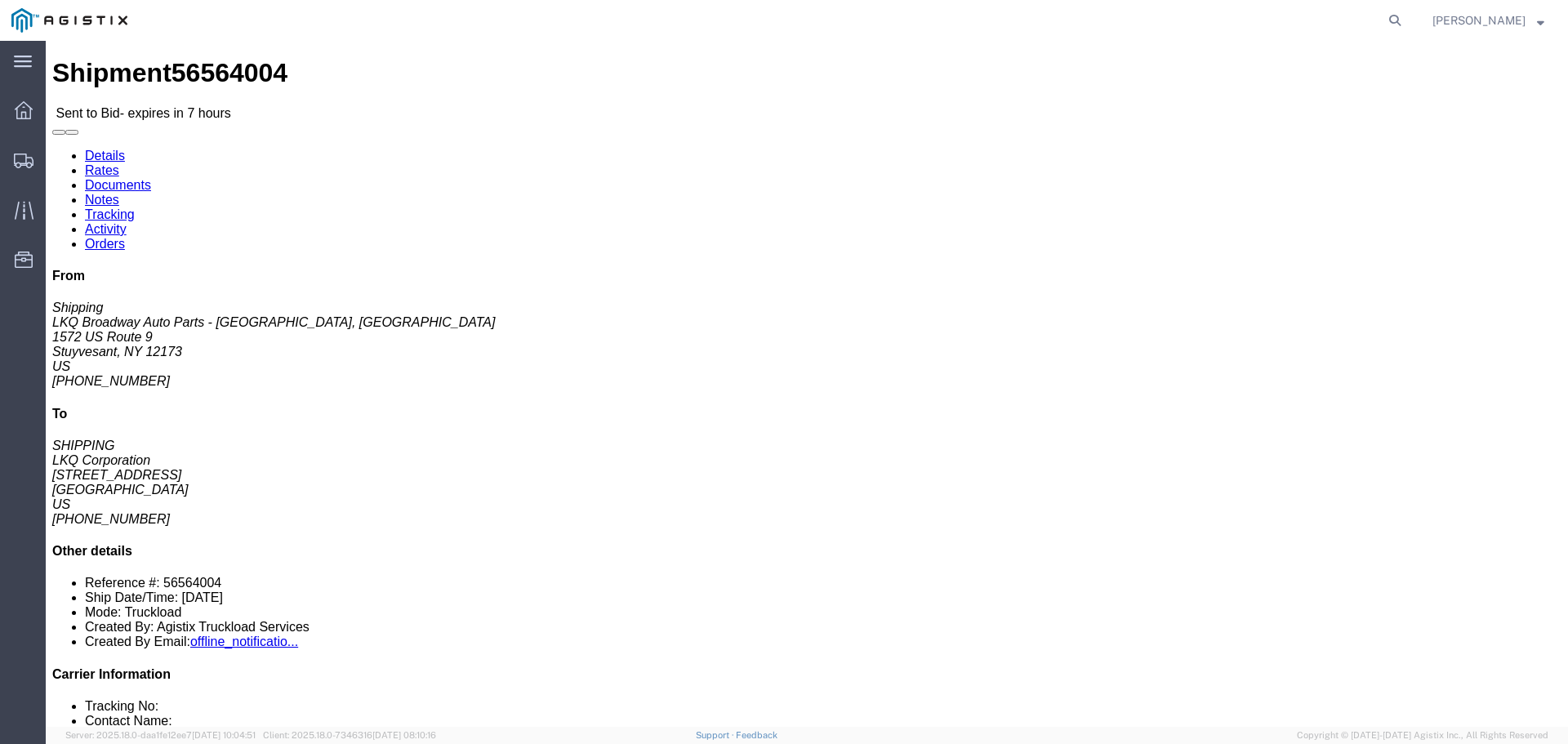
click button "button"
click link "Enter / Modify Bid"
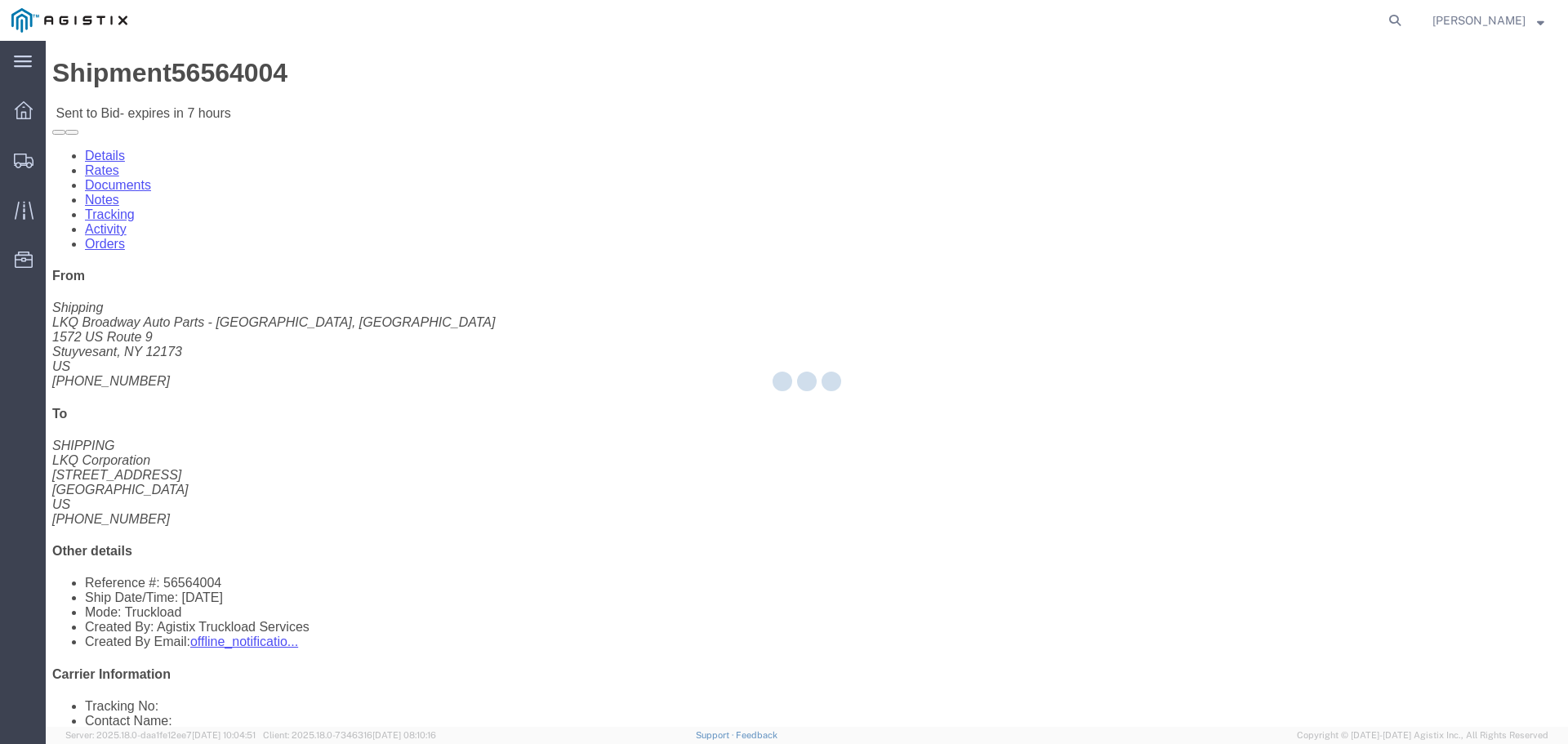
select select "22593"
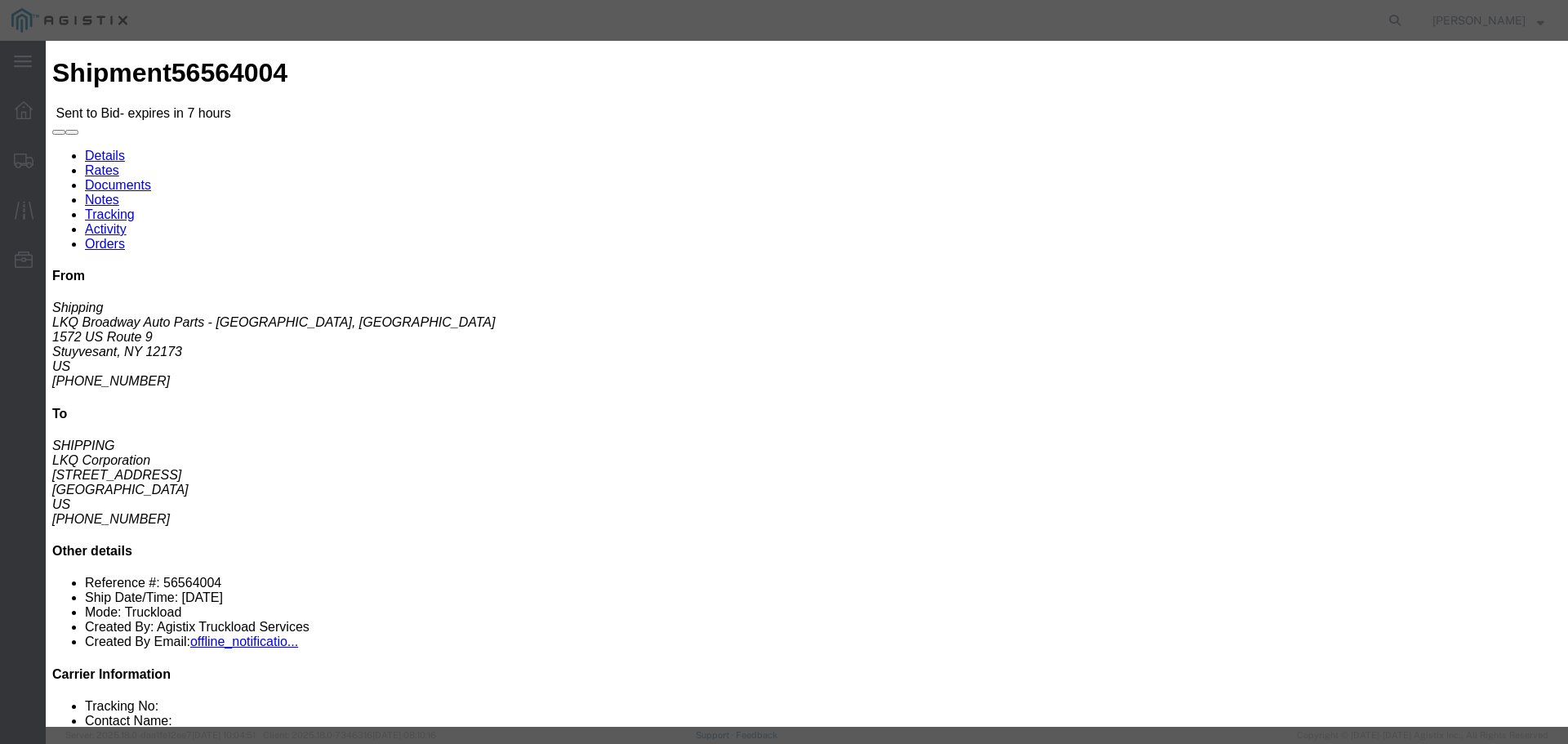
click select "Select Rail TL Standard 3 - 5 Day"
select select "41882"
click select "Select Rail TL Standard 3 - 5 Day"
click input "text"
type input "RLX"
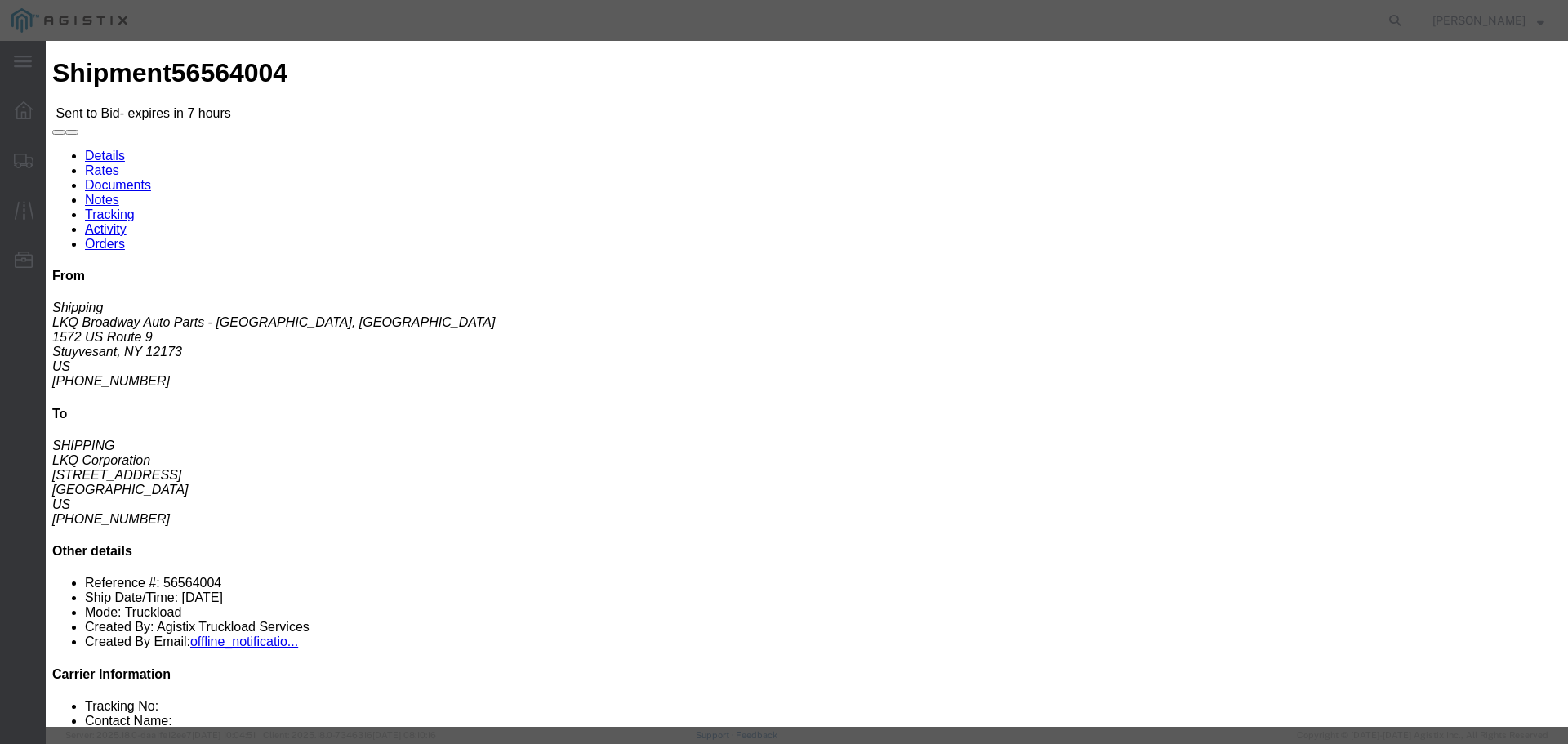
drag, startPoint x: 618, startPoint y: 327, endPoint x: 620, endPoint y: 337, distance: 10.2
click select "Select Air Less than Truckload Multi-Leg Ocean Freight Rail Small Parcel Truckl…"
select select "TL"
click select "Select Air Less than Truckload Multi-Leg Ocean Freight Rail Small Parcel Truckl…"
click input "number"
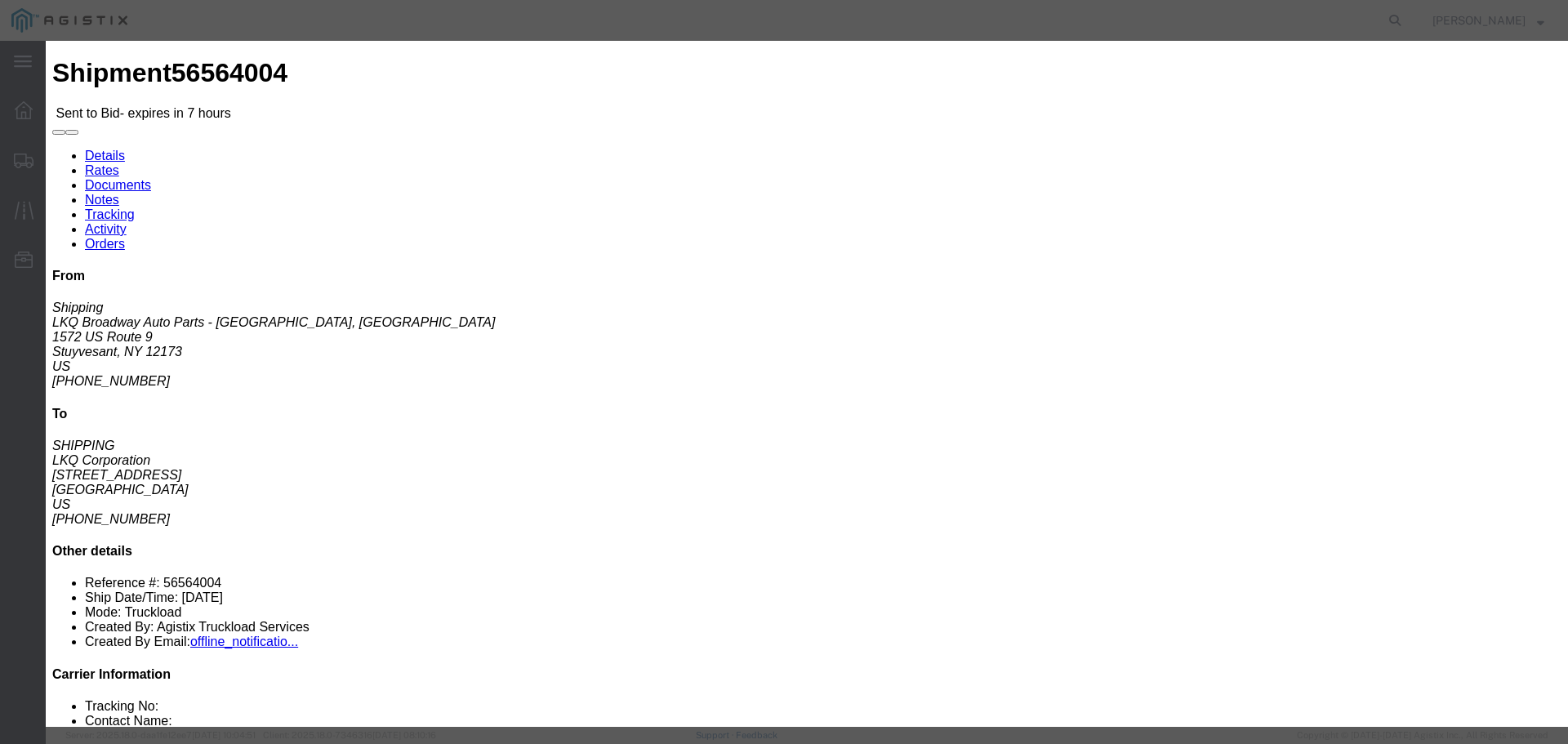
type input "3"
click input "number"
type input "2900"
click button "Submit"
